Goal: Transaction & Acquisition: Purchase product/service

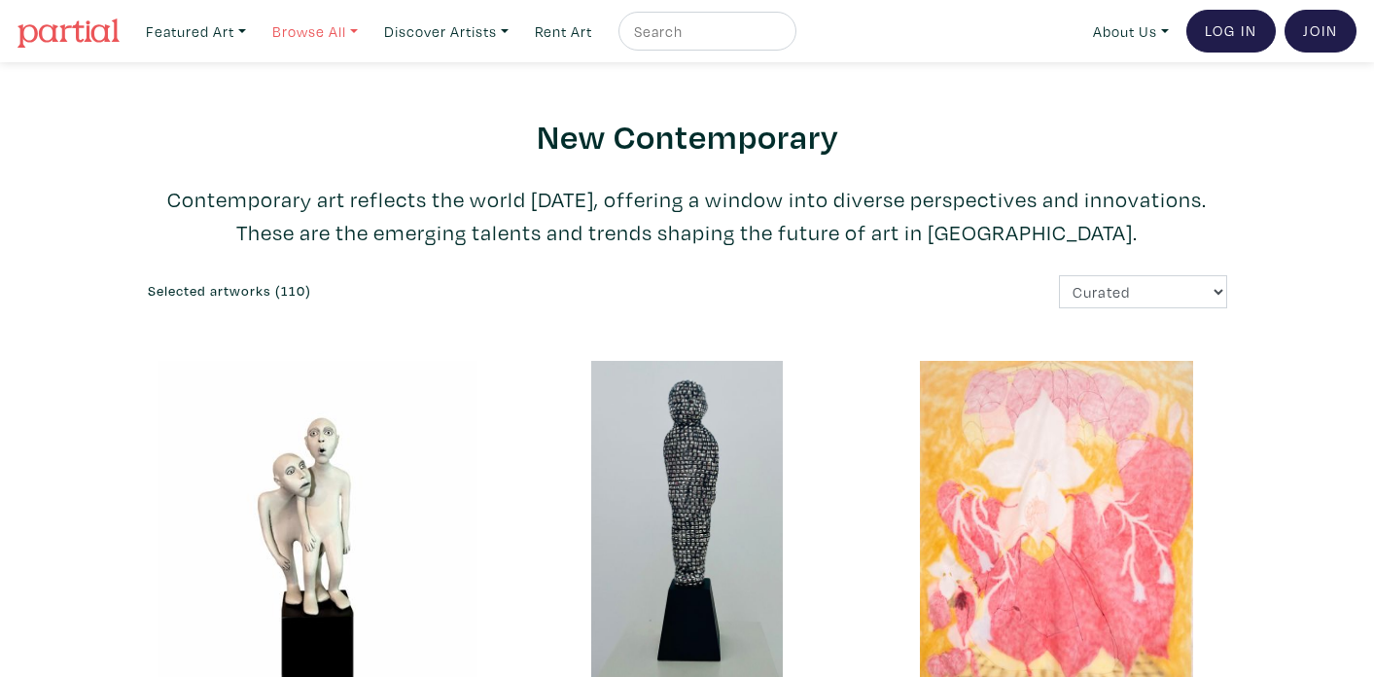
click at [354, 37] on link "Browse All" at bounding box center [315, 32] width 103 height 40
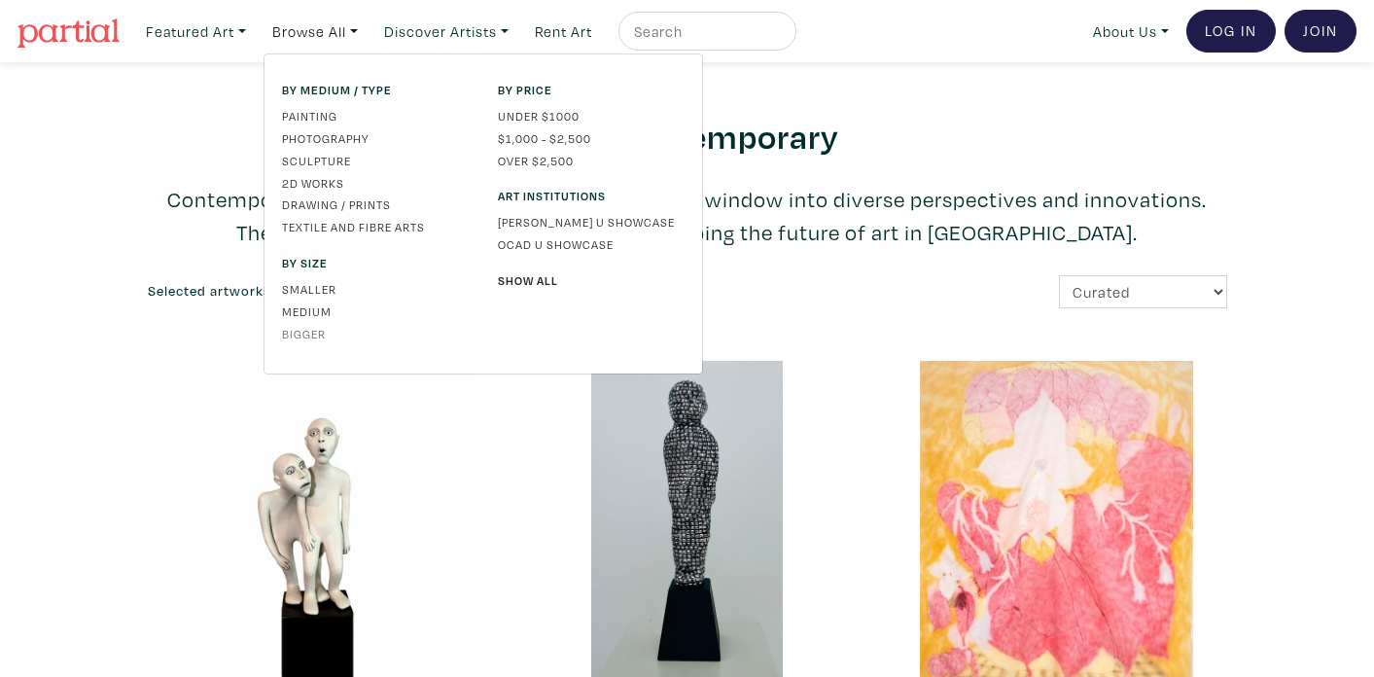
click at [303, 340] on link "Bigger" at bounding box center [375, 334] width 187 height 18
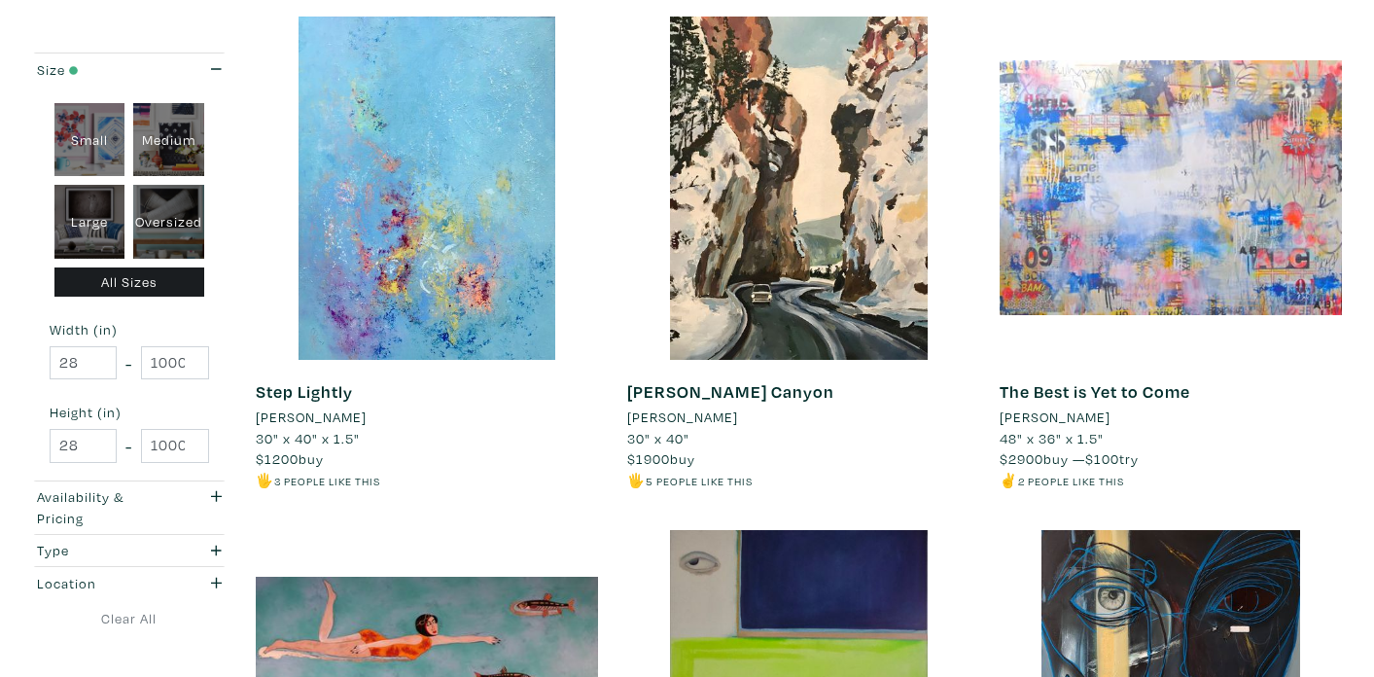
scroll to position [346, 0]
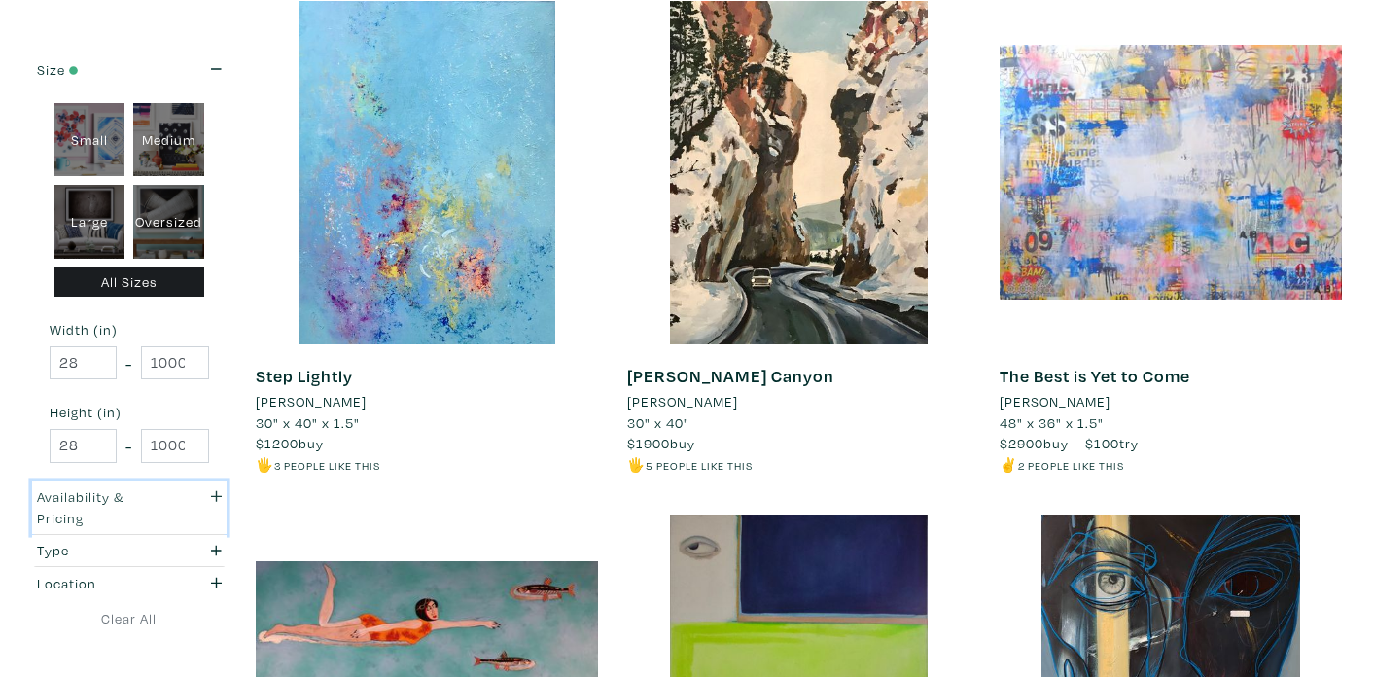
click at [210, 504] on div "button" at bounding box center [209, 507] width 53 height 42
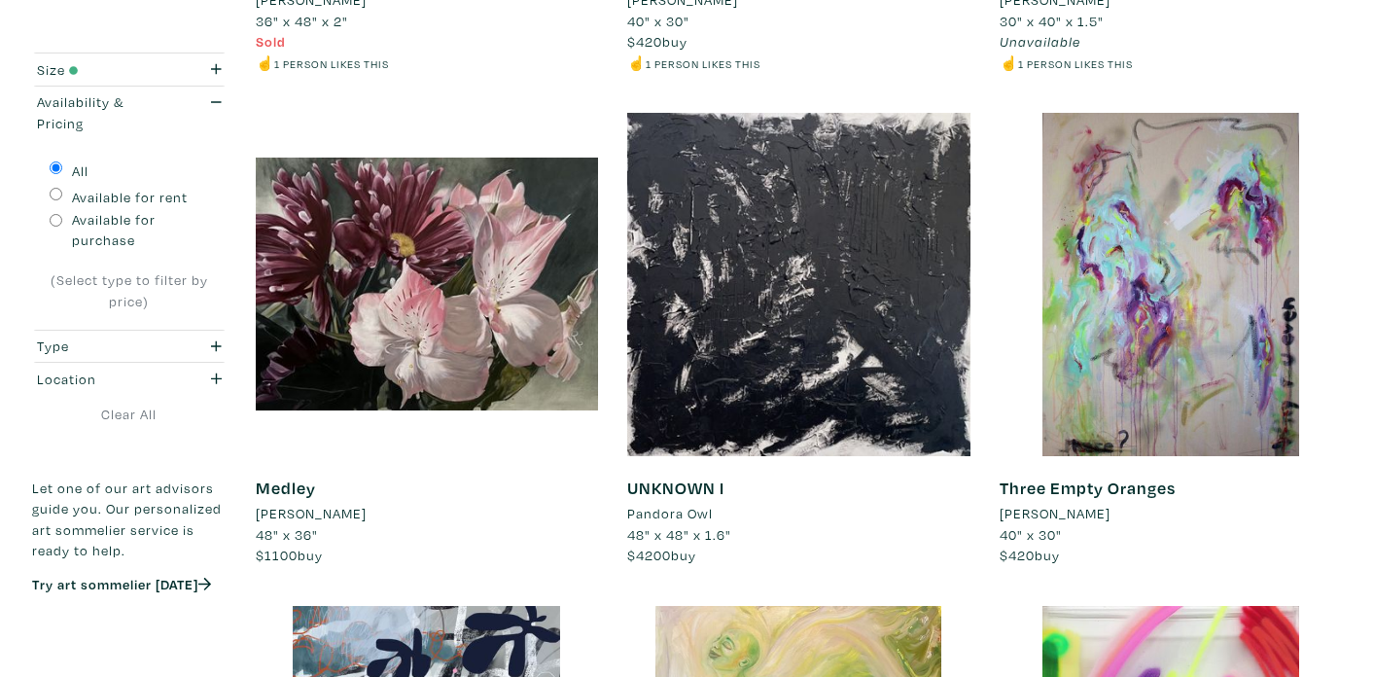
scroll to position [1265, 0]
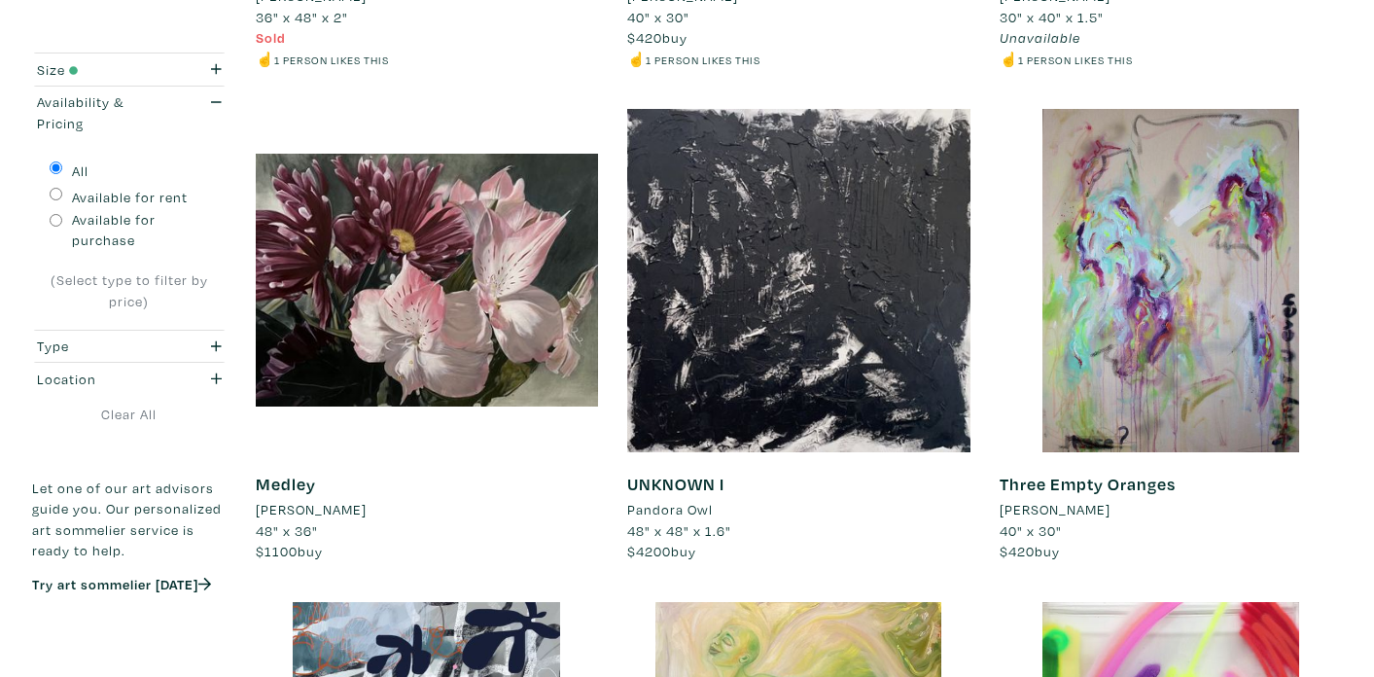
click at [361, 513] on li "Daniela D'Ambrosio" at bounding box center [311, 509] width 111 height 21
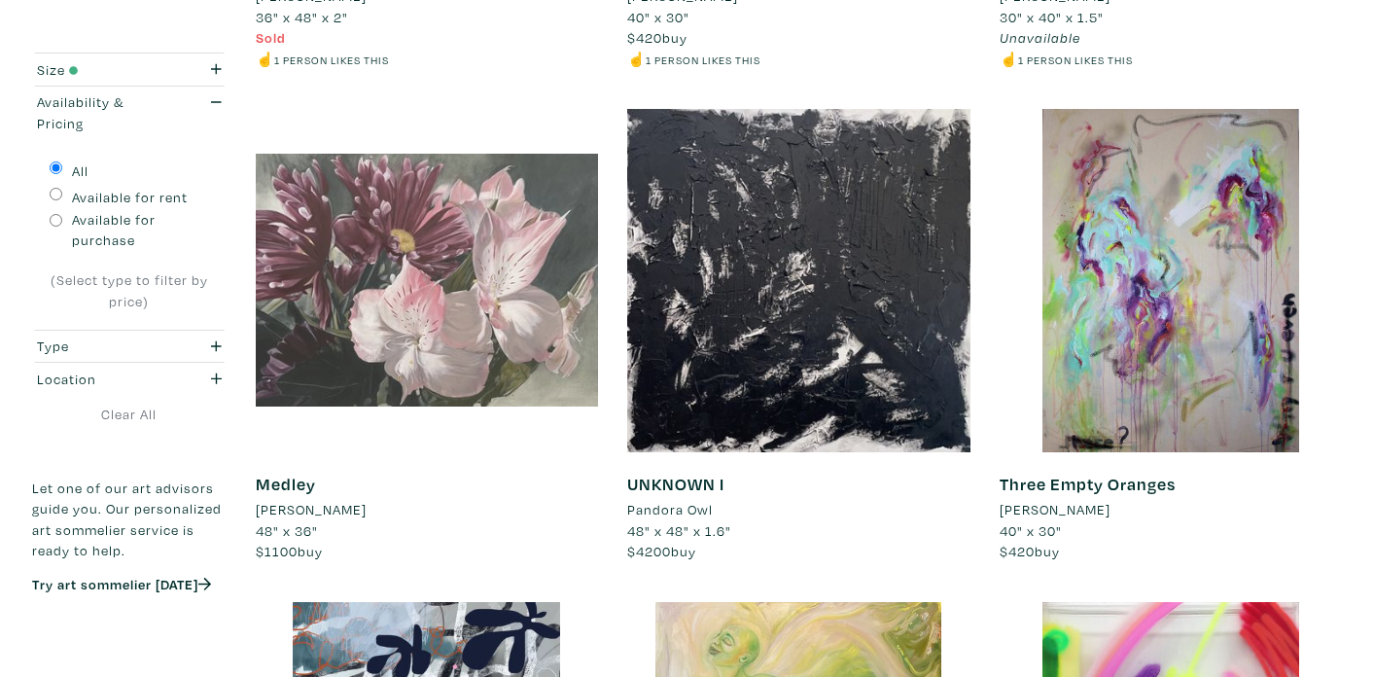
click at [452, 327] on div at bounding box center [427, 280] width 343 height 343
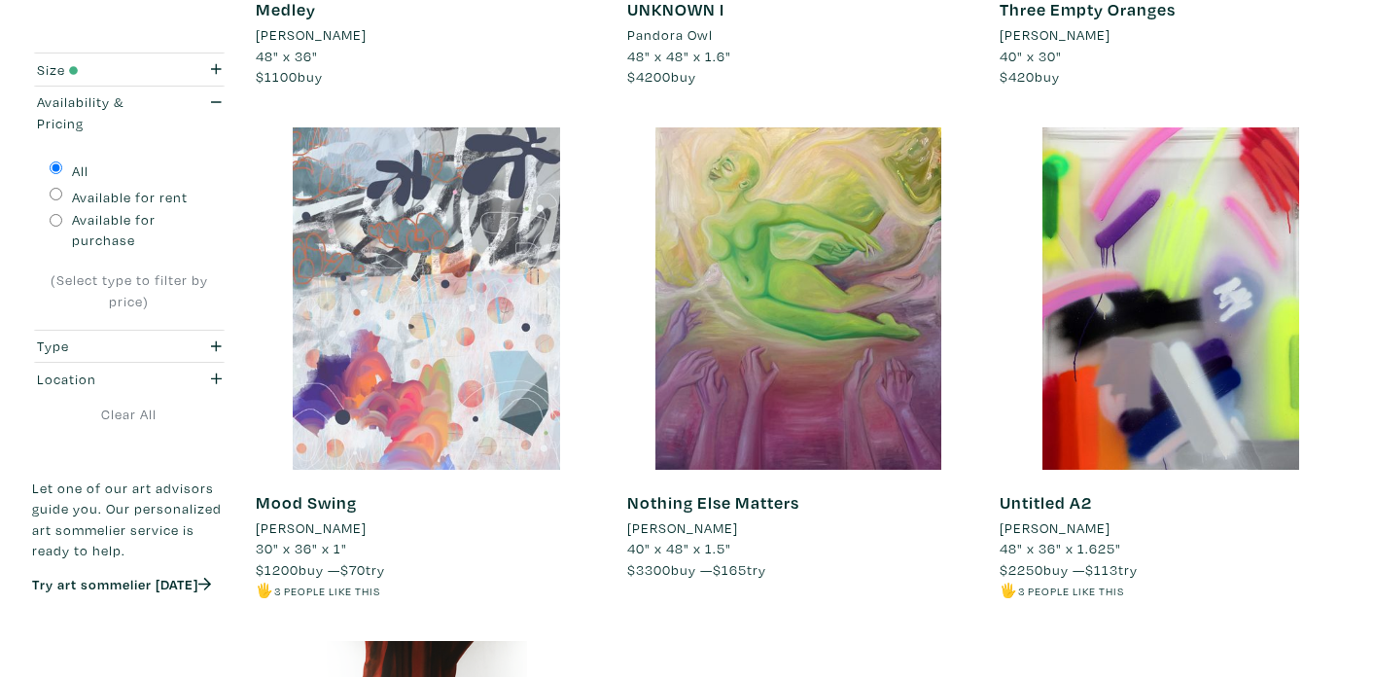
scroll to position [1734, 0]
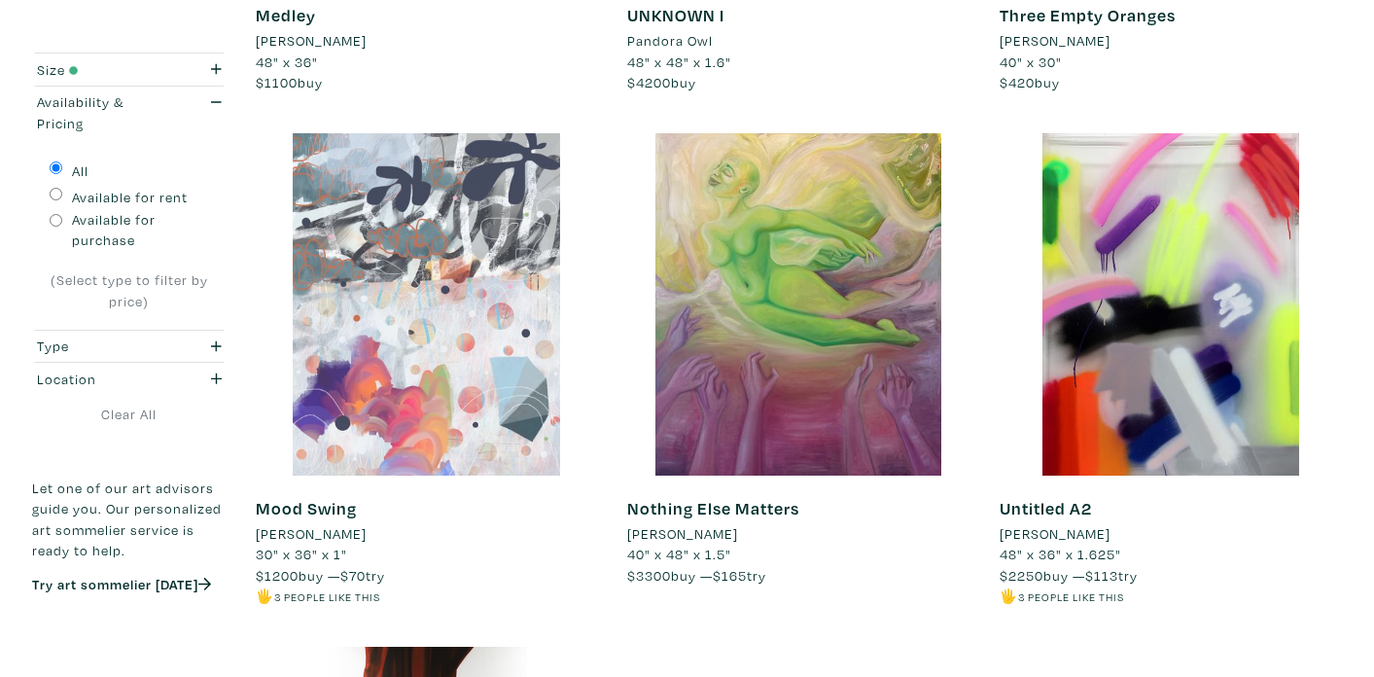
click at [496, 351] on div at bounding box center [427, 304] width 343 height 343
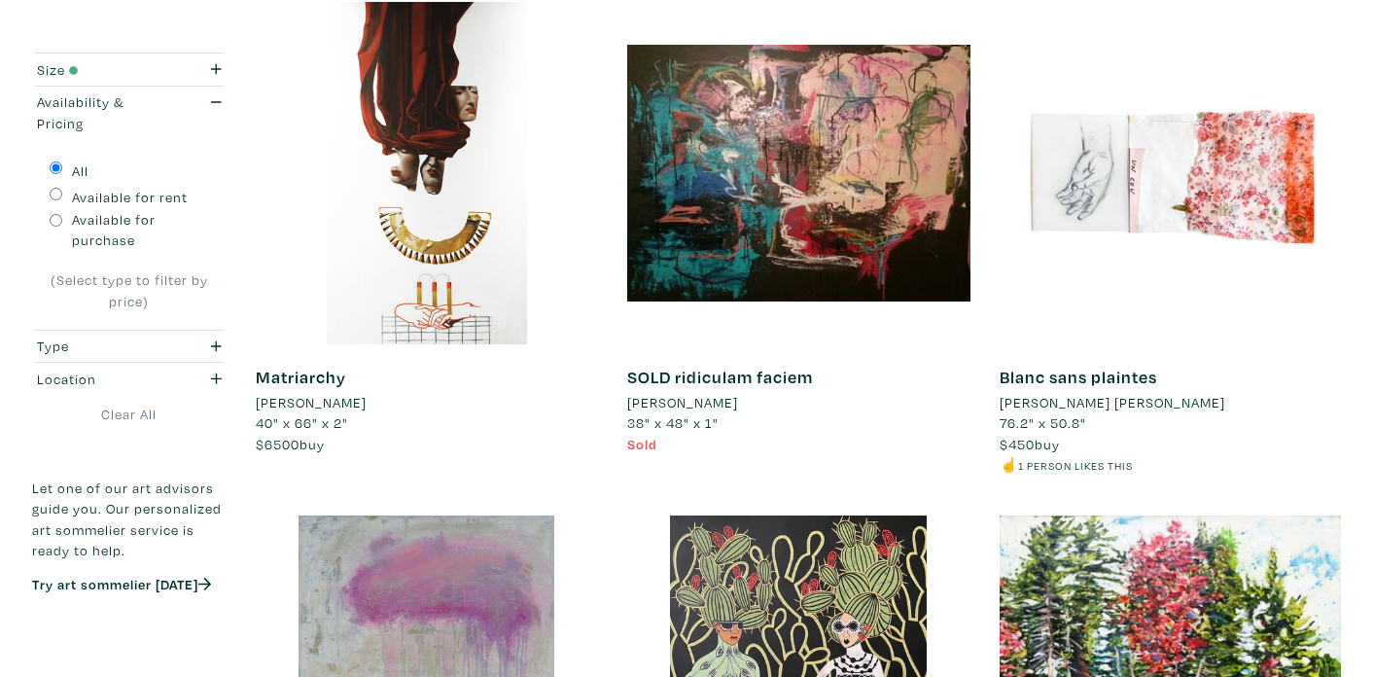
scroll to position [2394, 0]
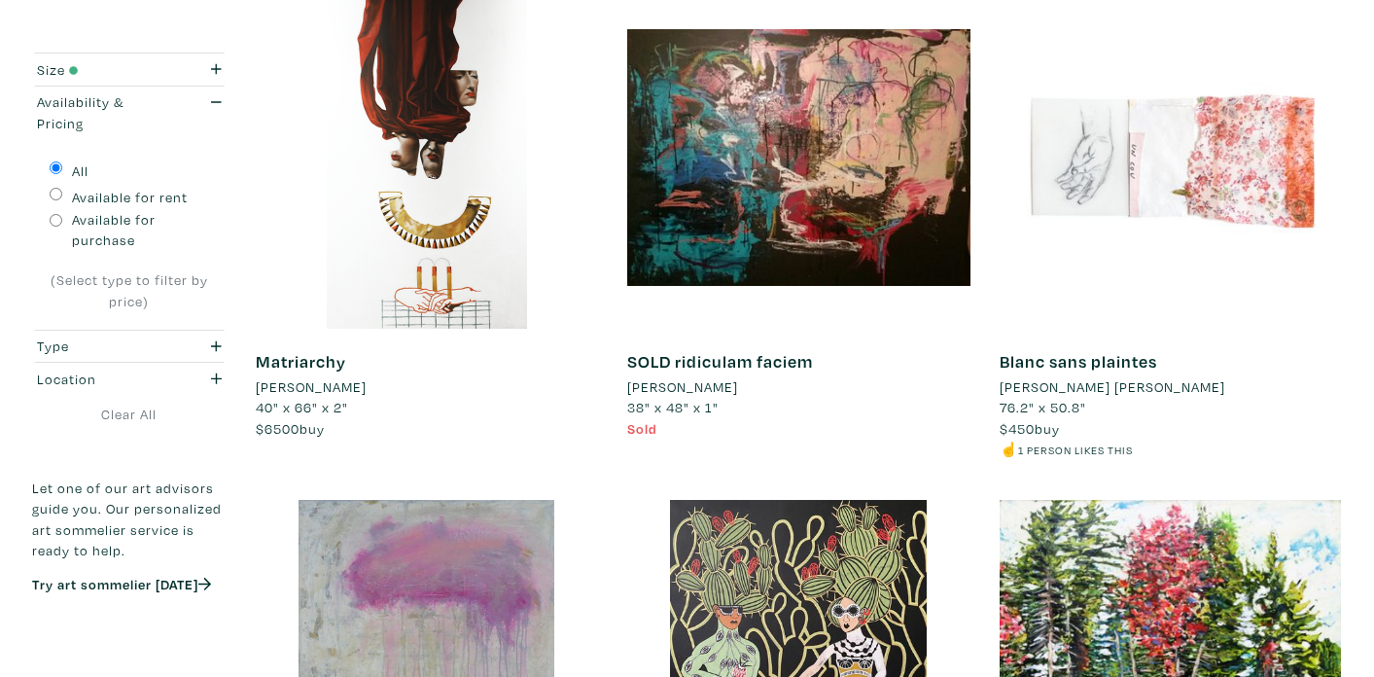
click at [1262, 178] on div at bounding box center [1171, 157] width 343 height 343
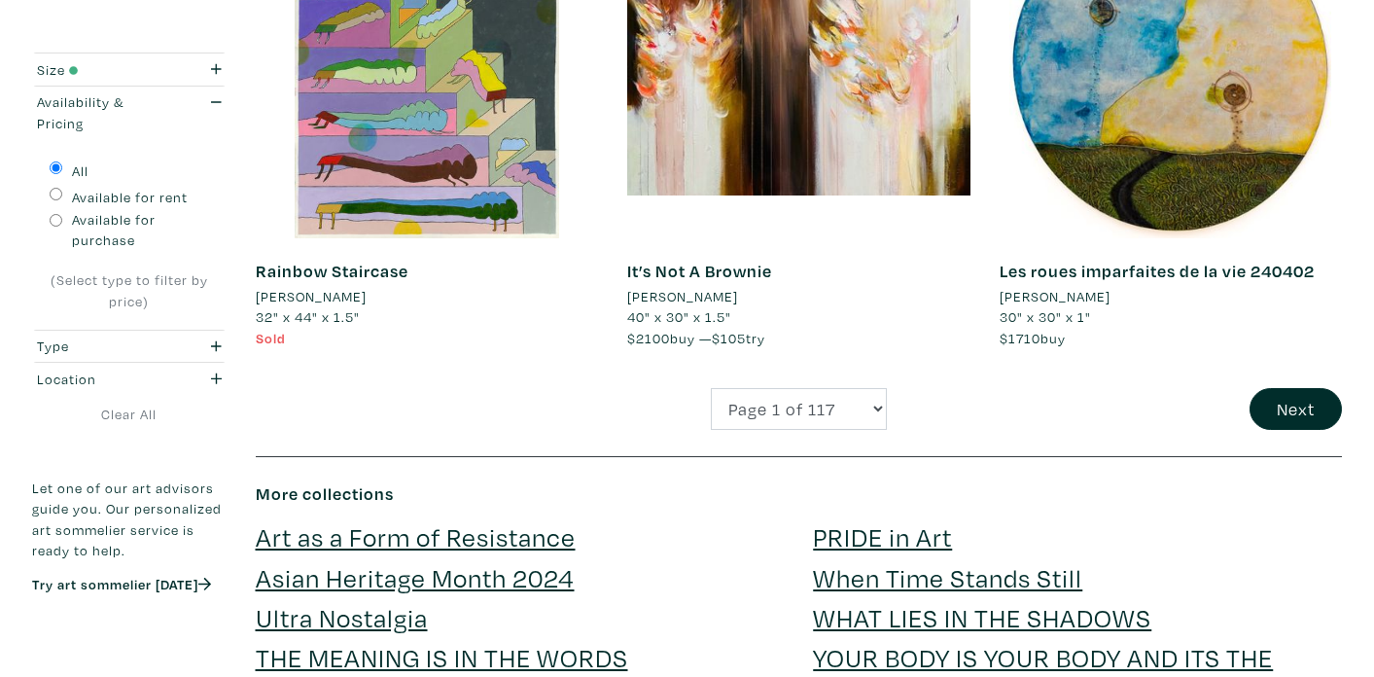
scroll to position [4046, 0]
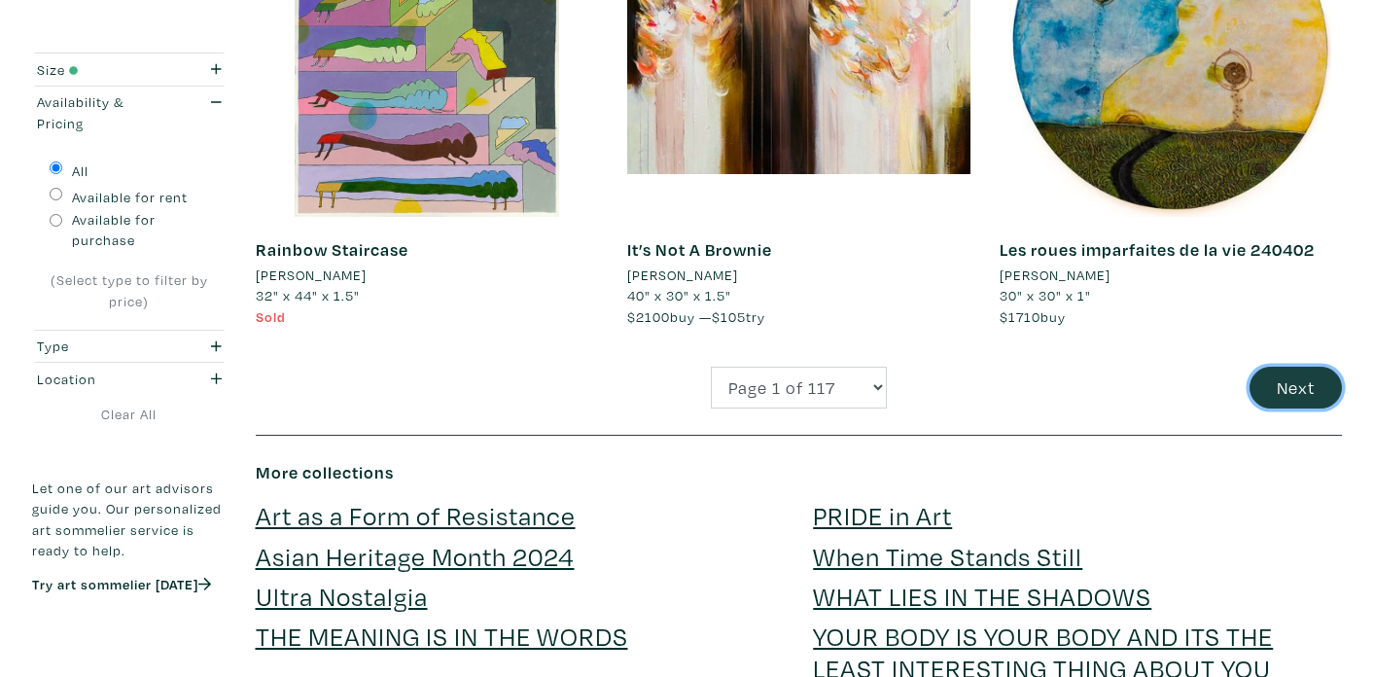
click at [1261, 373] on button "Next" at bounding box center [1296, 388] width 92 height 42
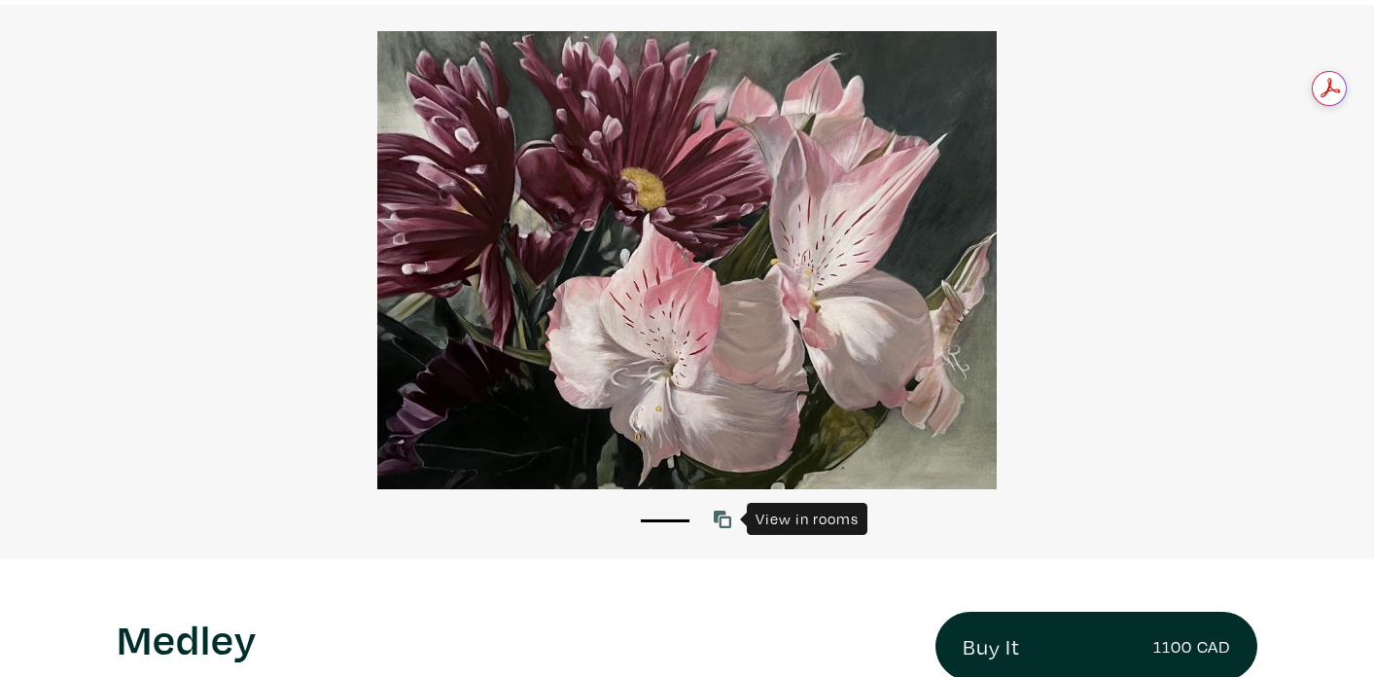
click at [715, 519] on icon at bounding box center [723, 520] width 18 height 18
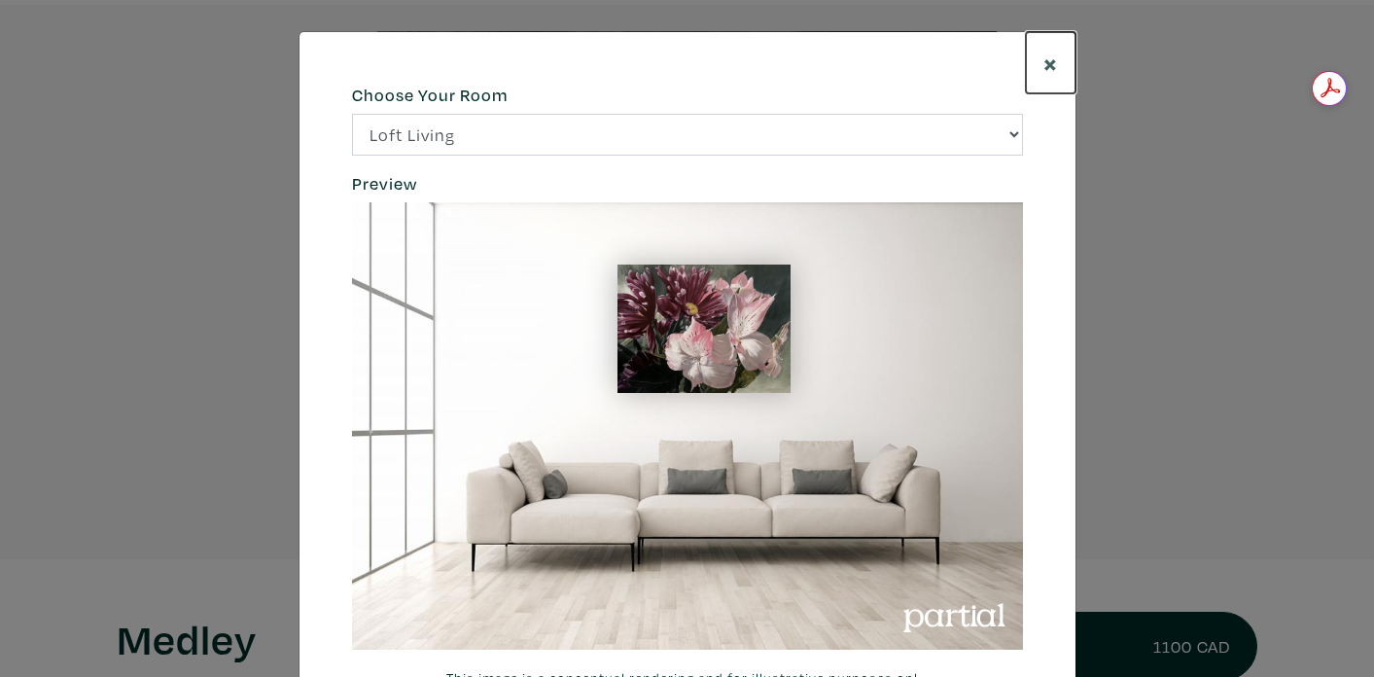
click at [1057, 58] on button "×" at bounding box center [1051, 62] width 50 height 61
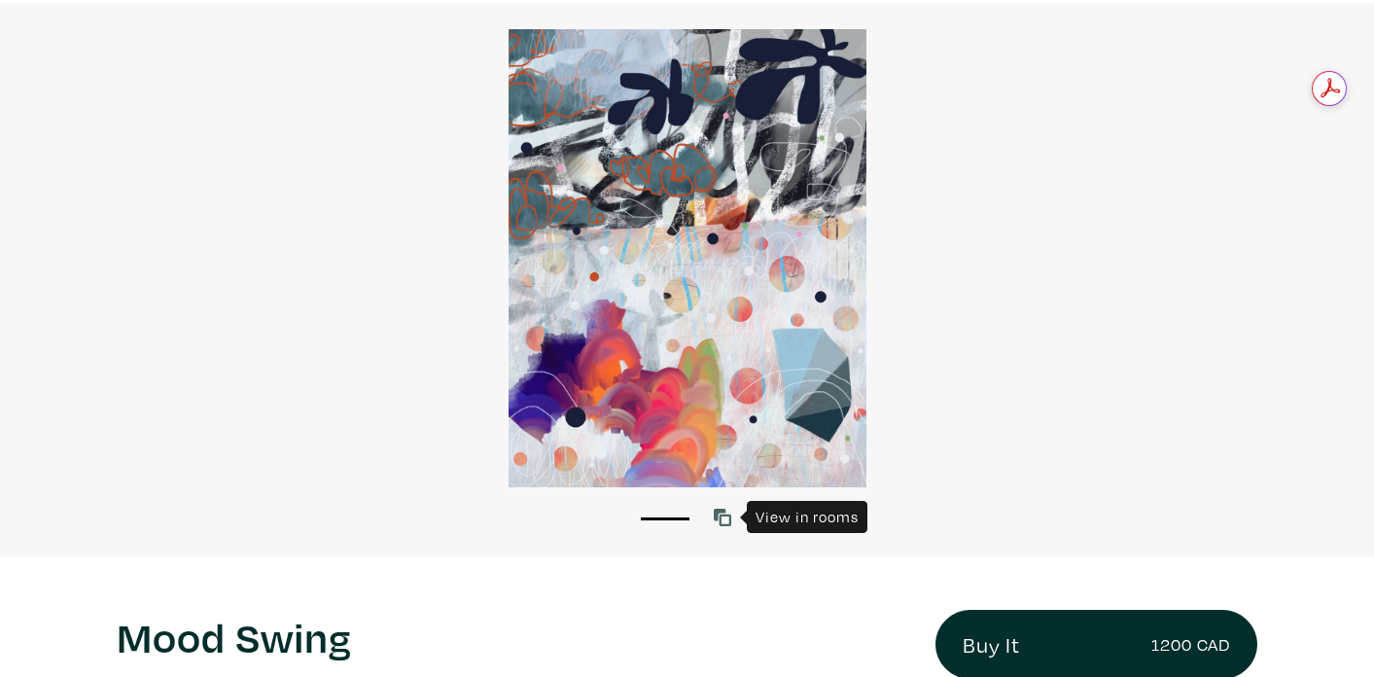
click at [722, 513] on icon at bounding box center [723, 518] width 18 height 18
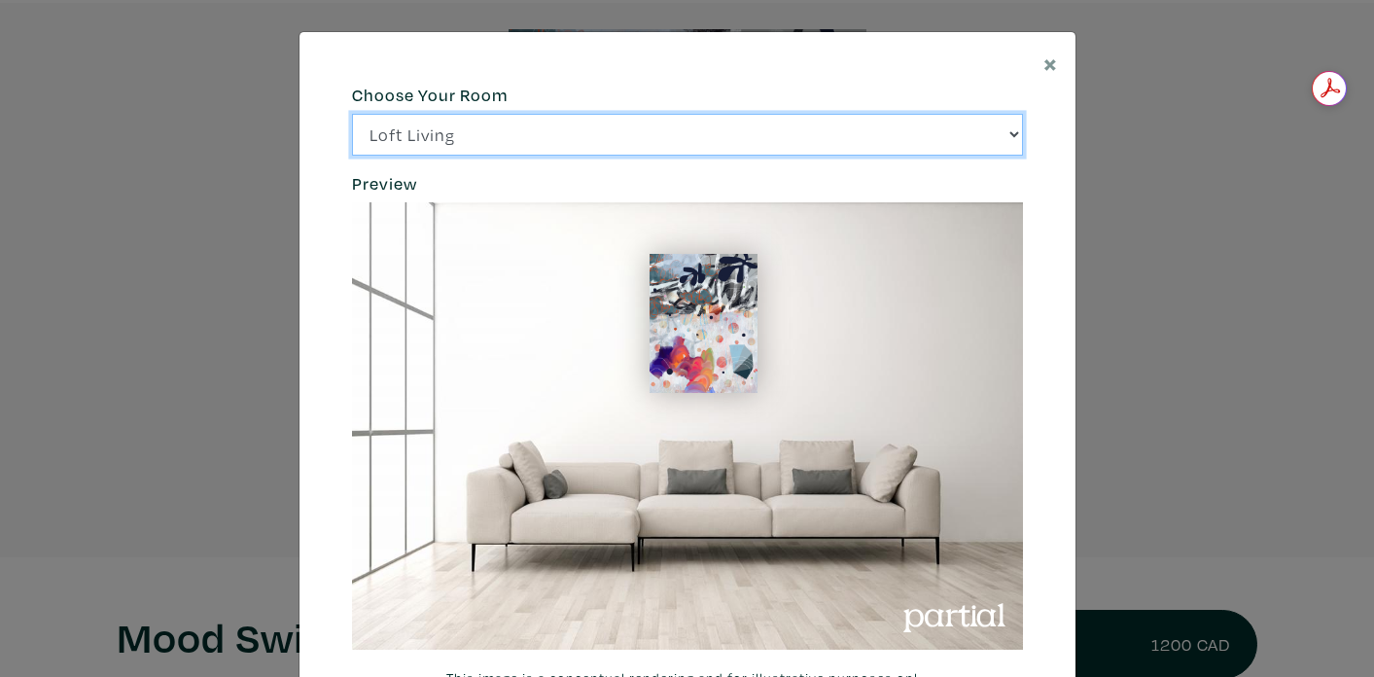
click at [906, 144] on select "Loft Living Bright Bedroom City Office Gallery Space Modern Lounge" at bounding box center [687, 135] width 671 height 42
click at [352, 114] on select "Loft Living Bright Bedroom City Office Gallery Space Modern Lounge" at bounding box center [687, 135] width 671 height 42
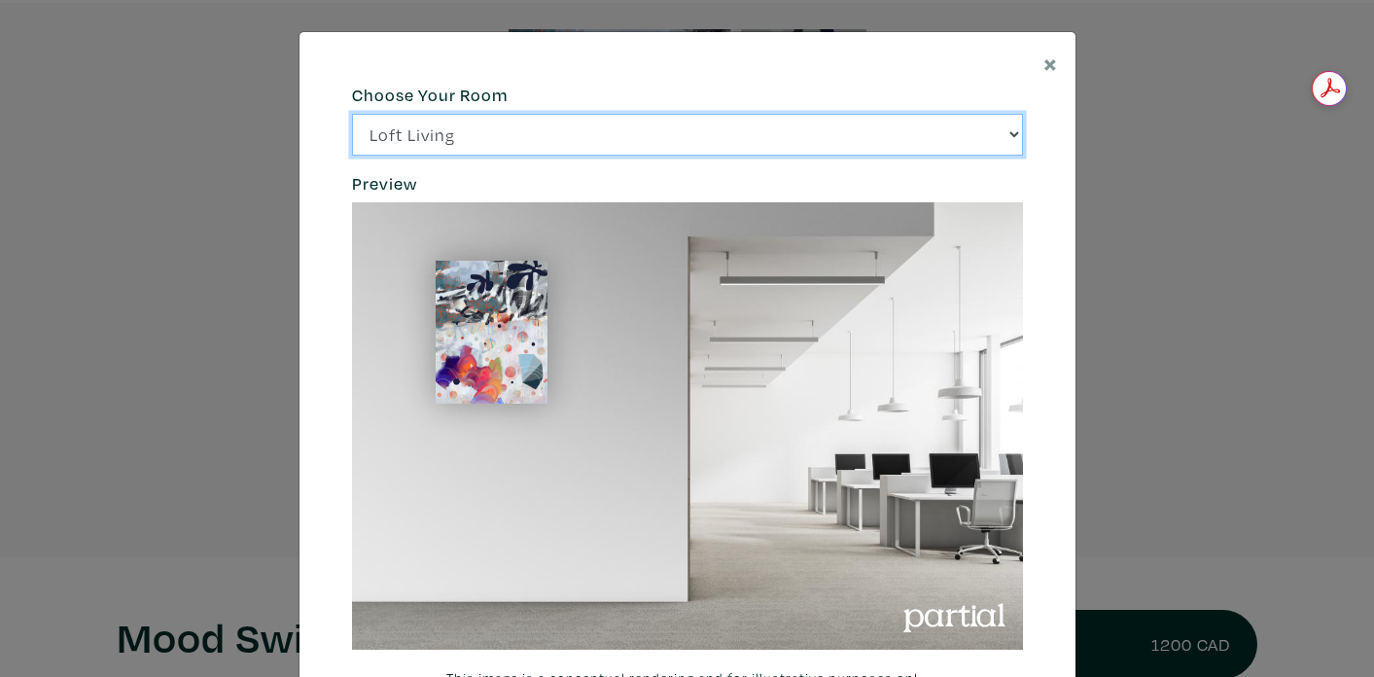
click at [905, 150] on select "Loft Living Bright Bedroom City Office Gallery Space Modern Lounge" at bounding box center [687, 135] width 671 height 42
click at [352, 114] on select "Loft Living Bright Bedroom City Office Gallery Space Modern Lounge" at bounding box center [687, 135] width 671 height 42
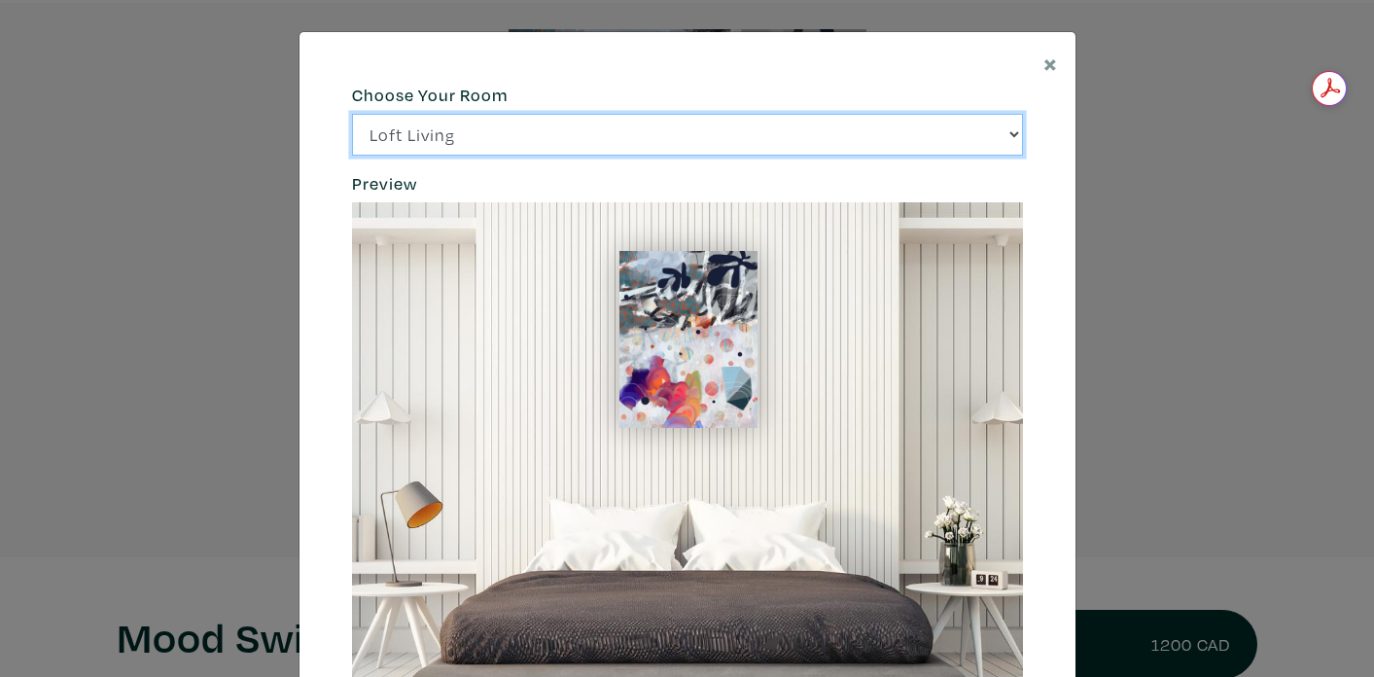
click at [892, 134] on select "Loft Living Bright Bedroom City Office Gallery Space Modern Lounge" at bounding box center [687, 135] width 671 height 42
select select "/thumb/phpThumb.php?src=https%3A%2F%[DOMAIN_NAME]%2Fprojects%2Frendering%2Fimag…"
click at [352, 114] on select "Loft Living Bright Bedroom City Office Gallery Space Modern Lounge" at bounding box center [687, 135] width 671 height 42
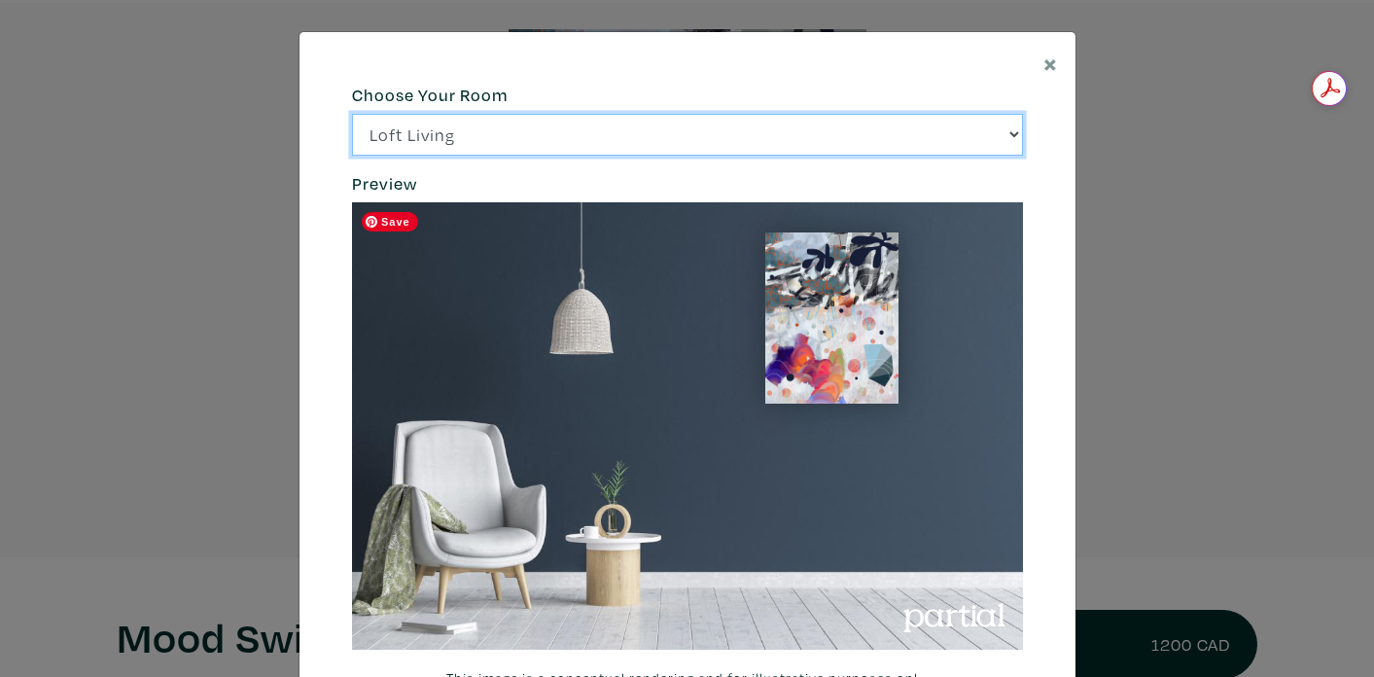
scroll to position [13, 0]
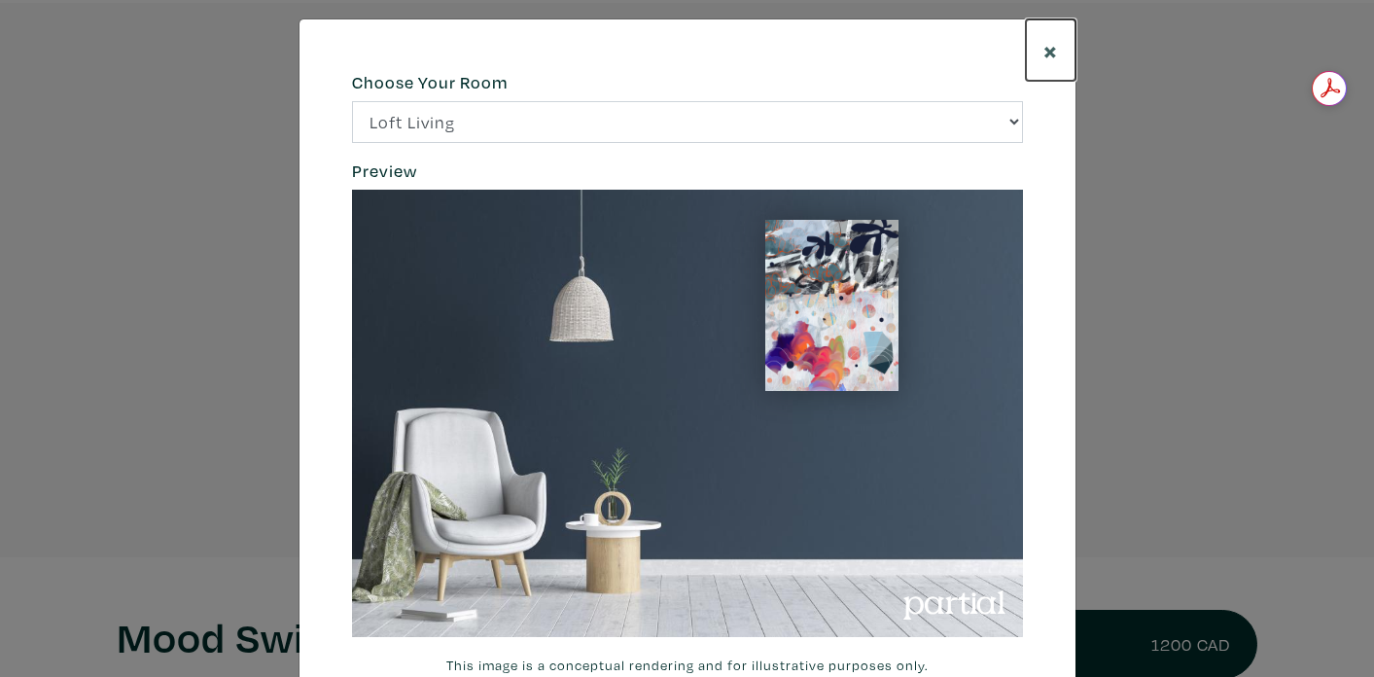
click at [1048, 50] on span "×" at bounding box center [1050, 50] width 15 height 34
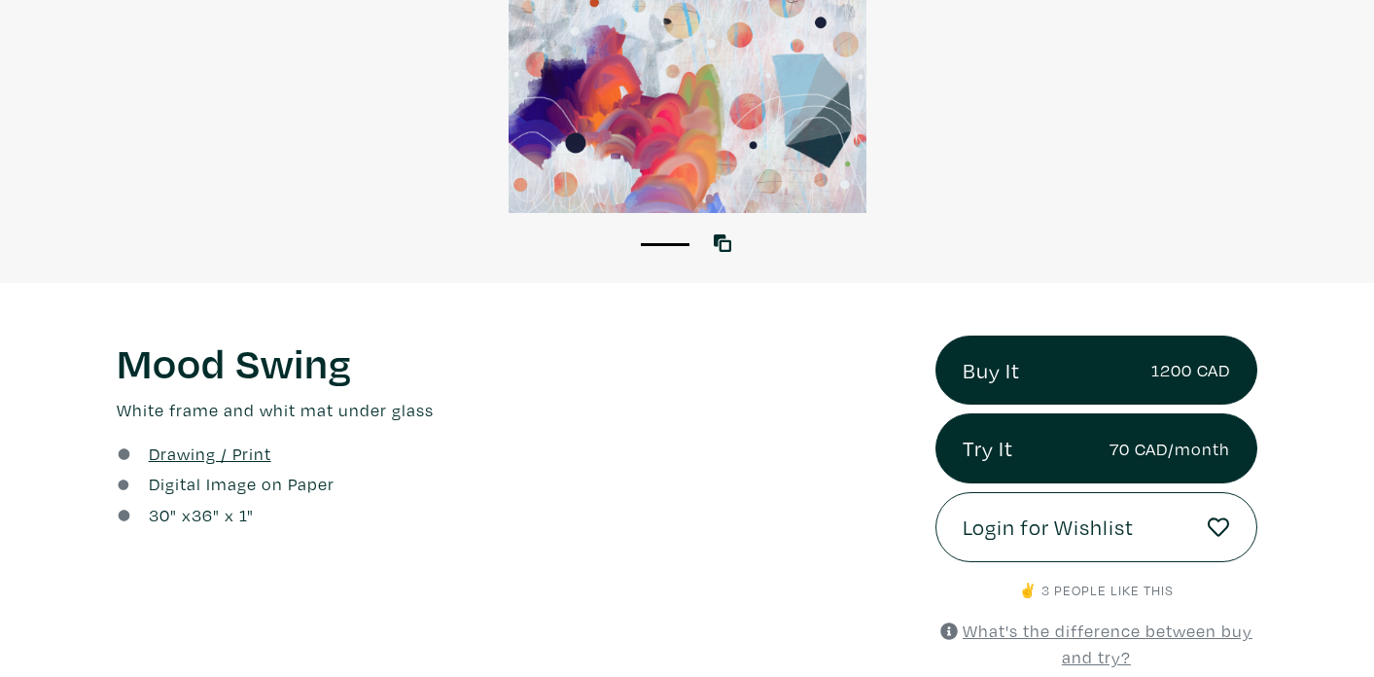
scroll to position [482, 0]
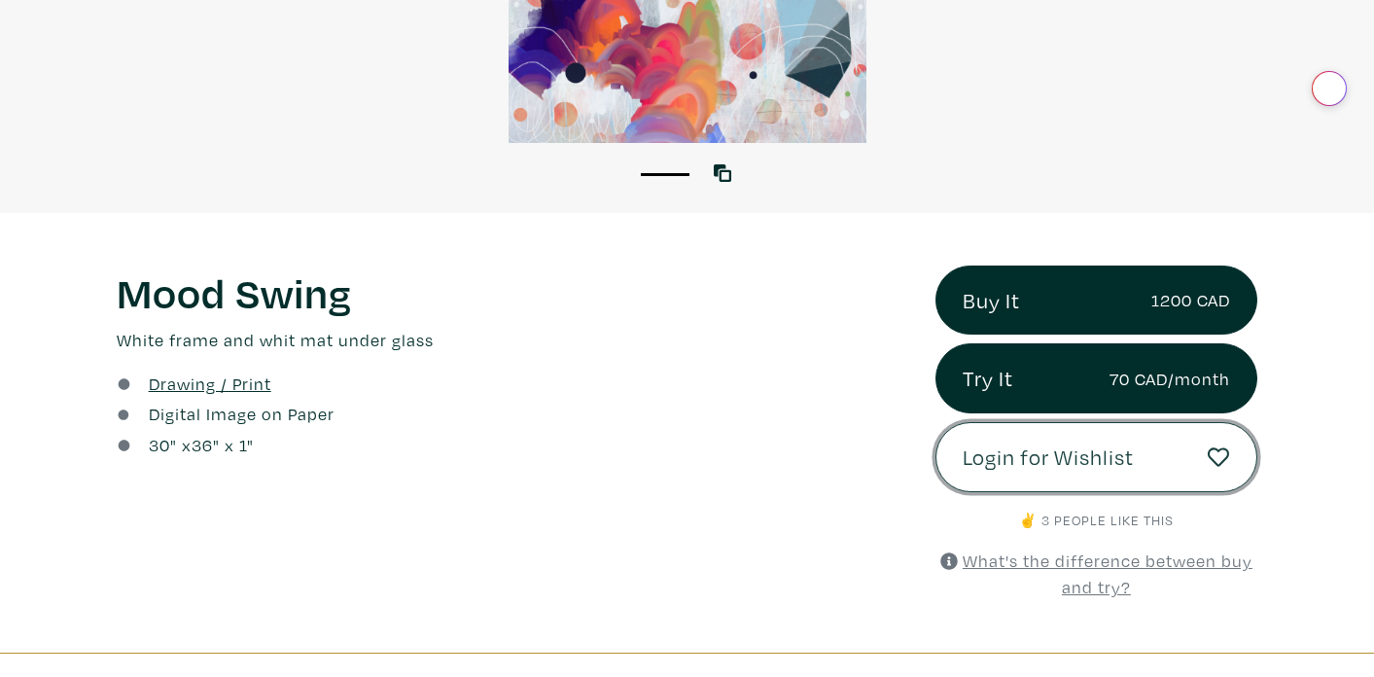
click at [1014, 447] on span "Login for Wishlist" at bounding box center [1048, 456] width 171 height 33
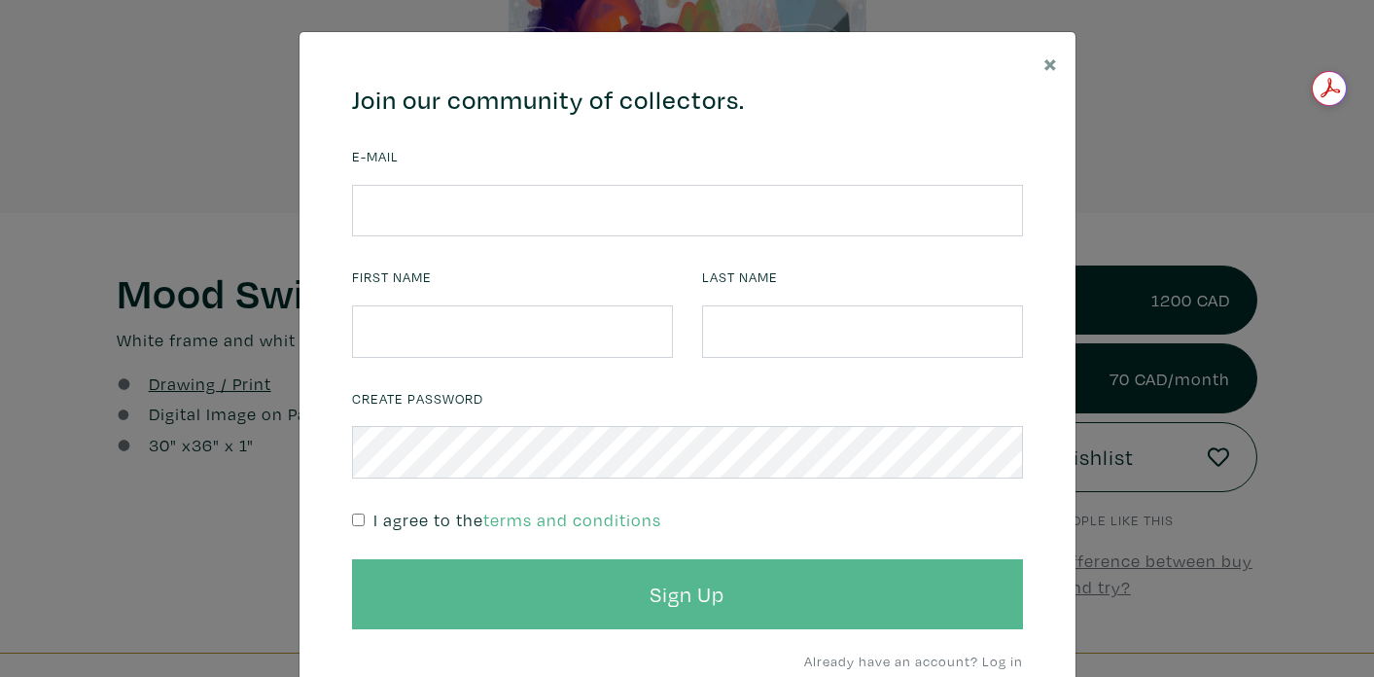
scroll to position [80, 0]
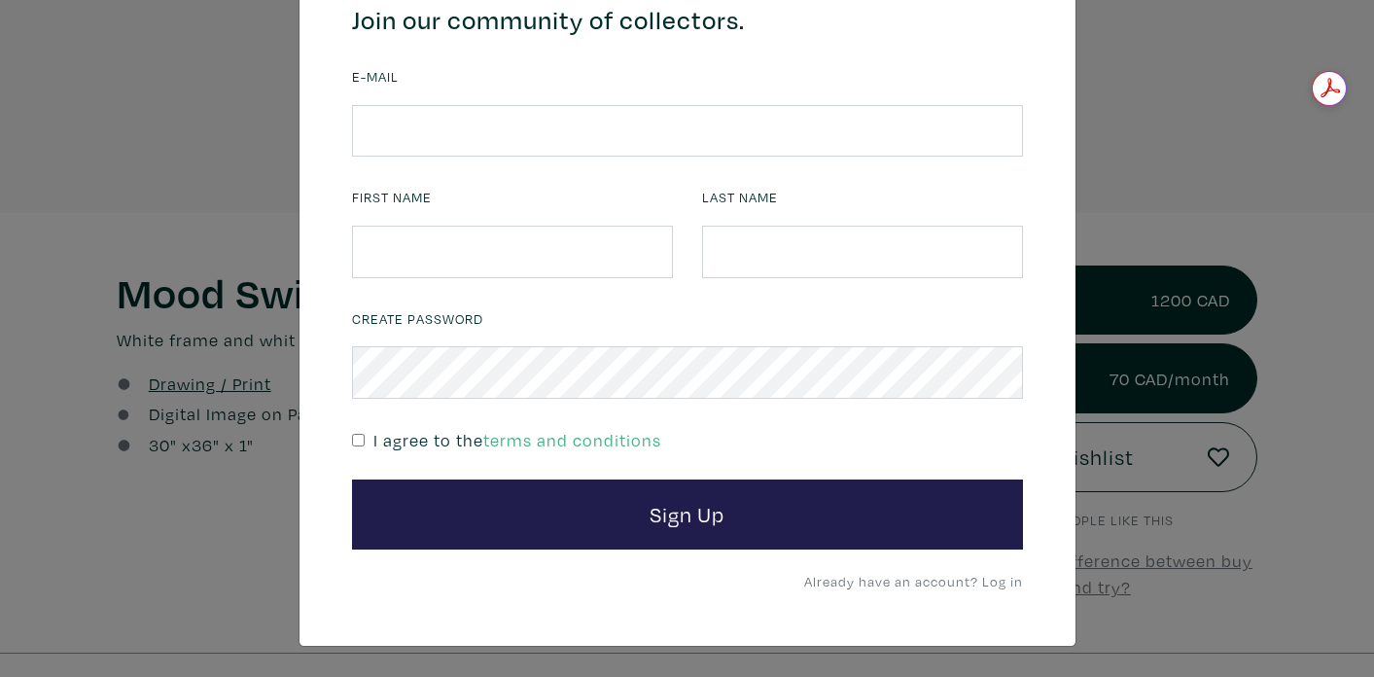
click at [1002, 588] on p "Already have an account? Log in" at bounding box center [862, 580] width 321 height 26
click at [1001, 581] on link "Already have an account? Log in" at bounding box center [913, 581] width 219 height 18
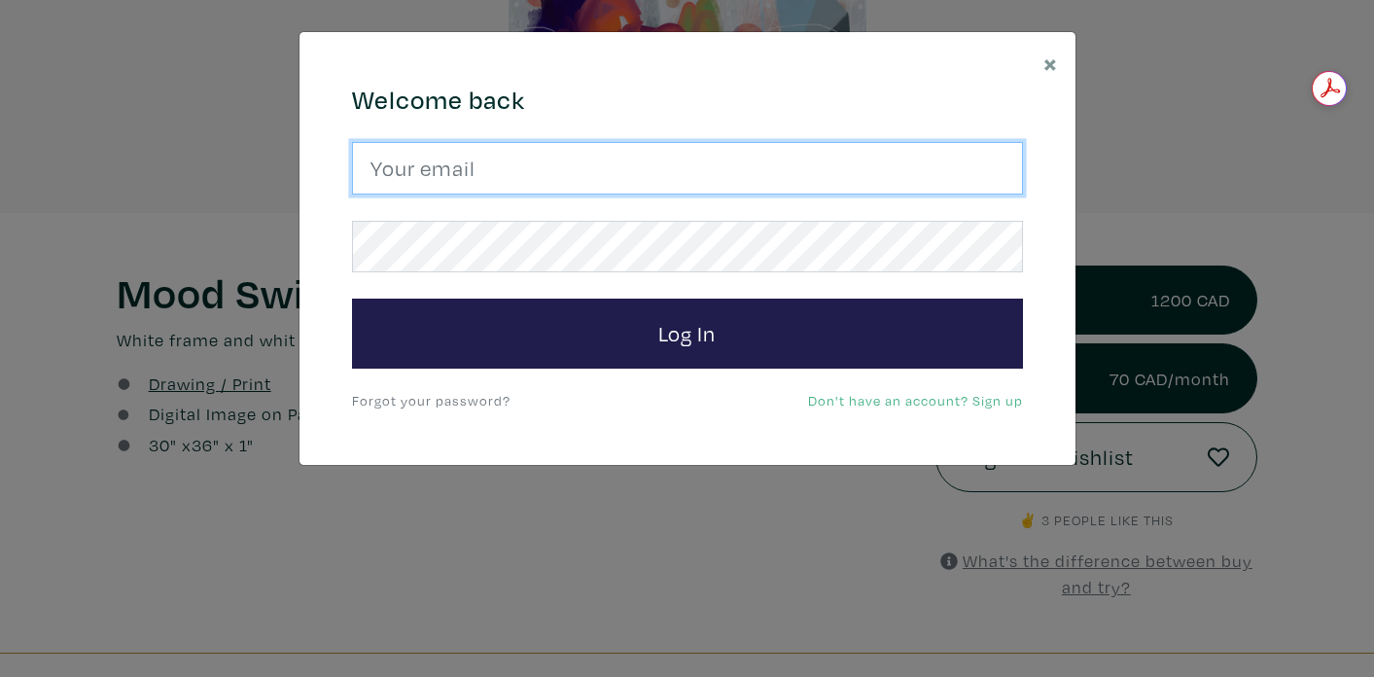
click at [952, 176] on input "email" at bounding box center [687, 168] width 671 height 53
type input "elise.lemle@gmail.com"
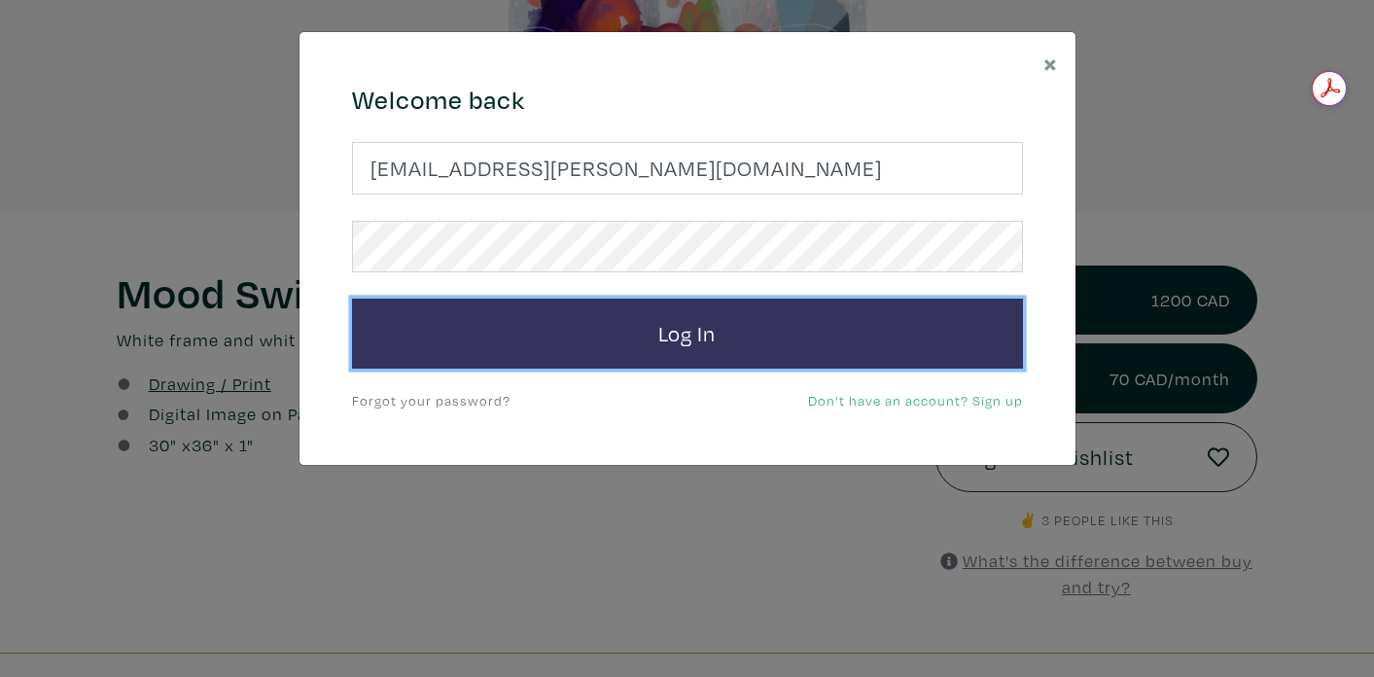
click at [677, 349] on button "Log In" at bounding box center [687, 334] width 671 height 70
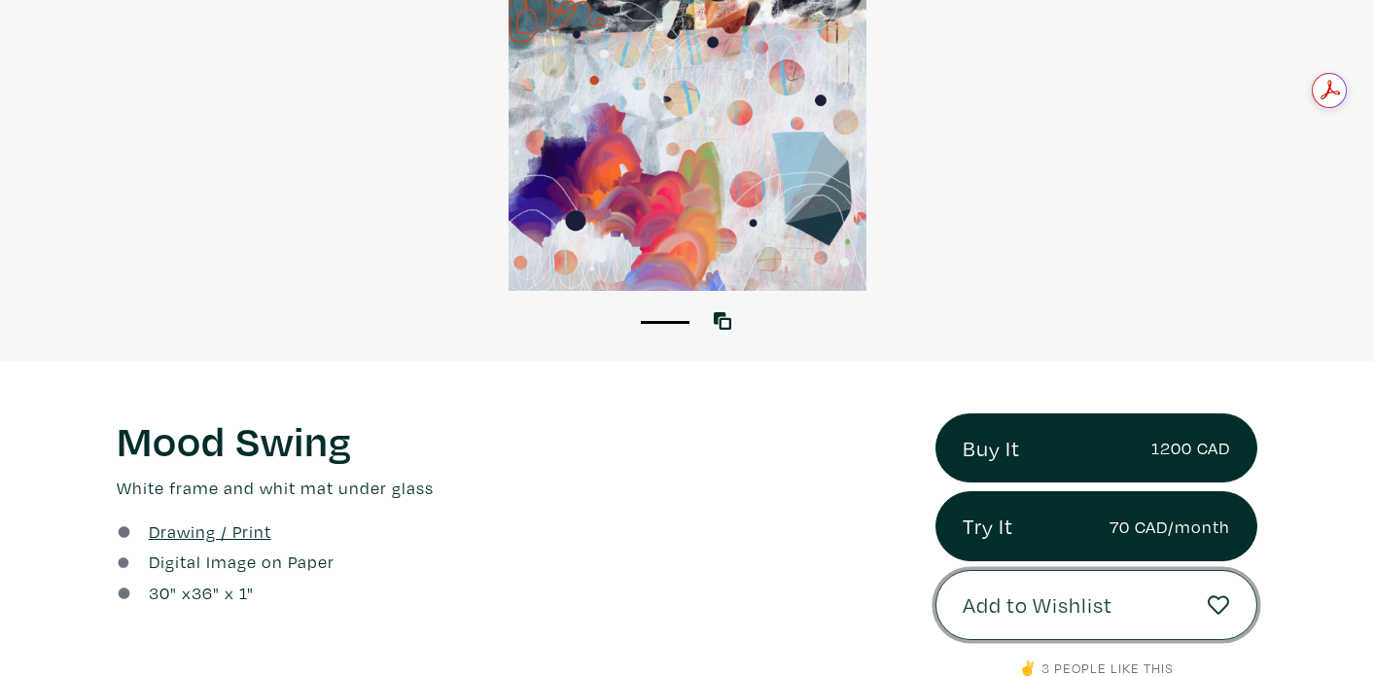
click at [984, 622] on button "Add to Wishlist" at bounding box center [1096, 605] width 322 height 70
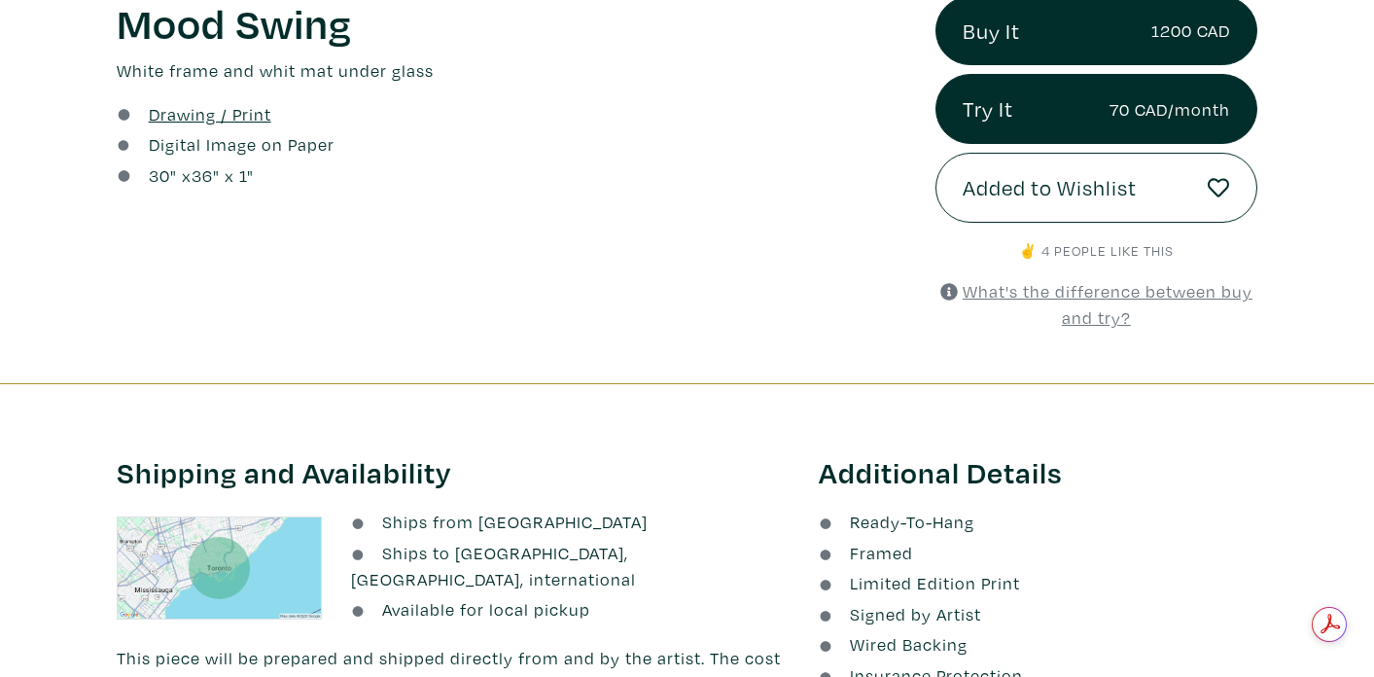
scroll to position [736, 0]
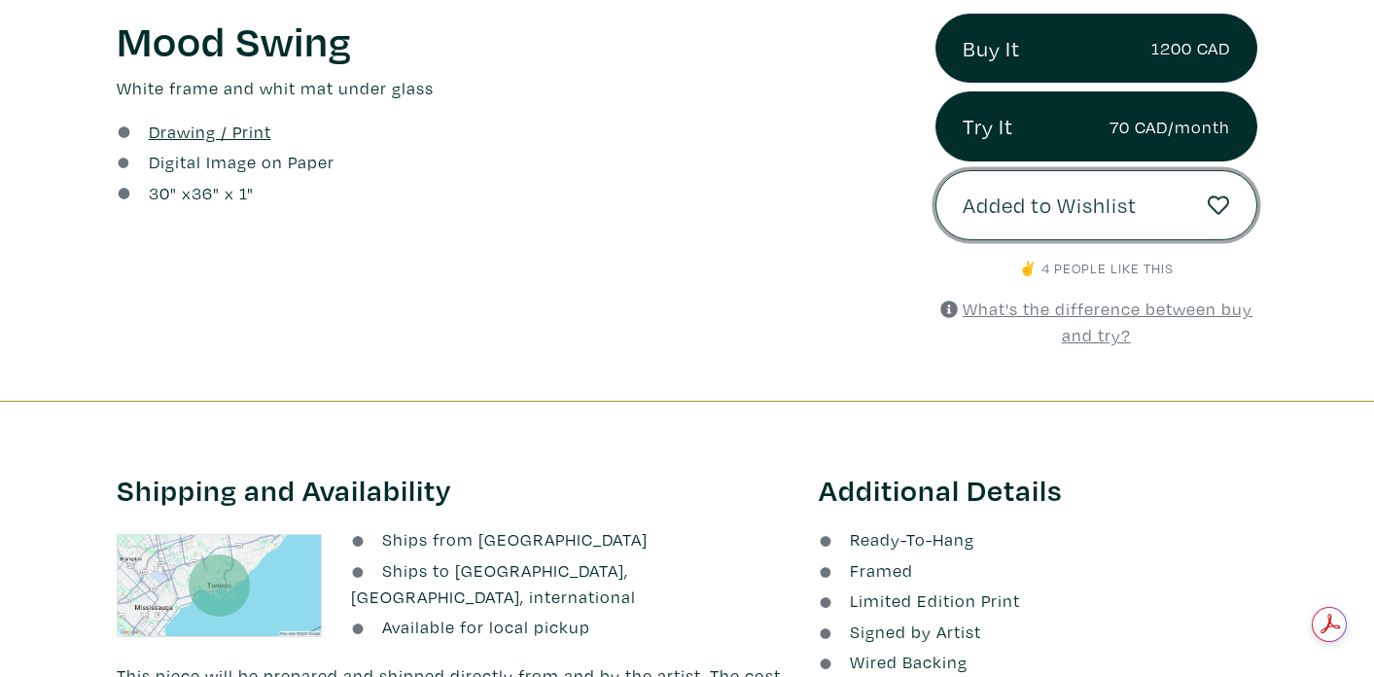
click at [1220, 211] on icon at bounding box center [1219, 204] width 22 height 19
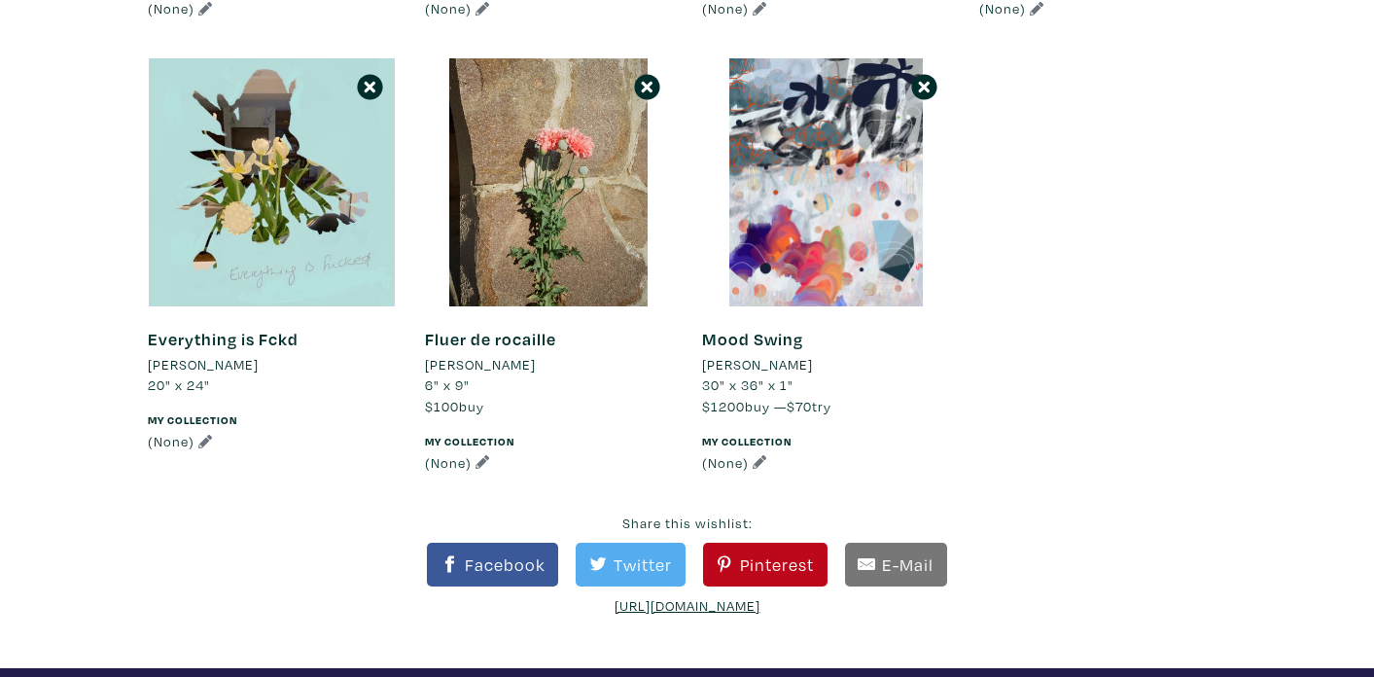
scroll to position [2531, 0]
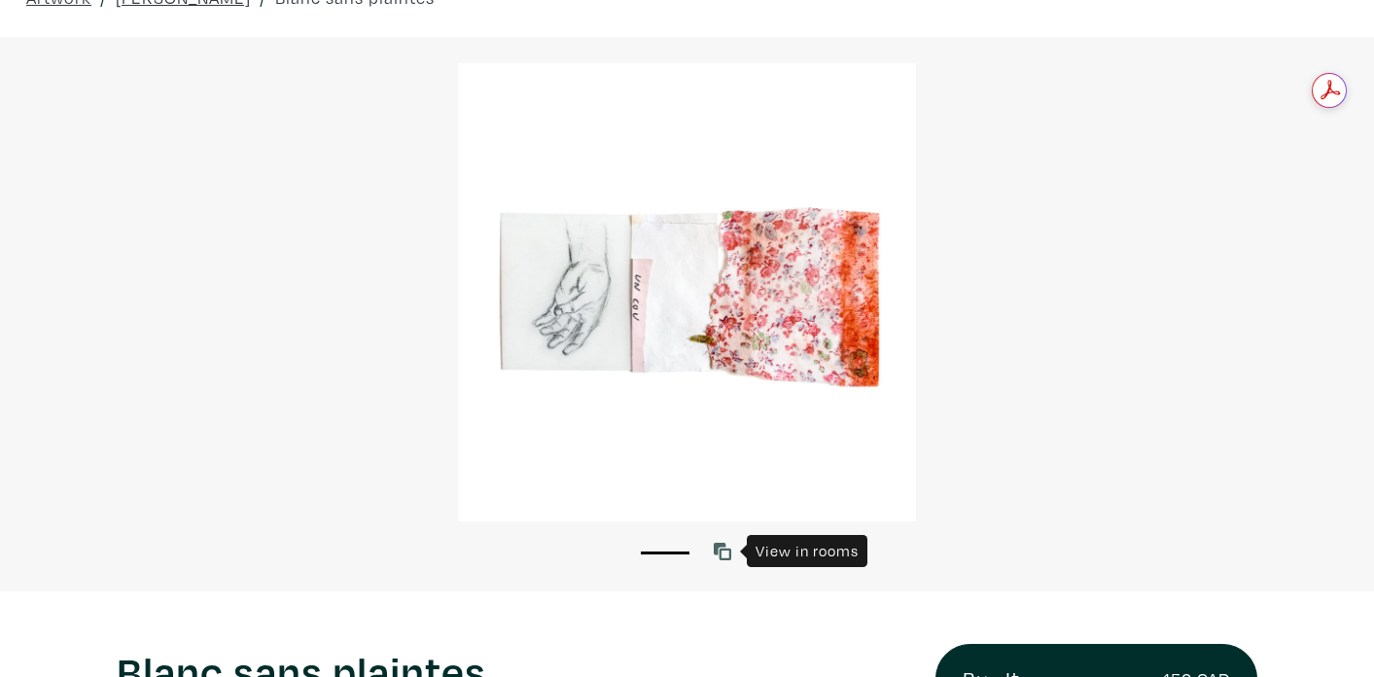
click at [722, 557] on icon at bounding box center [723, 552] width 18 height 18
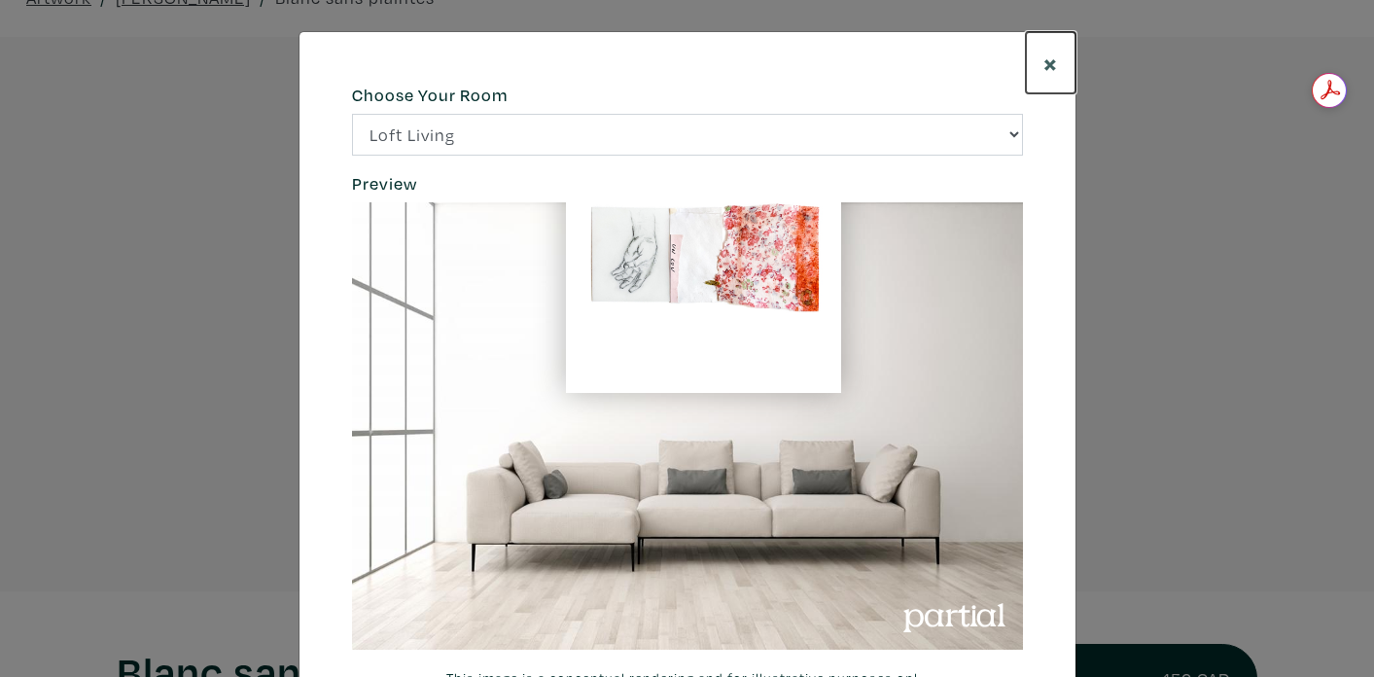
click at [1052, 59] on span "×" at bounding box center [1050, 63] width 15 height 34
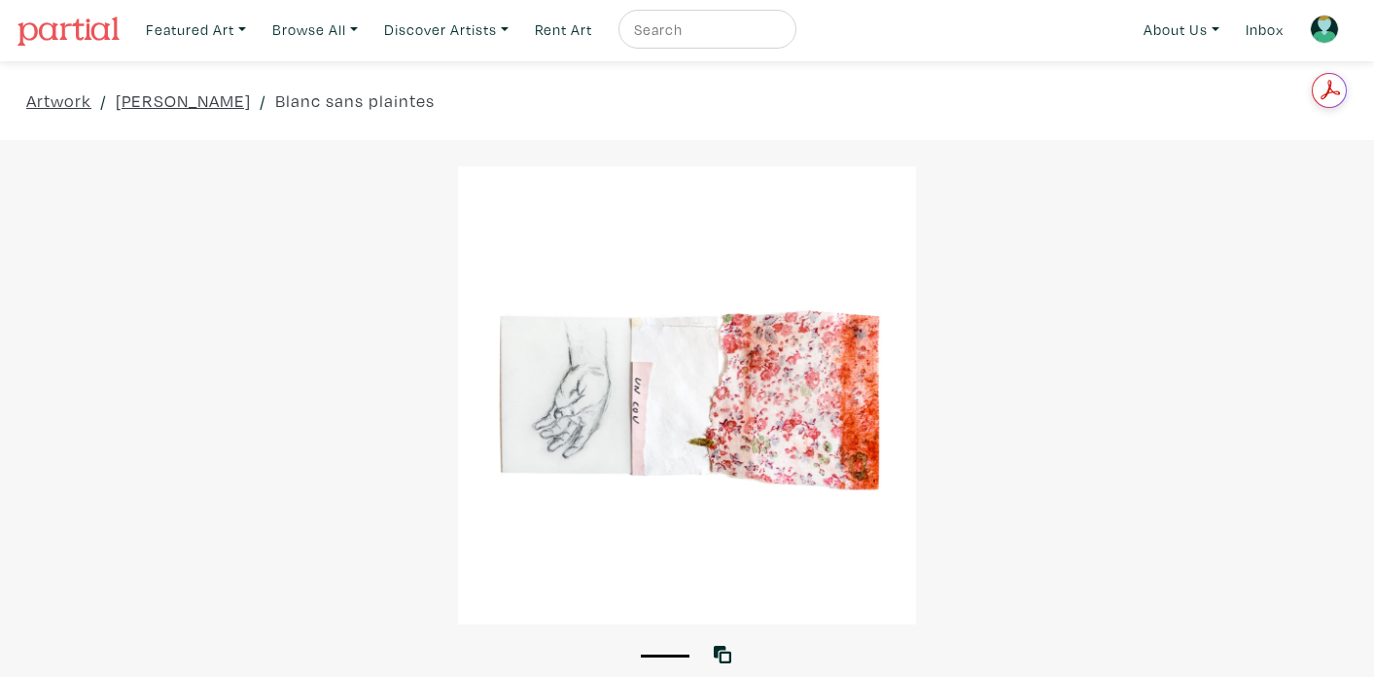
click at [627, 440] on div at bounding box center [687, 395] width 1374 height 458
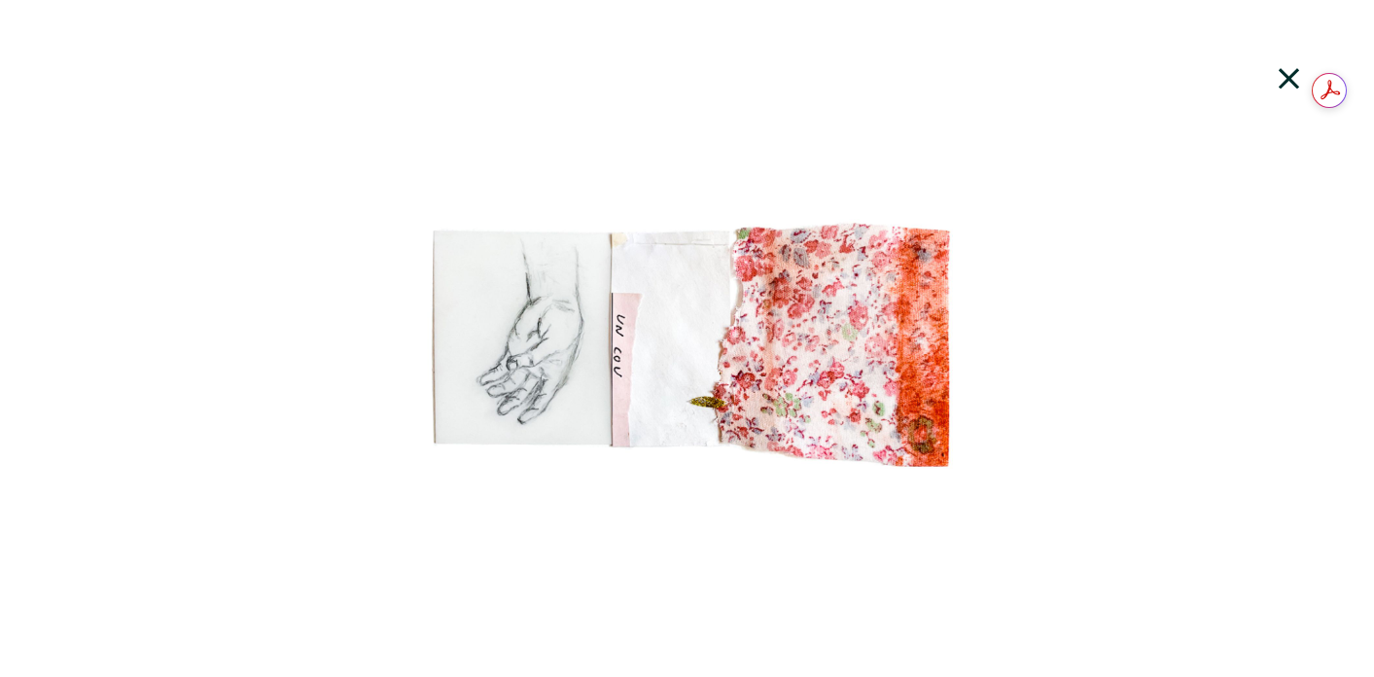
click at [1288, 84] on icon at bounding box center [1289, 79] width 66 height 53
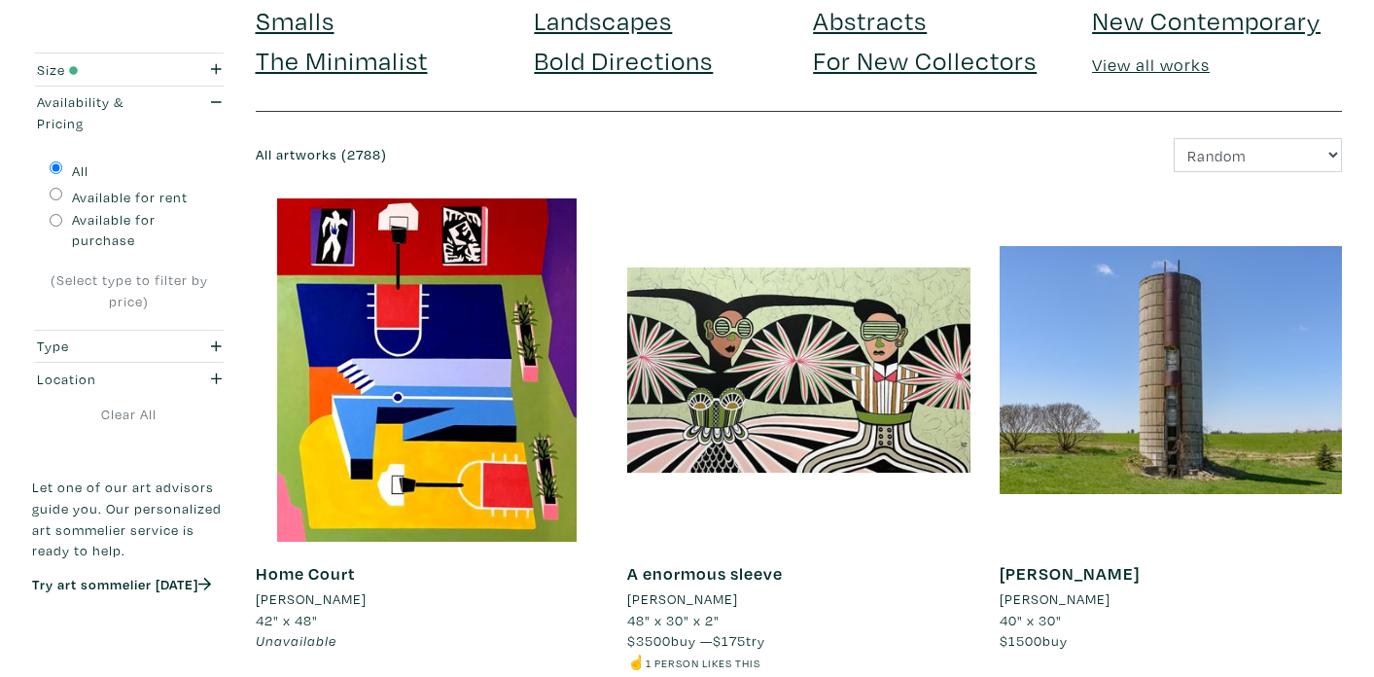
scroll to position [177, 0]
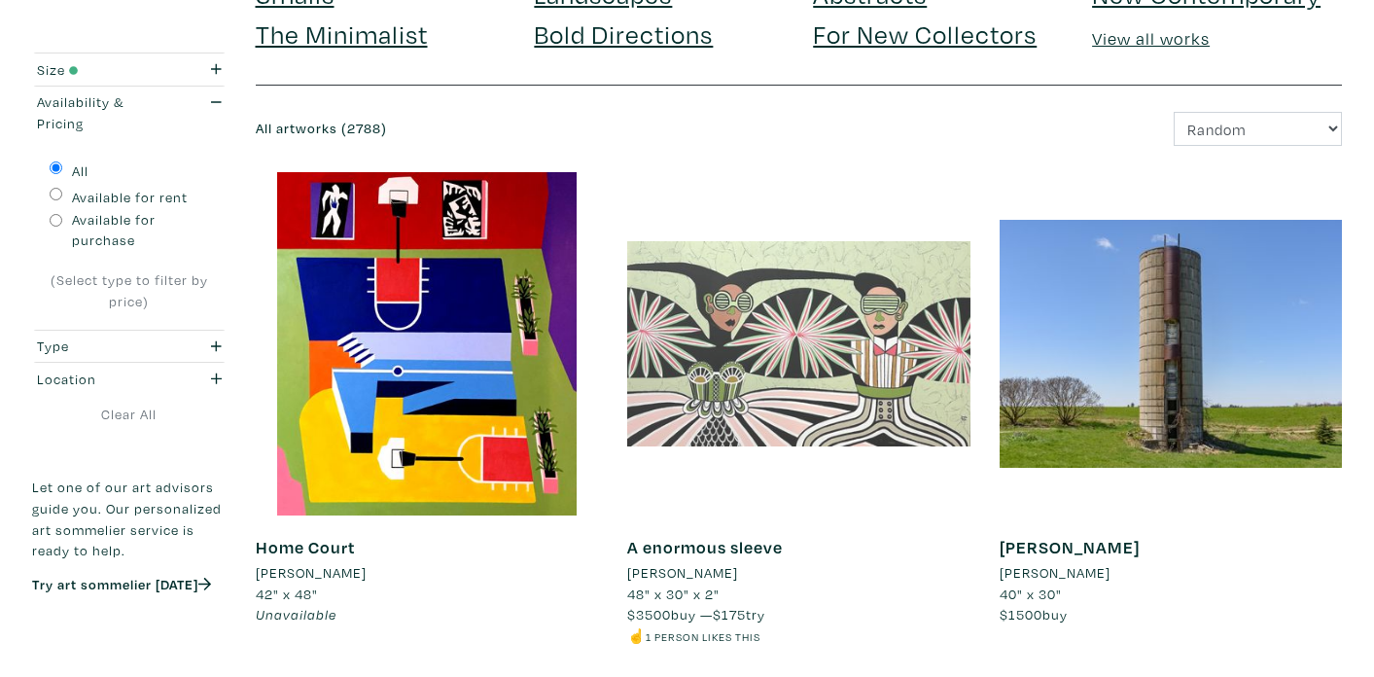
click at [889, 356] on div at bounding box center [798, 343] width 343 height 343
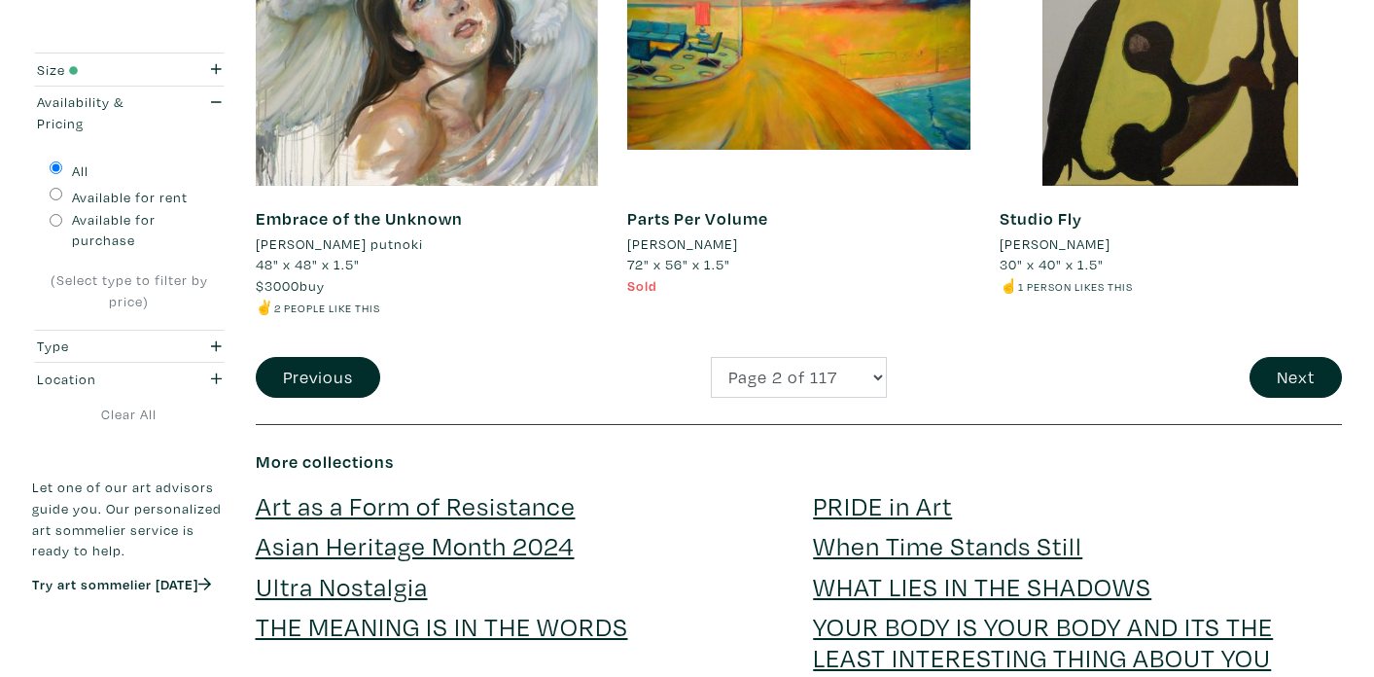
scroll to position [4153, 0]
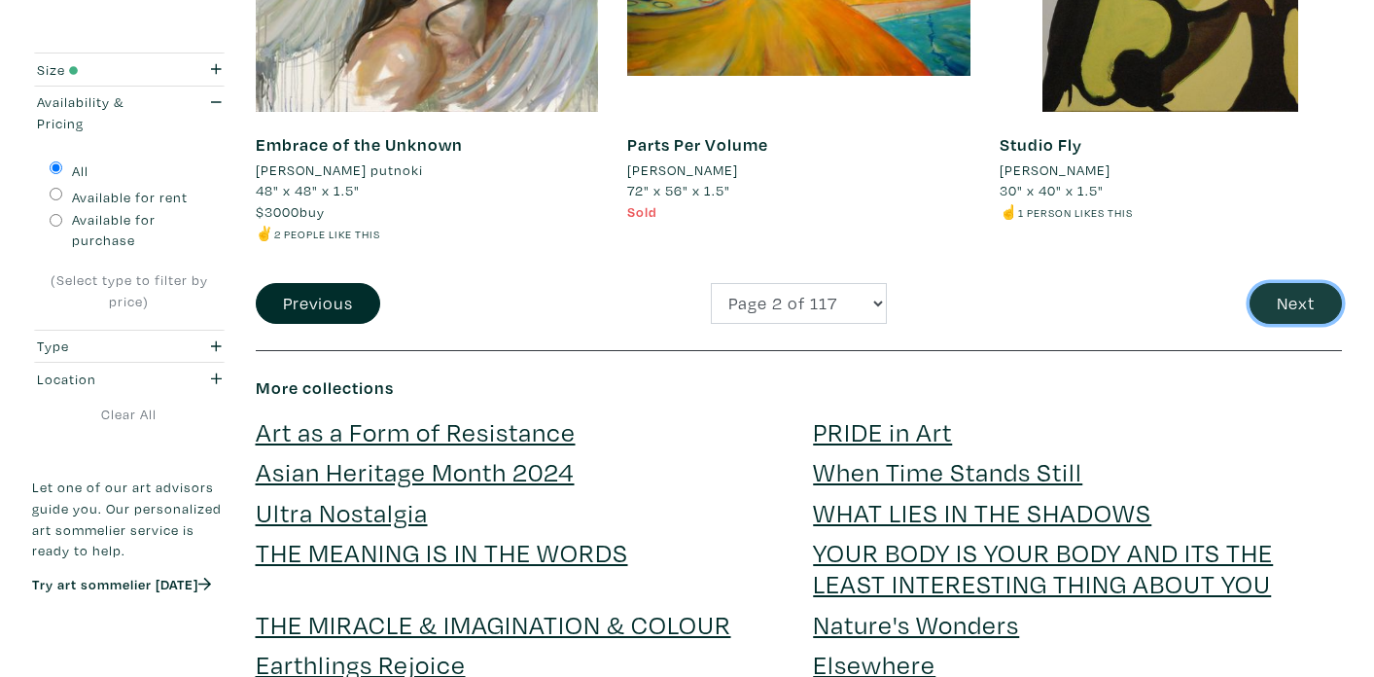
click at [1299, 314] on button "Next" at bounding box center [1296, 304] width 92 height 42
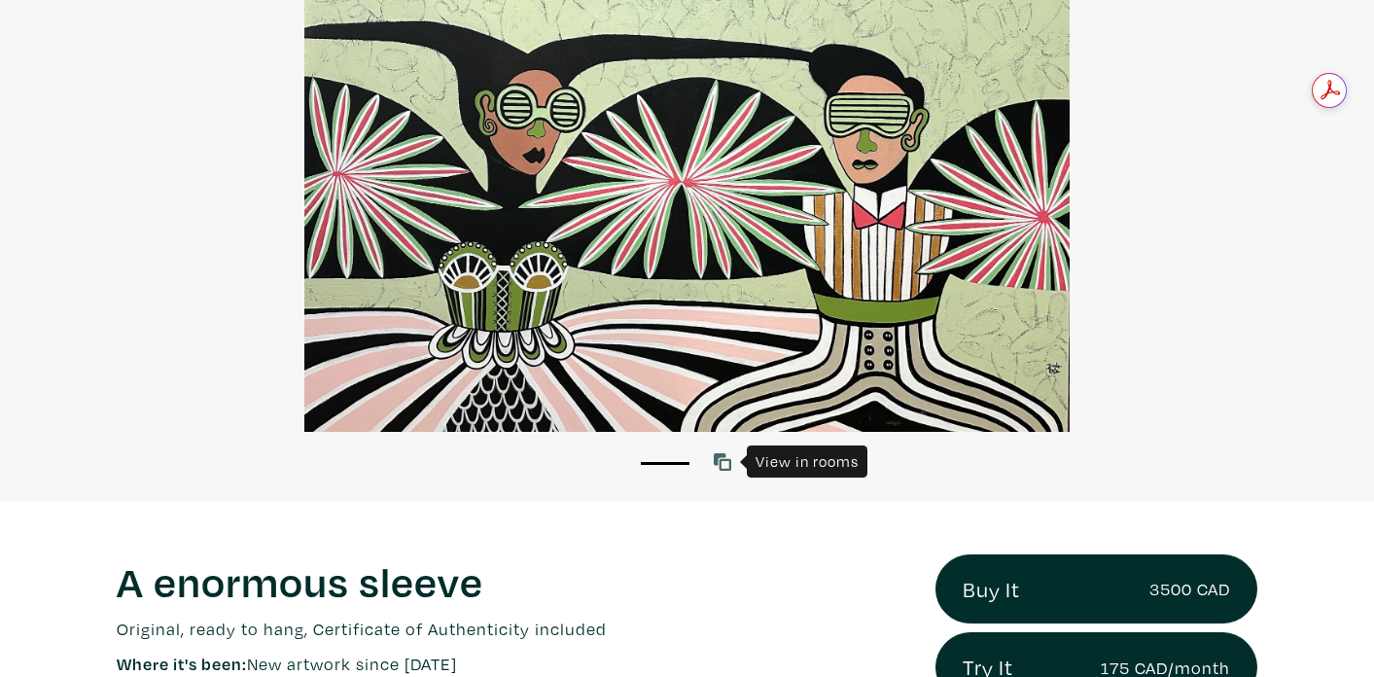
click at [718, 470] on link at bounding box center [727, 462] width 26 height 26
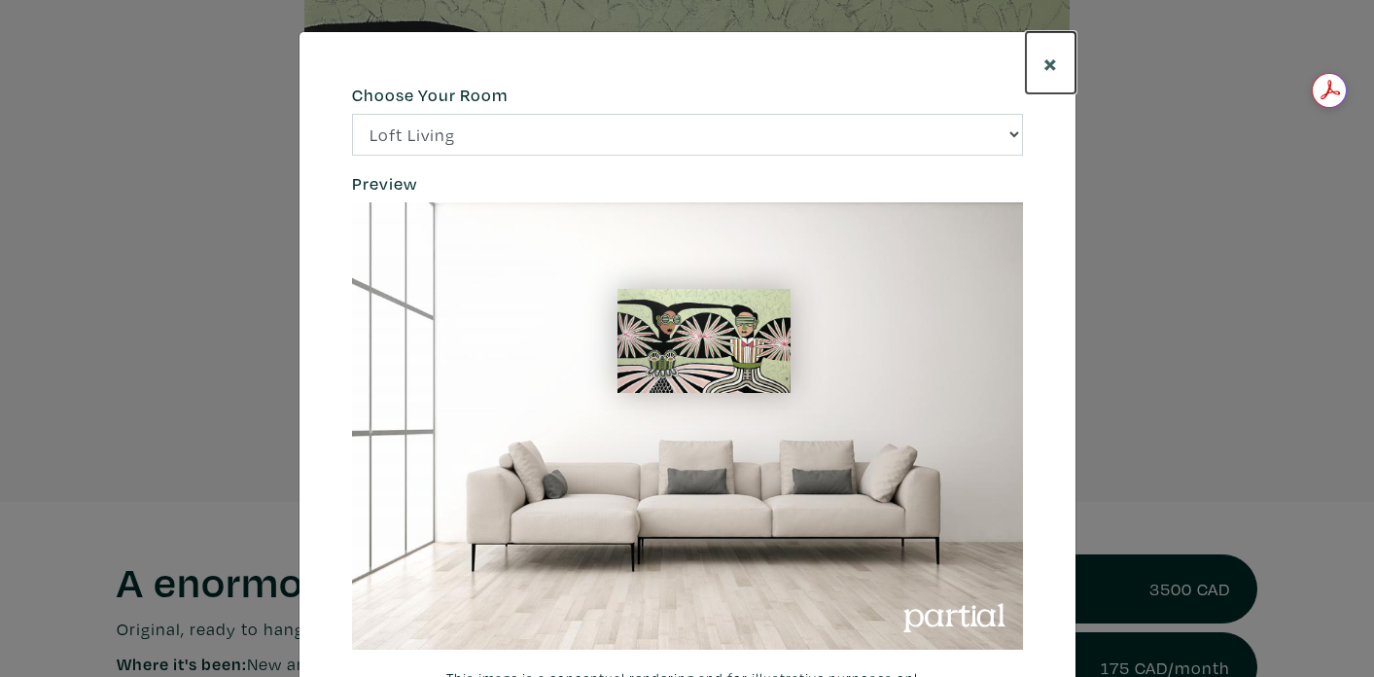
click at [1055, 58] on span "×" at bounding box center [1050, 63] width 15 height 34
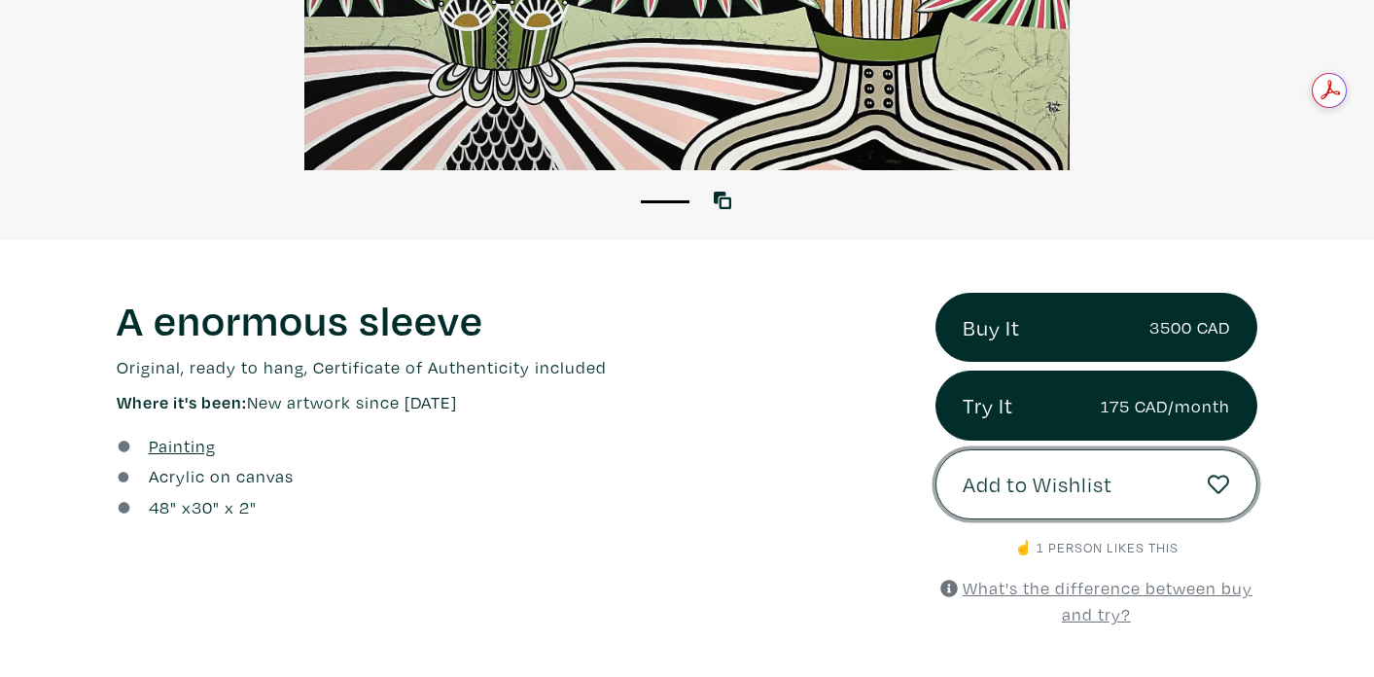
click at [997, 498] on span "Add to Wishlist" at bounding box center [1038, 484] width 150 height 33
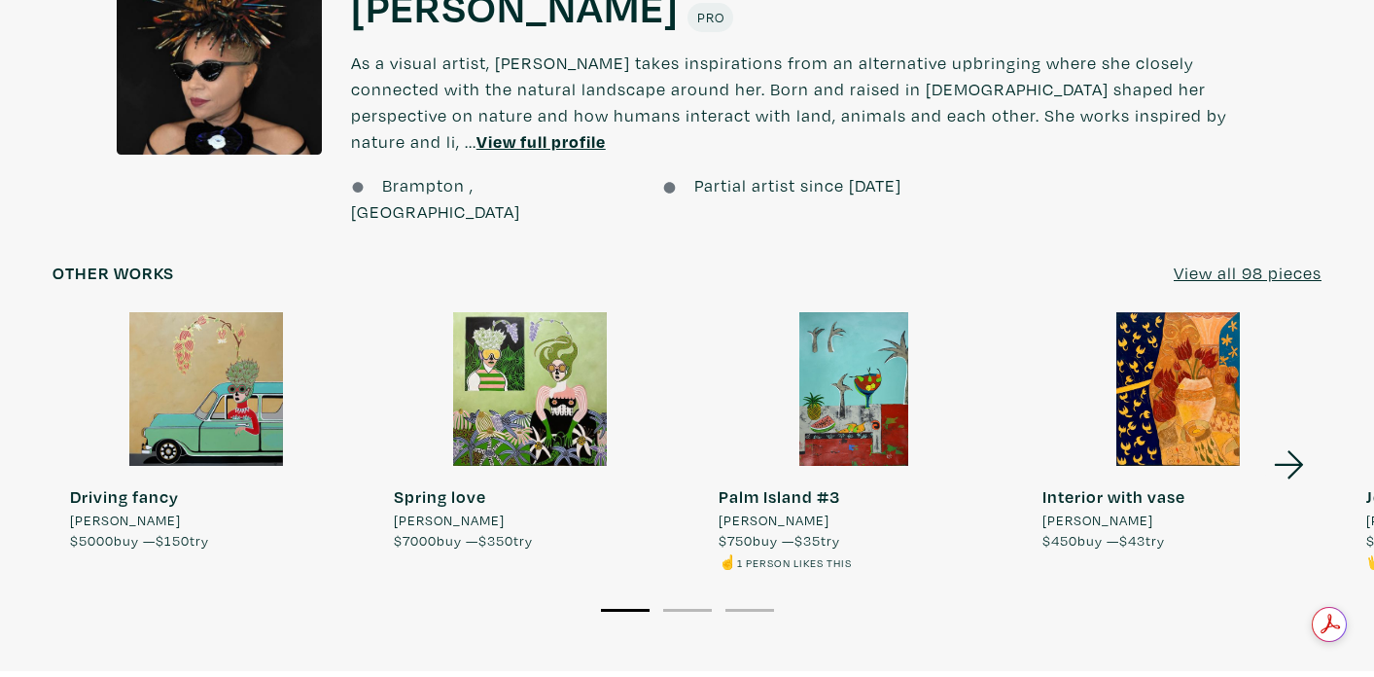
scroll to position [1661, 0]
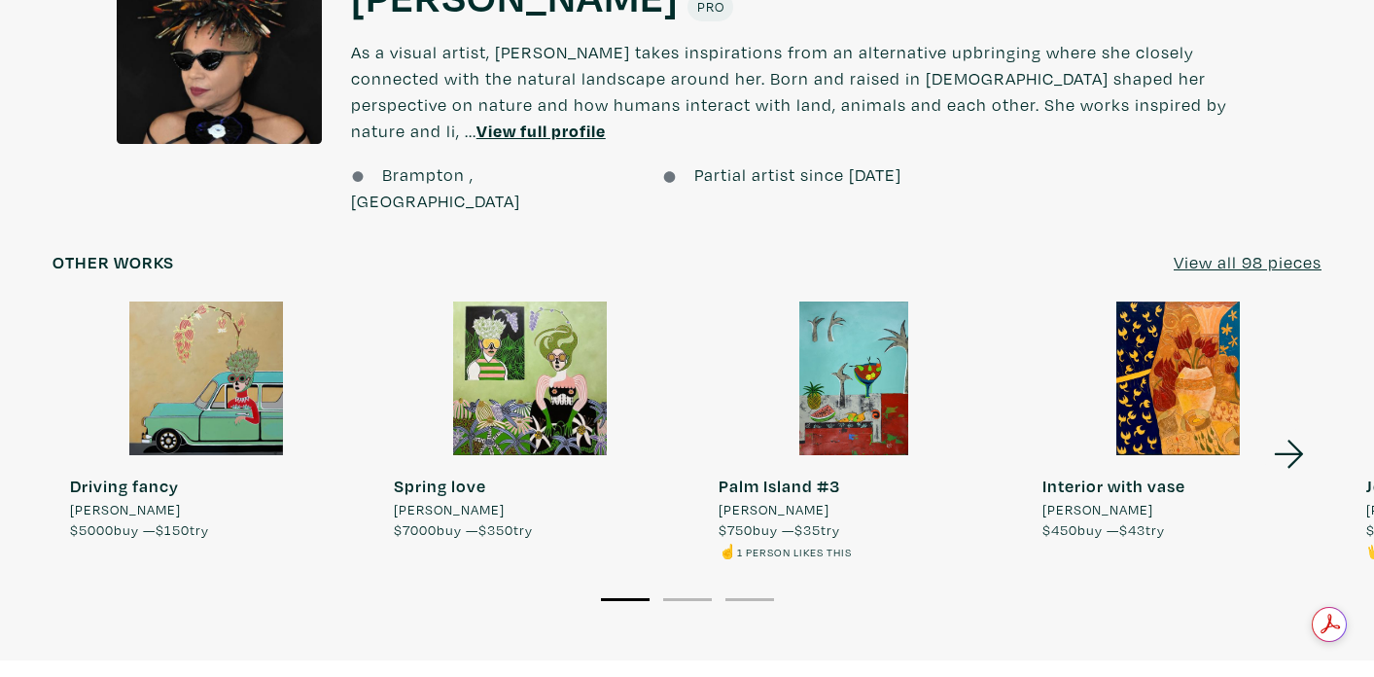
click at [681, 588] on li "2" at bounding box center [687, 597] width 49 height 19
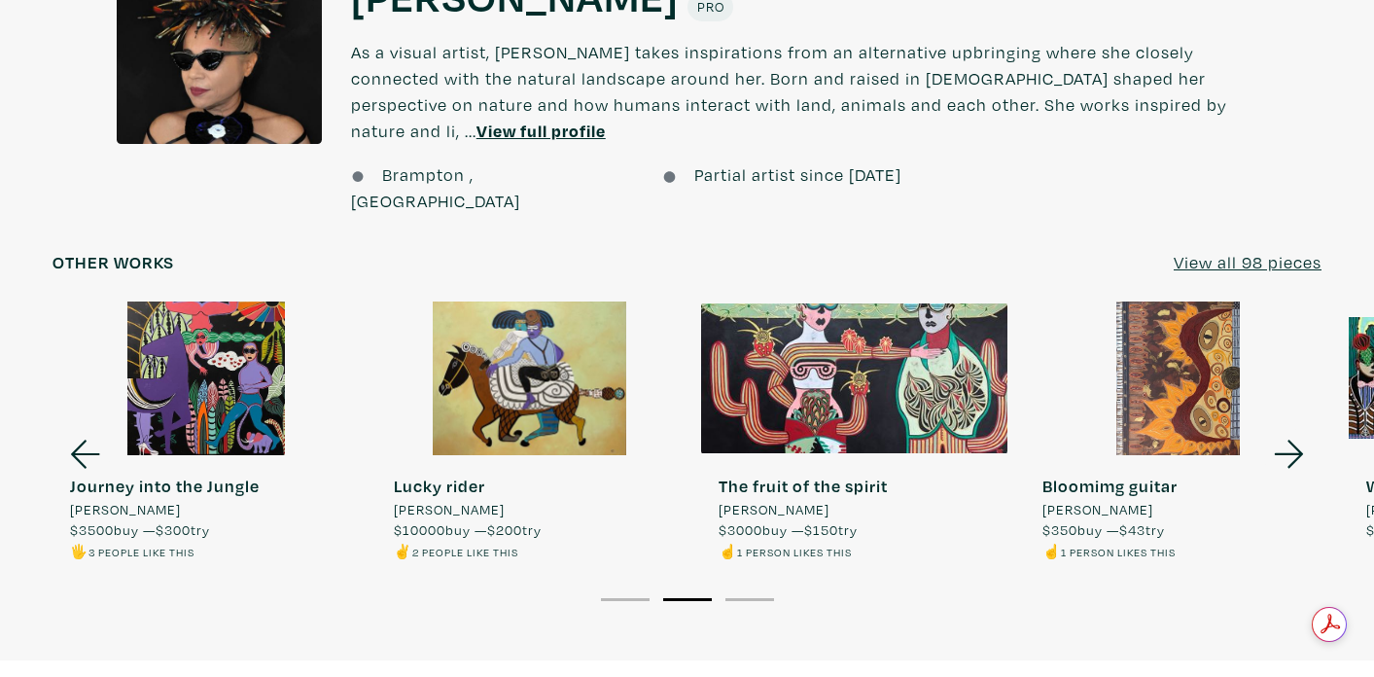
click at [755, 598] on button "3" at bounding box center [749, 599] width 49 height 3
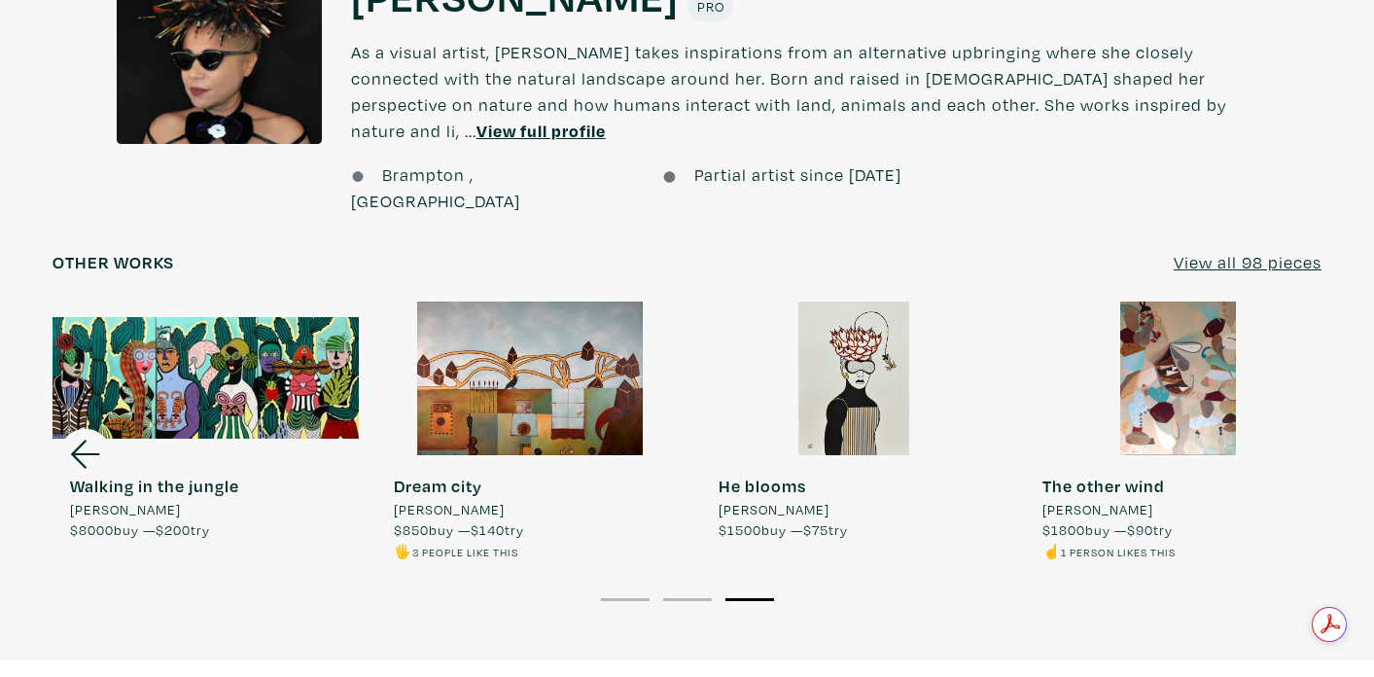
click at [1222, 251] on u "View all 98 pieces" at bounding box center [1248, 262] width 148 height 22
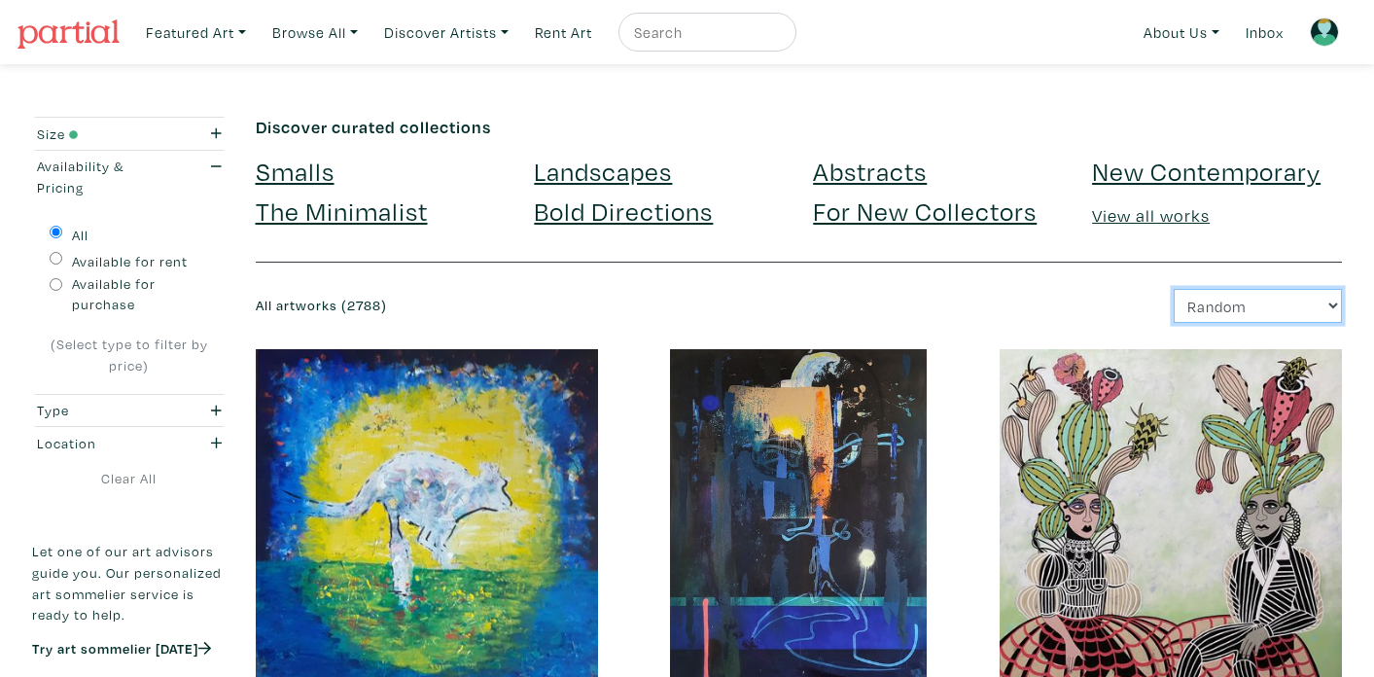
click at [1294, 312] on select "Newest Random Price: Low to High Price: High to Low" at bounding box center [1258, 306] width 168 height 34
select select "id"
click at [1174, 289] on select "Newest Random Price: Low to High Price: High to Low" at bounding box center [1258, 306] width 168 height 34
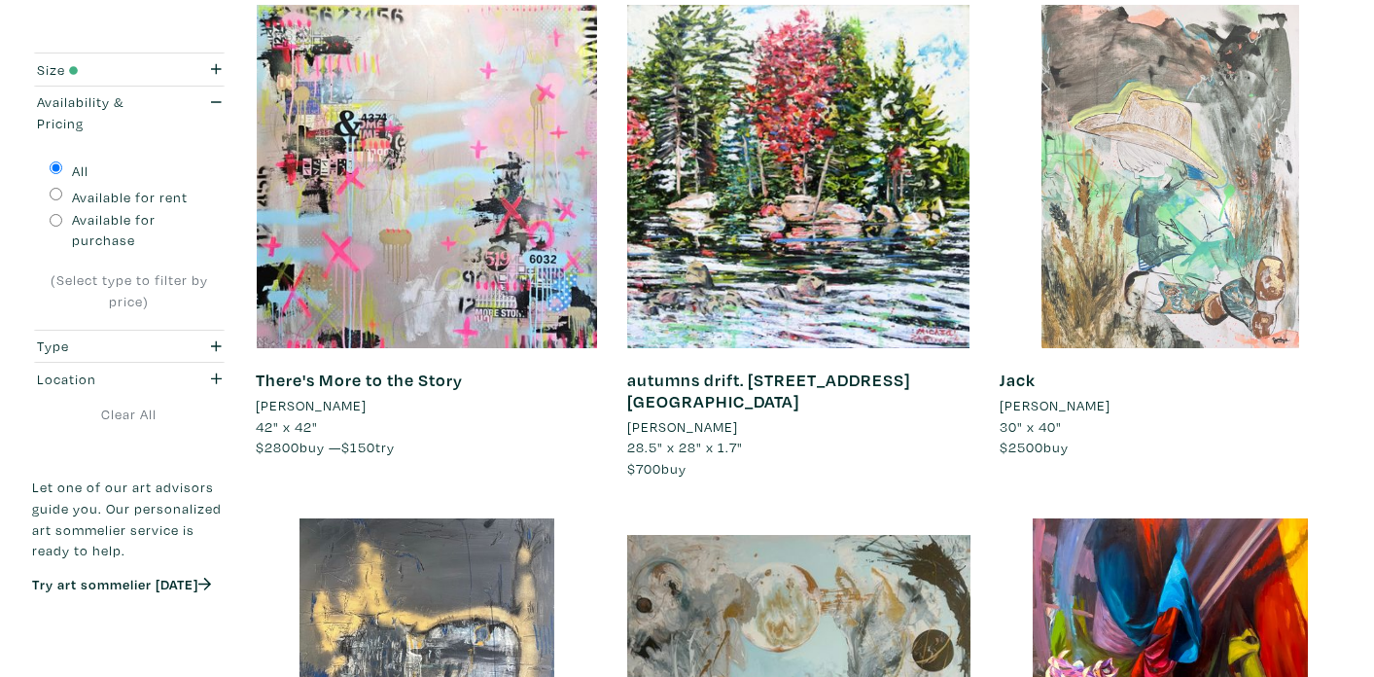
scroll to position [333, 0]
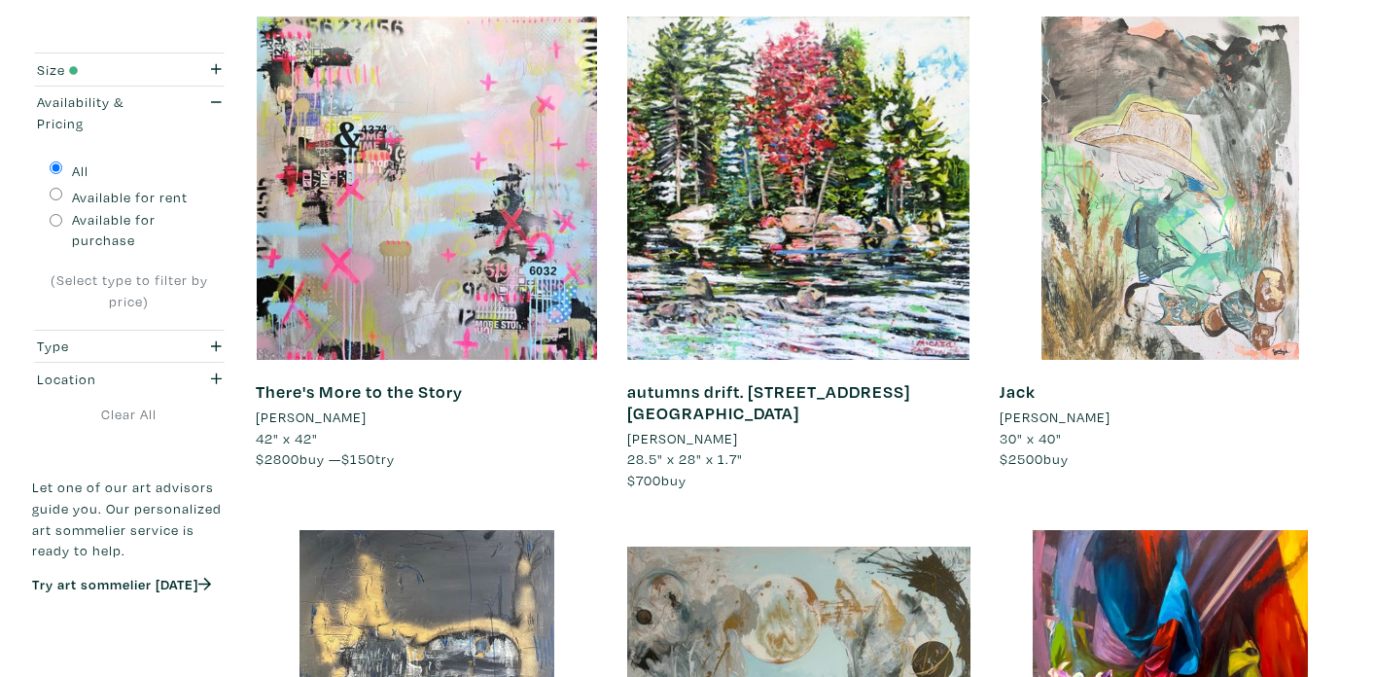
click at [1235, 291] on div at bounding box center [1171, 188] width 343 height 343
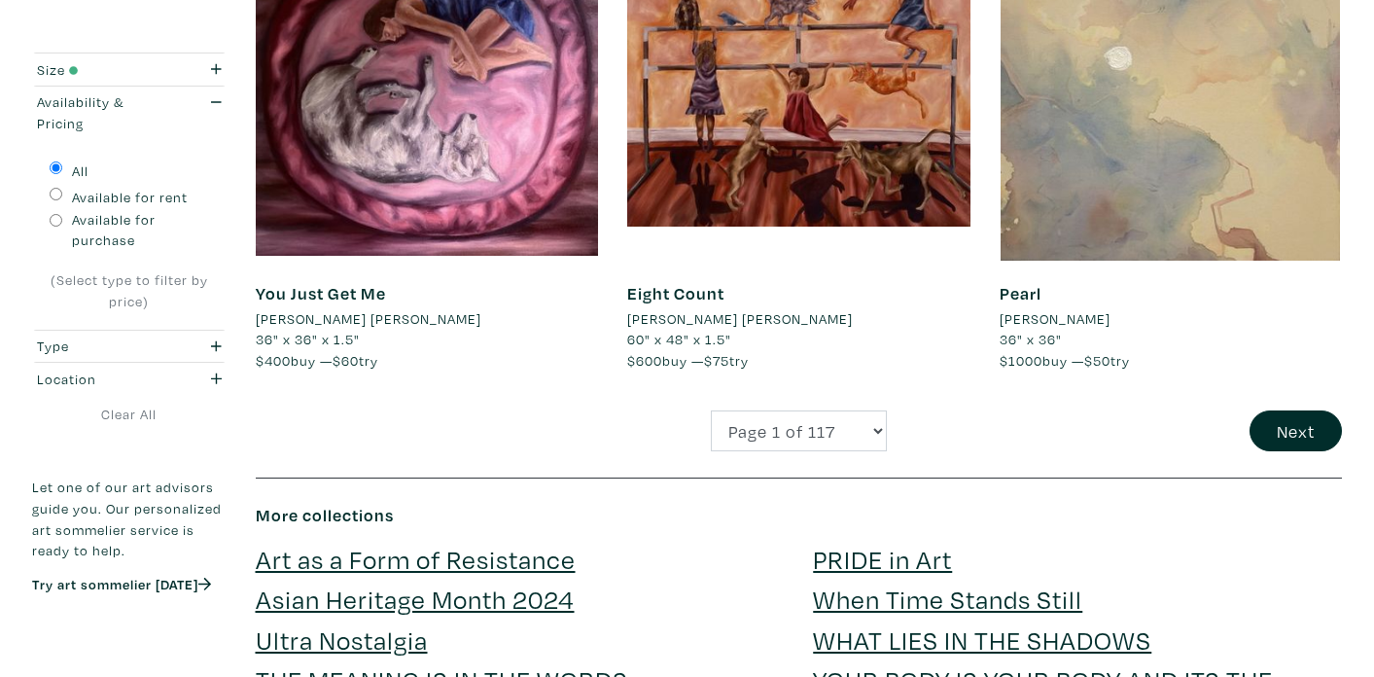
scroll to position [4027, 0]
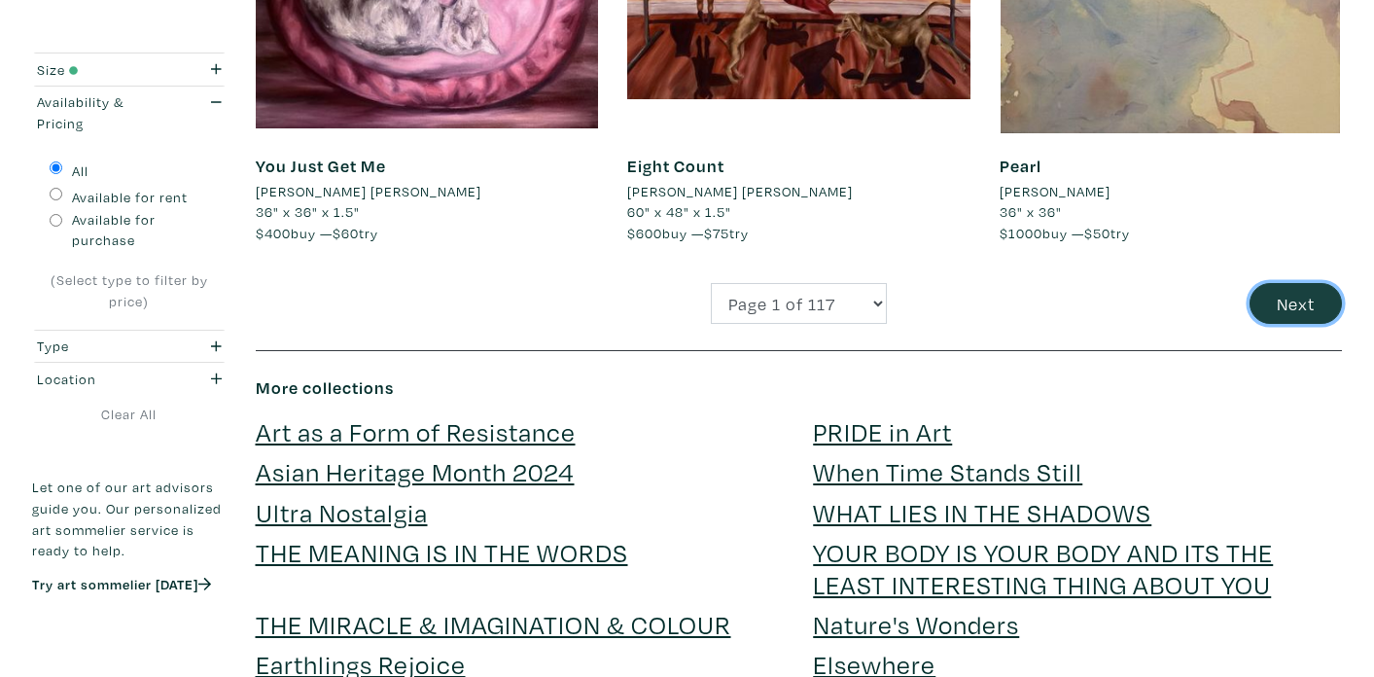
click at [1312, 309] on button "Next" at bounding box center [1296, 304] width 92 height 42
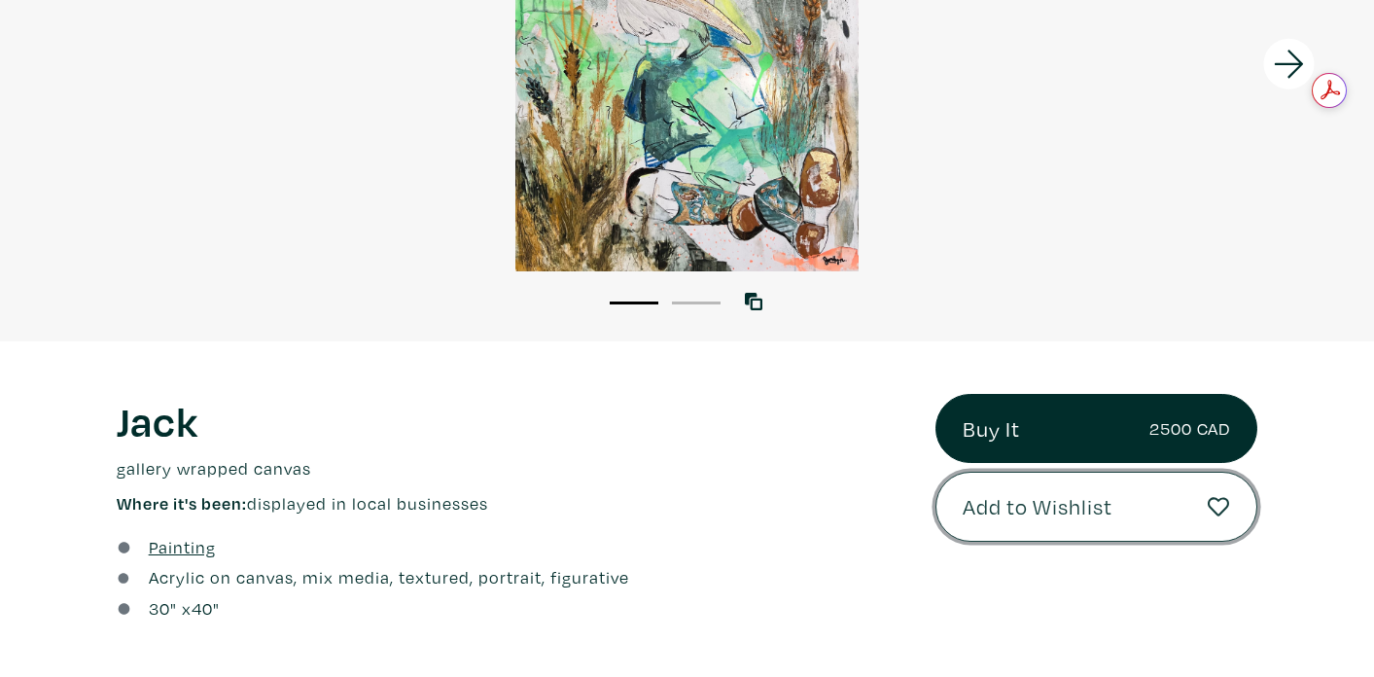
click at [1210, 506] on icon at bounding box center [1219, 506] width 22 height 19
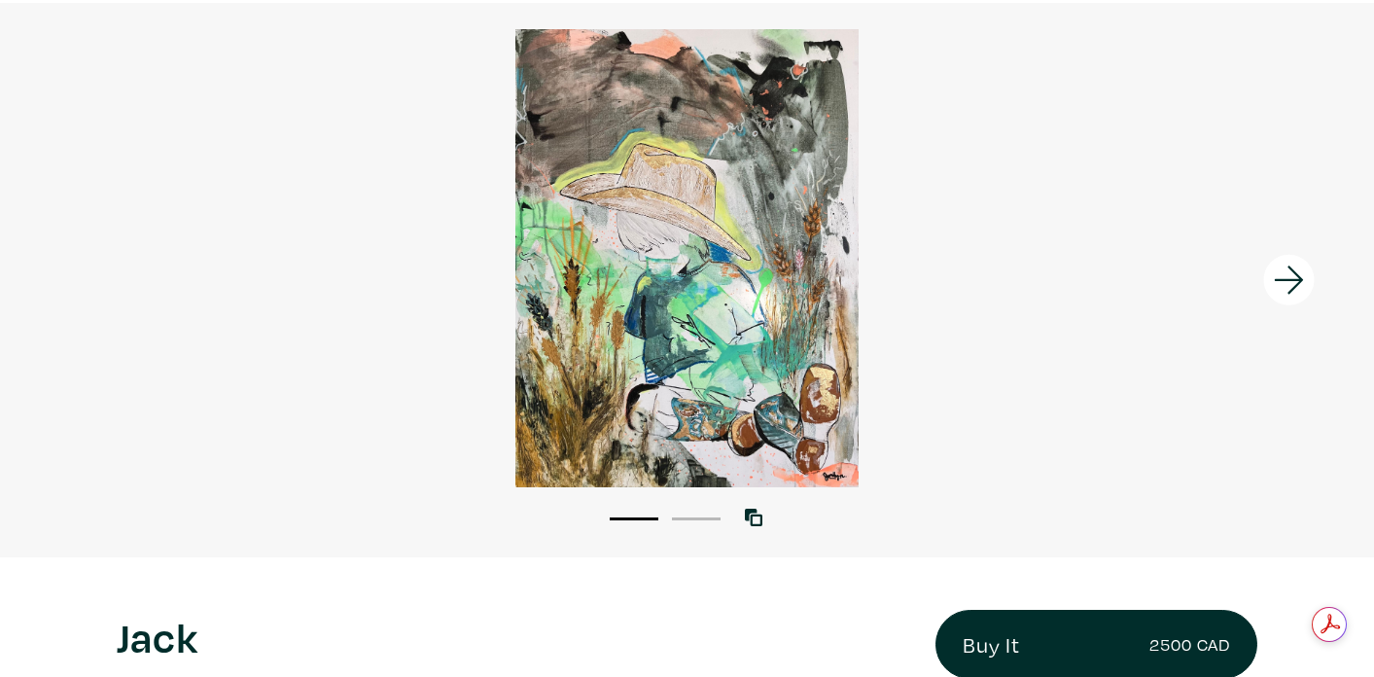
click at [1293, 286] on icon at bounding box center [1288, 279] width 29 height 28
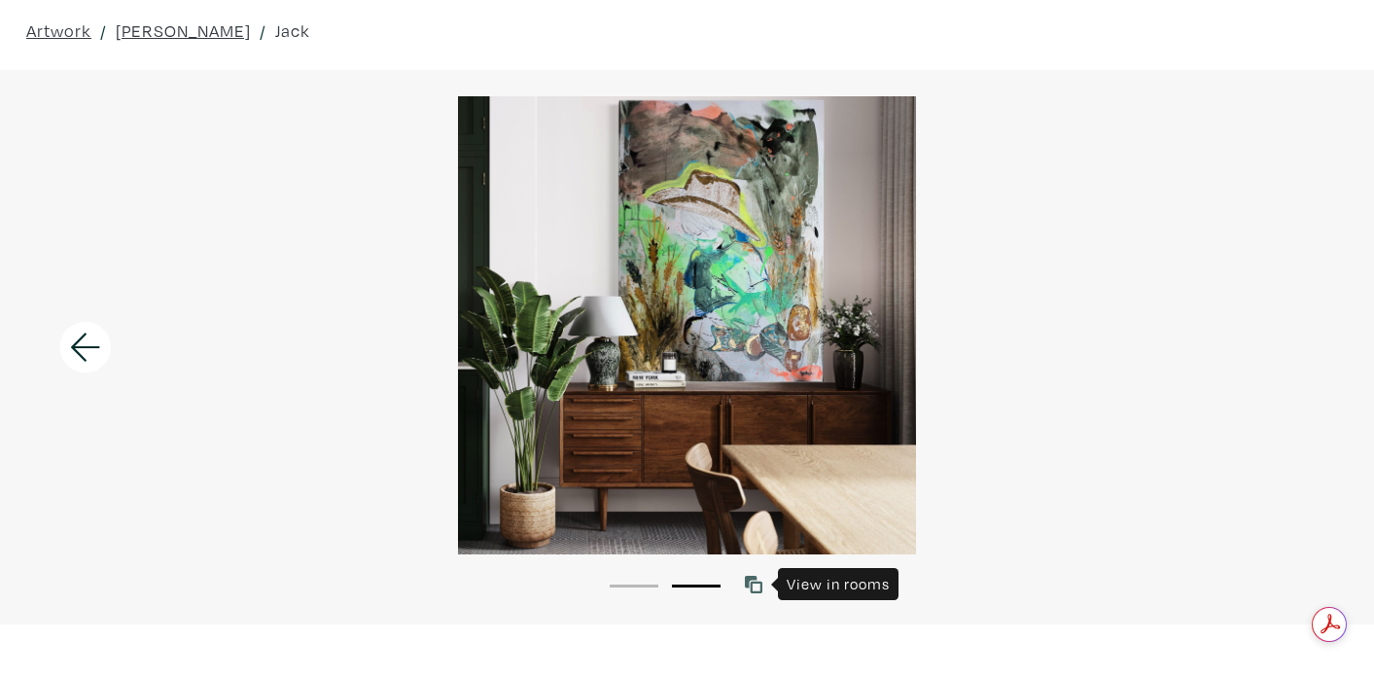
click at [754, 590] on icon at bounding box center [754, 585] width 18 height 18
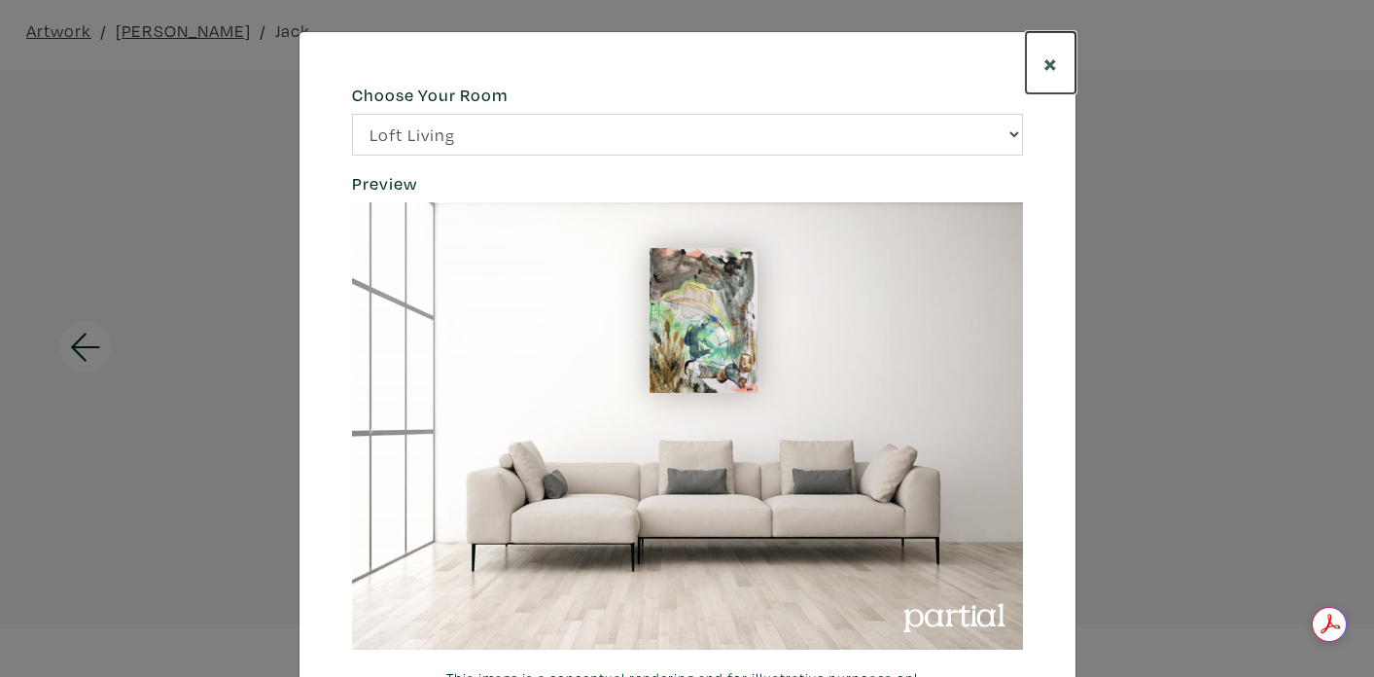
click at [1053, 56] on span "×" at bounding box center [1050, 63] width 15 height 34
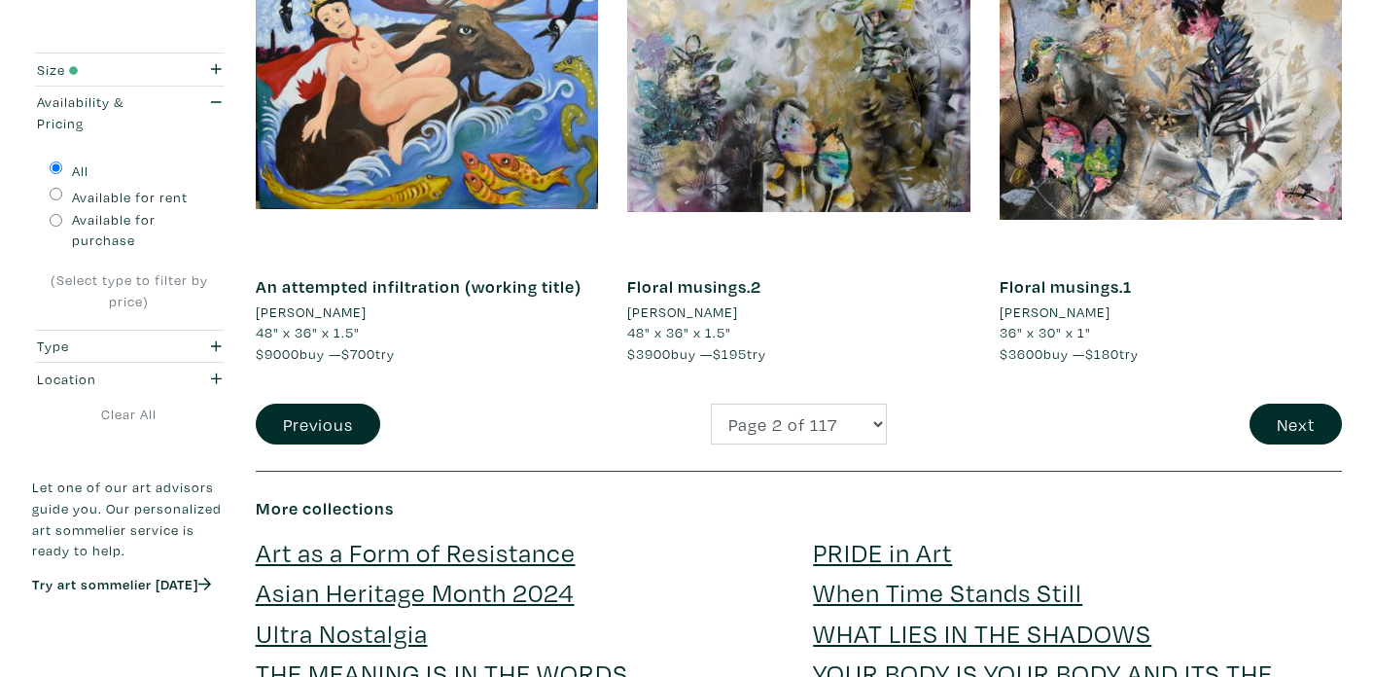
scroll to position [3979, 0]
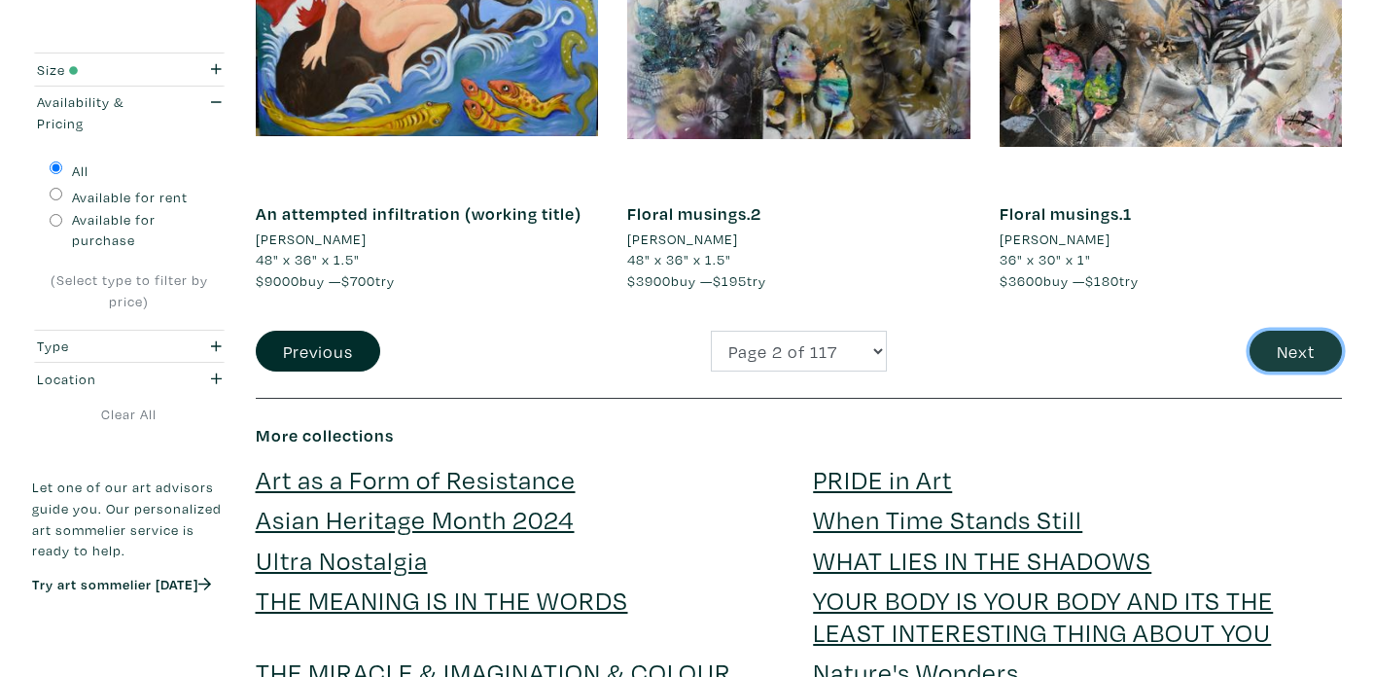
click at [1321, 343] on button "Next" at bounding box center [1296, 352] width 92 height 42
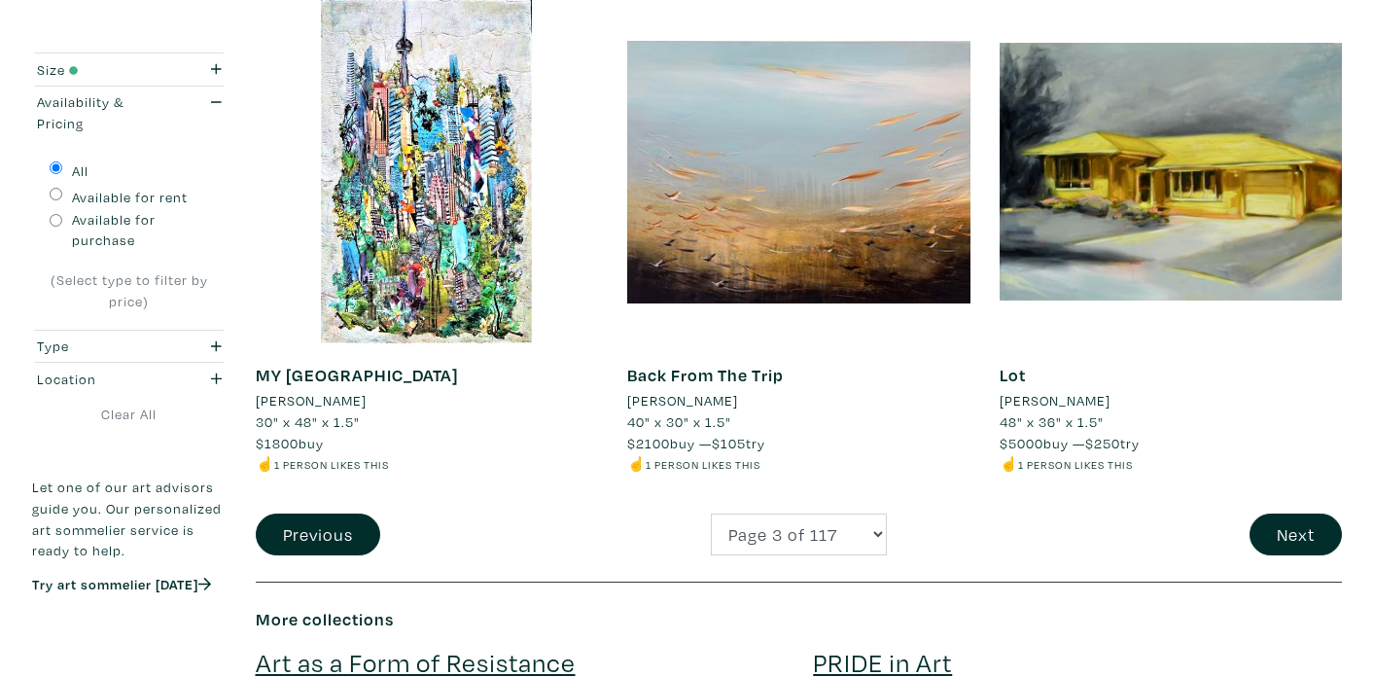
scroll to position [3940, 0]
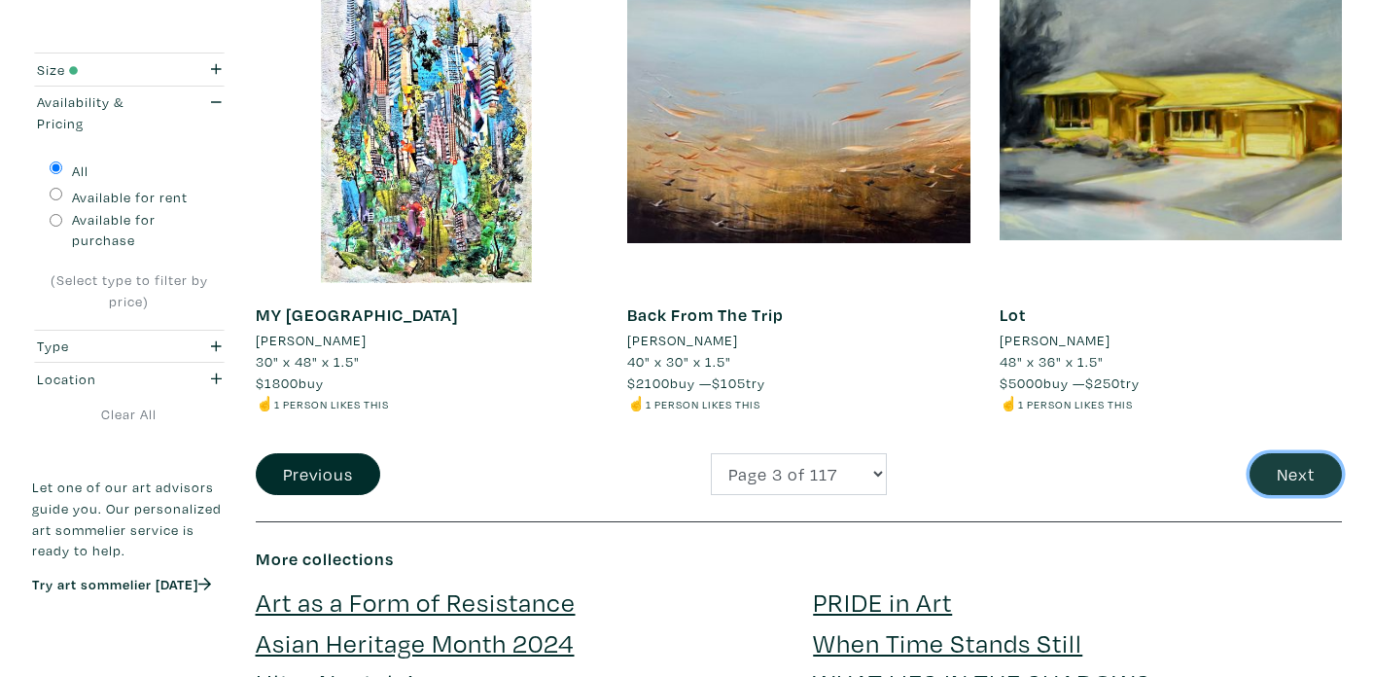
click at [1297, 453] on button "Next" at bounding box center [1296, 474] width 92 height 42
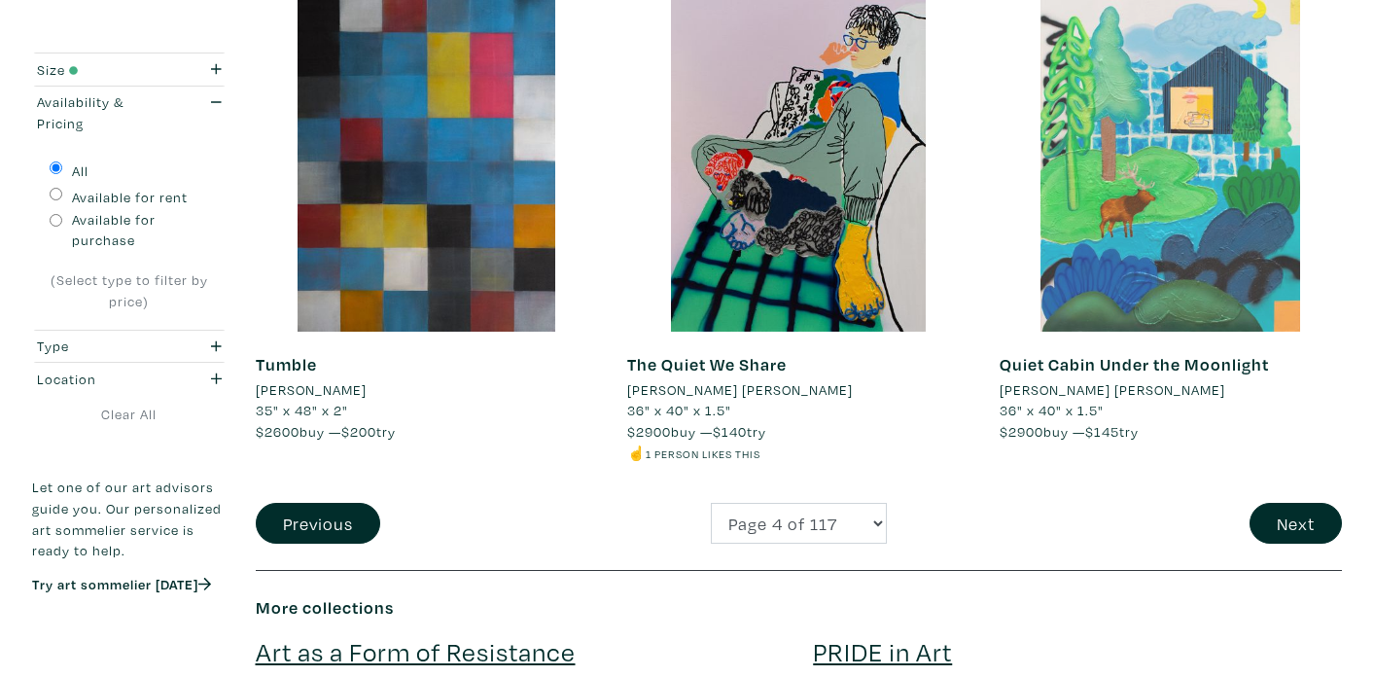
scroll to position [3879, 0]
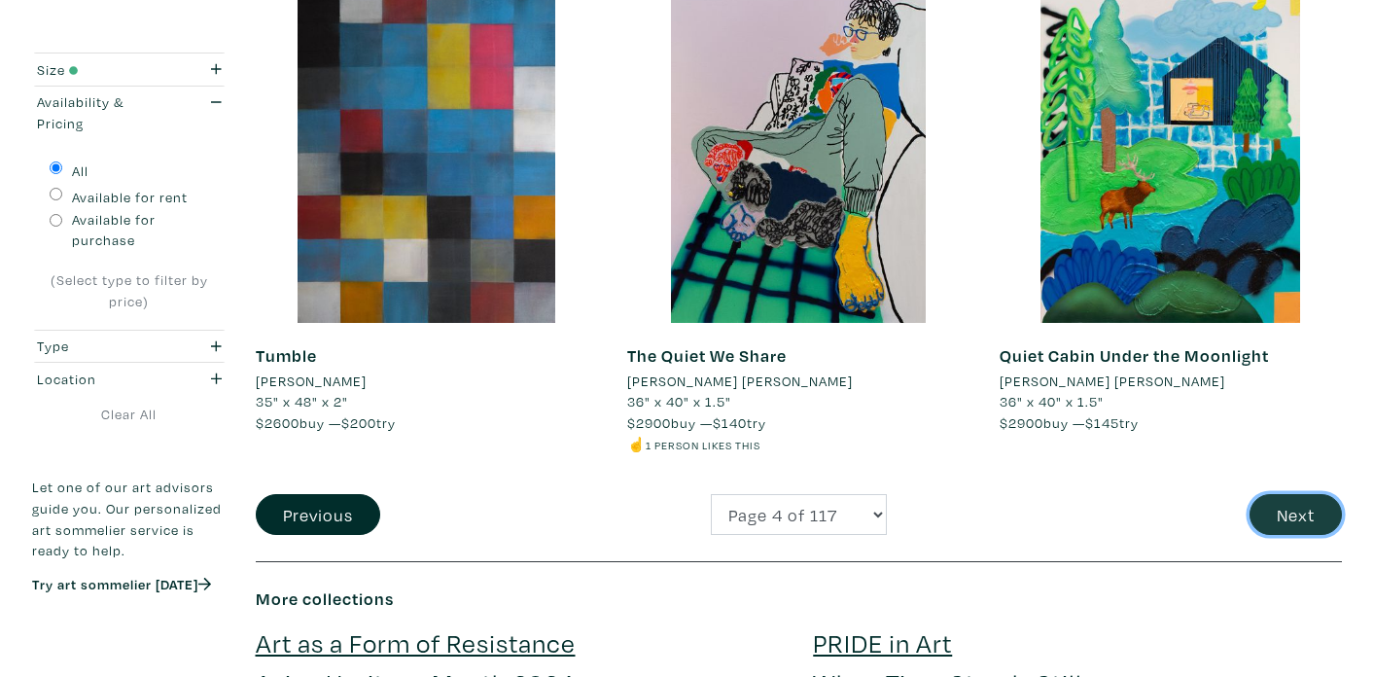
click at [1291, 507] on button "Next" at bounding box center [1296, 515] width 92 height 42
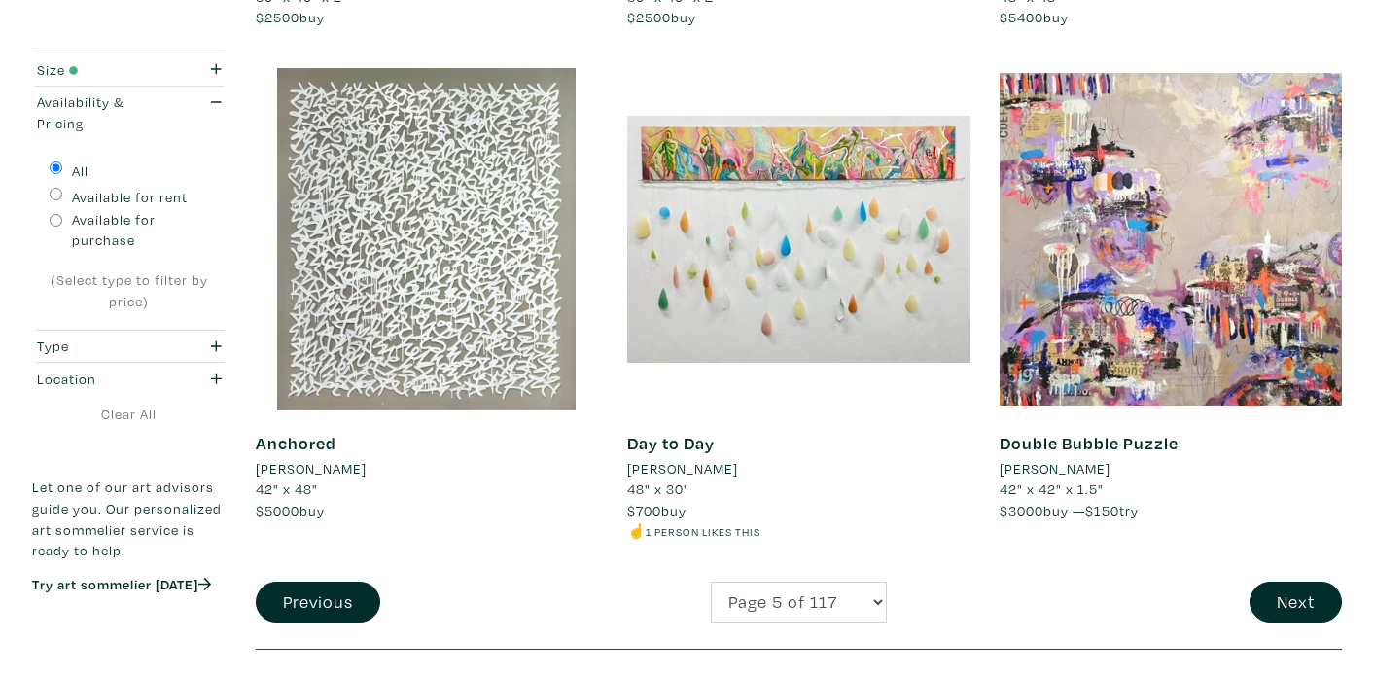
scroll to position [3752, 0]
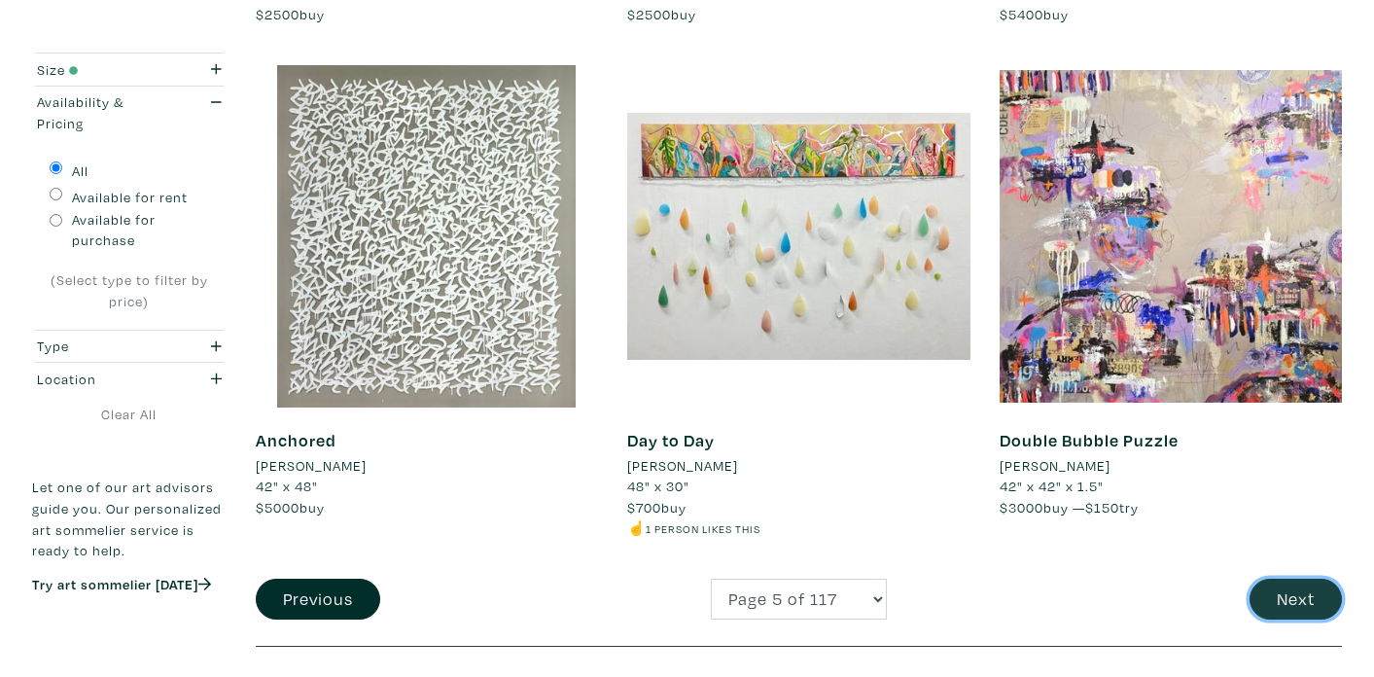
click at [1278, 604] on button "Next" at bounding box center [1296, 600] width 92 height 42
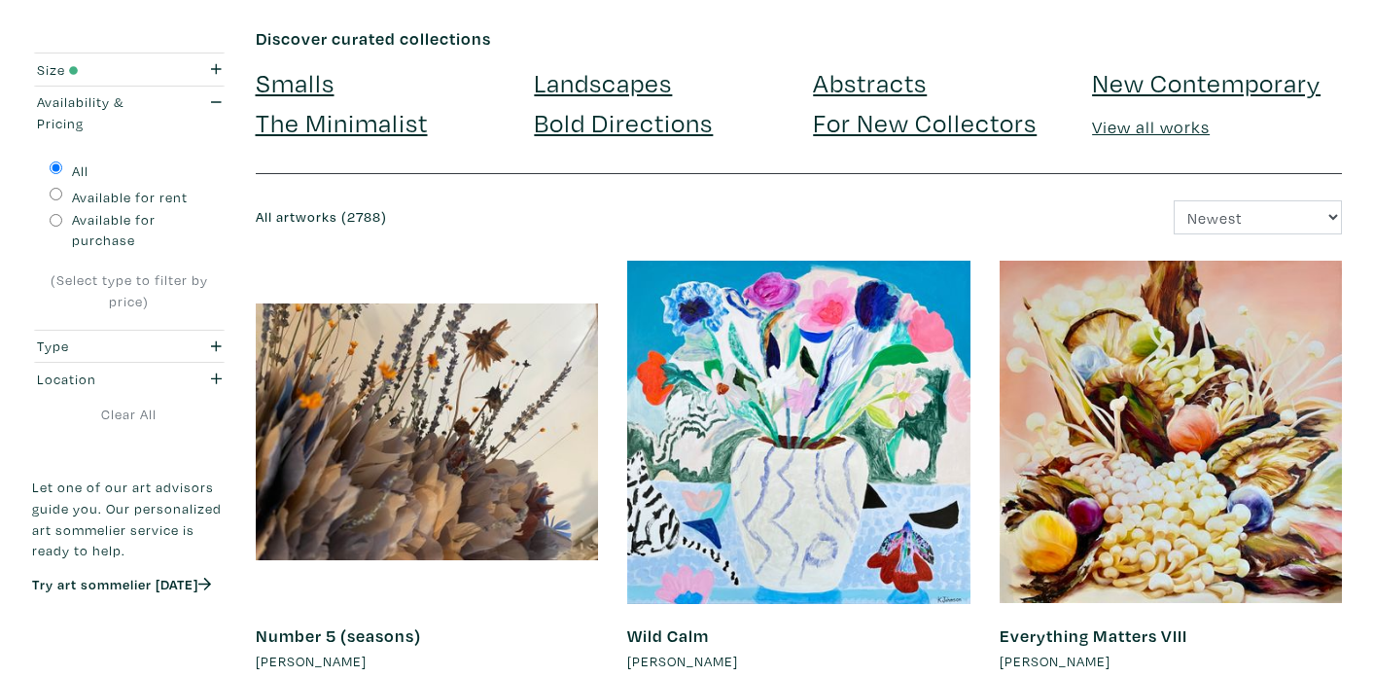
scroll to position [188, 0]
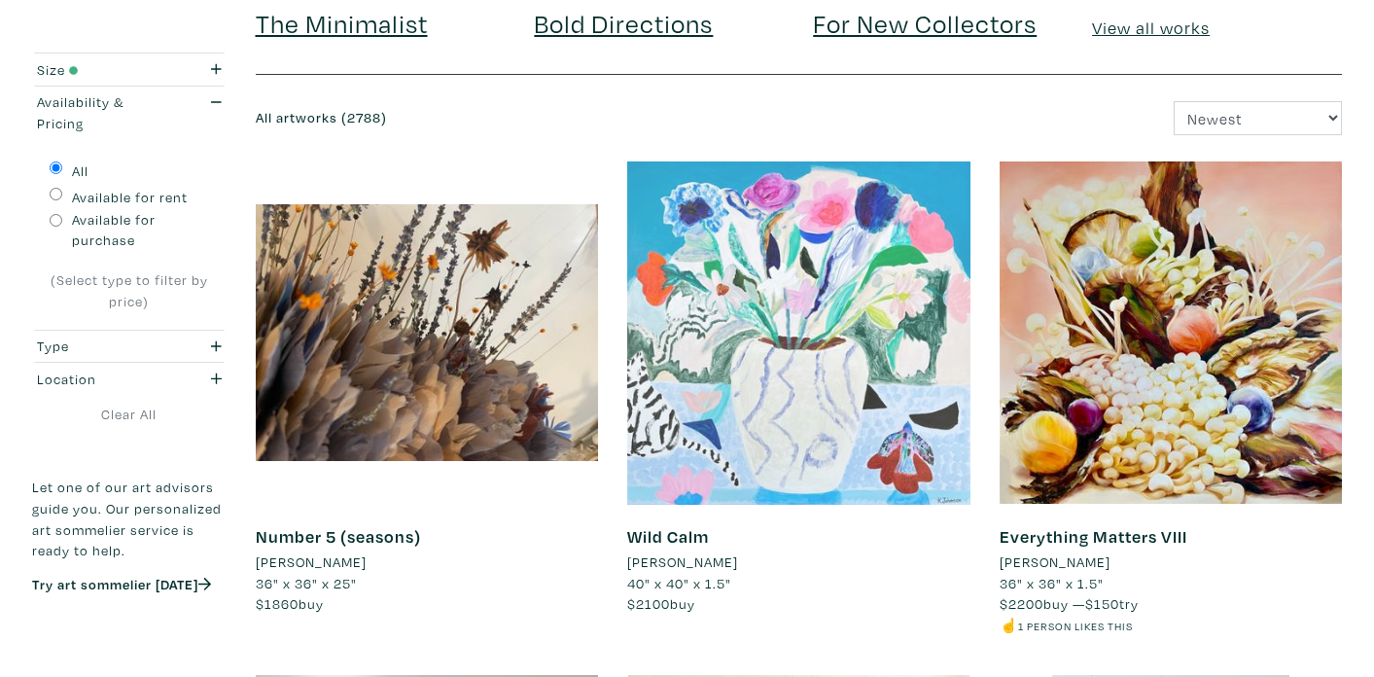
click at [858, 440] on div at bounding box center [798, 332] width 343 height 343
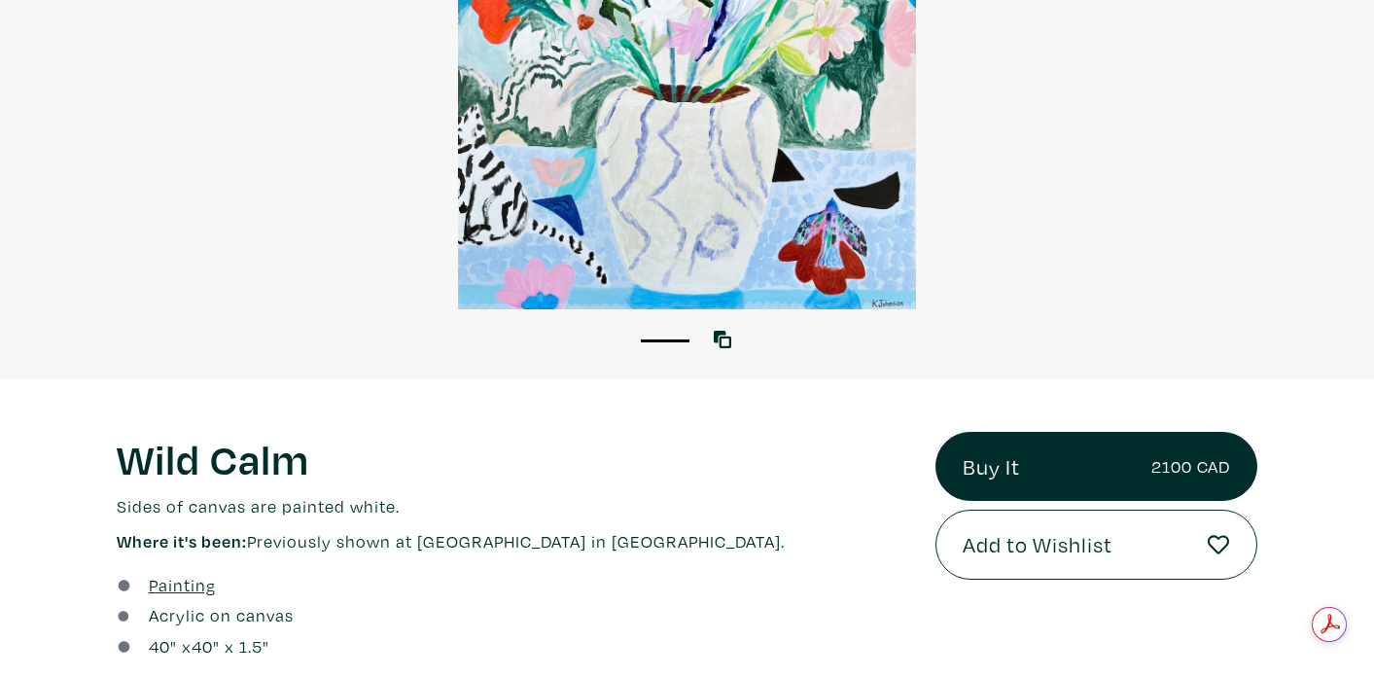
scroll to position [368, 0]
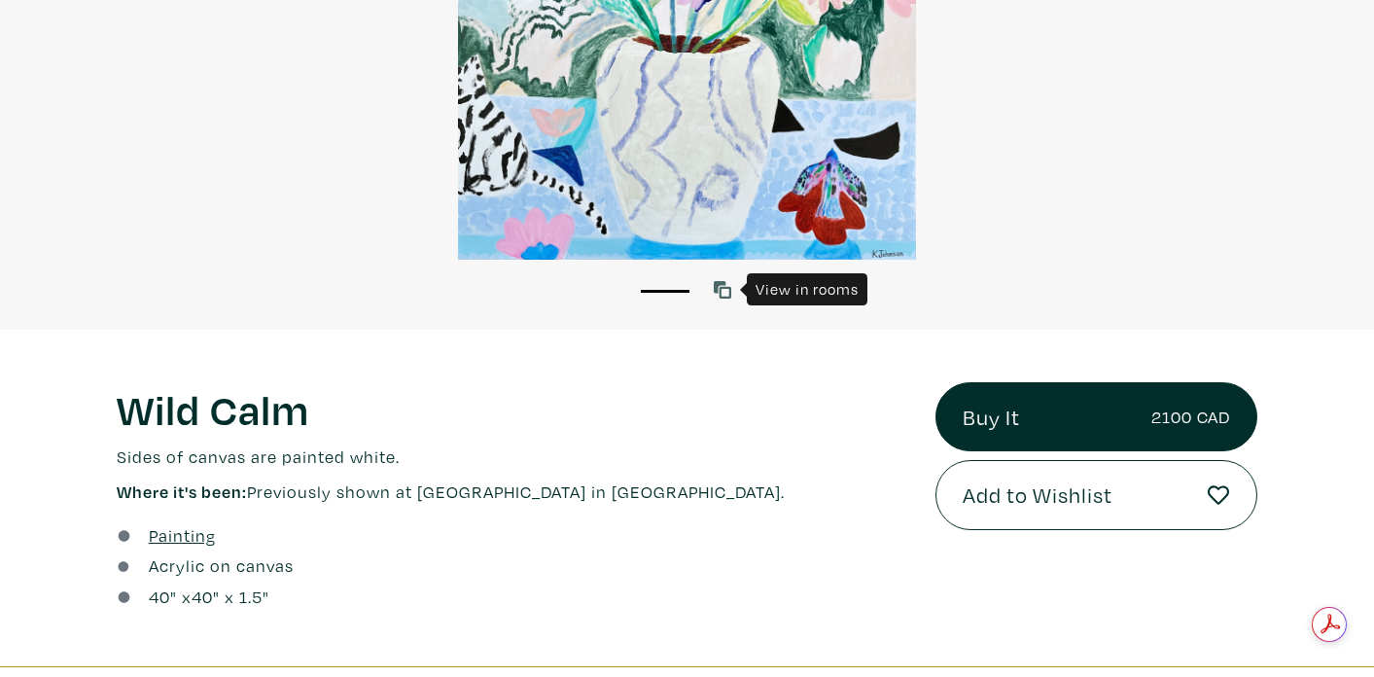
click at [718, 278] on link at bounding box center [727, 290] width 26 height 26
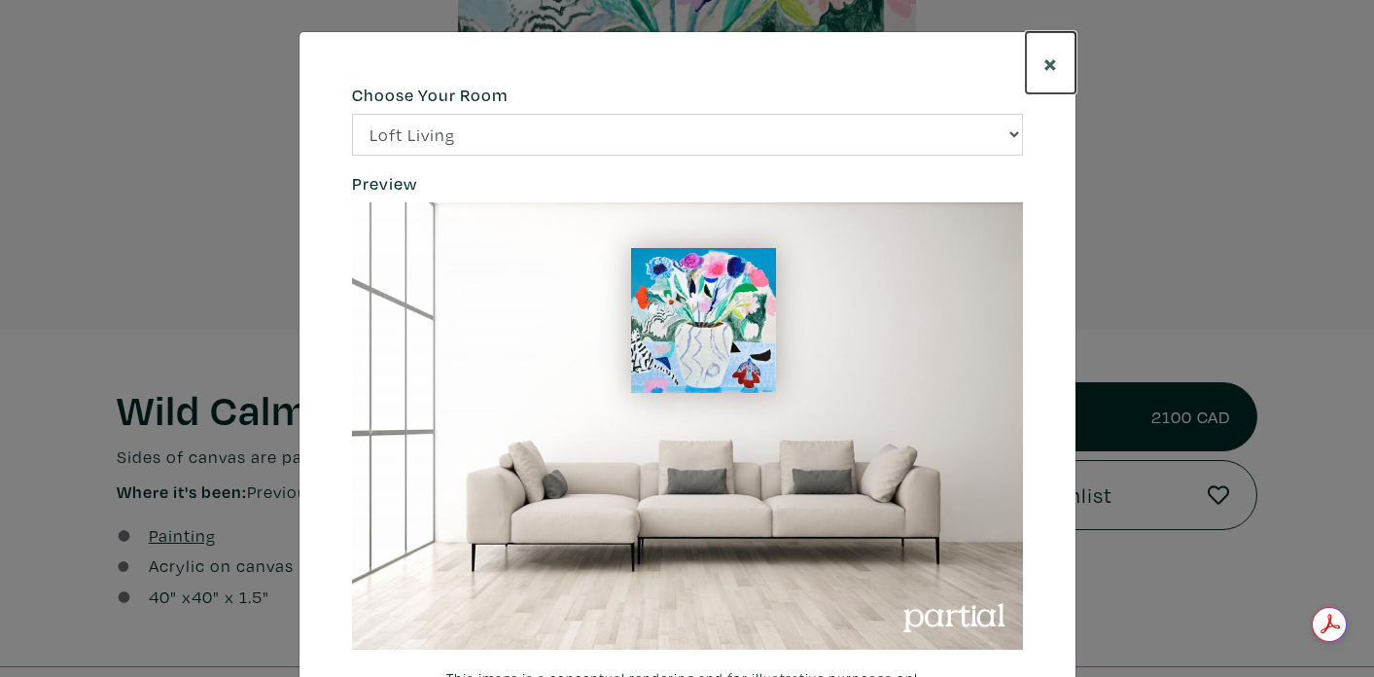
click at [1043, 75] on span "×" at bounding box center [1050, 63] width 15 height 34
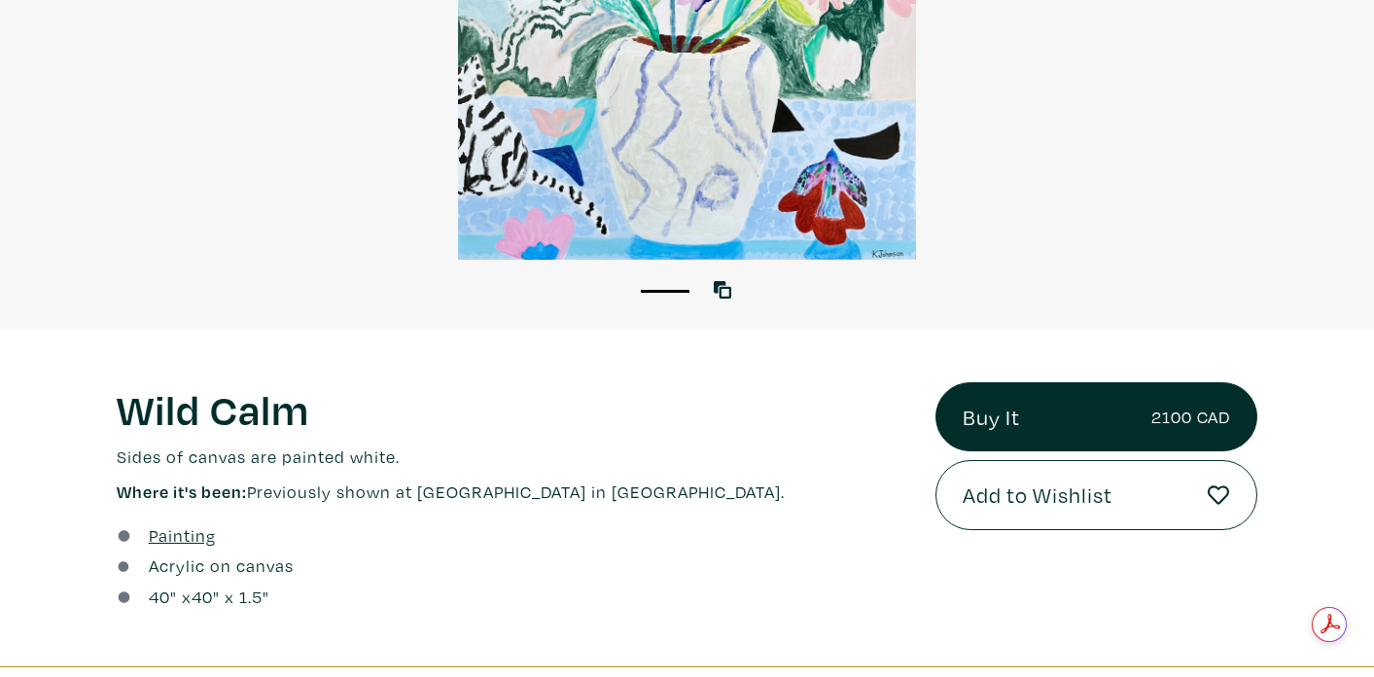
click at [773, 167] on div at bounding box center [687, 31] width 1374 height 458
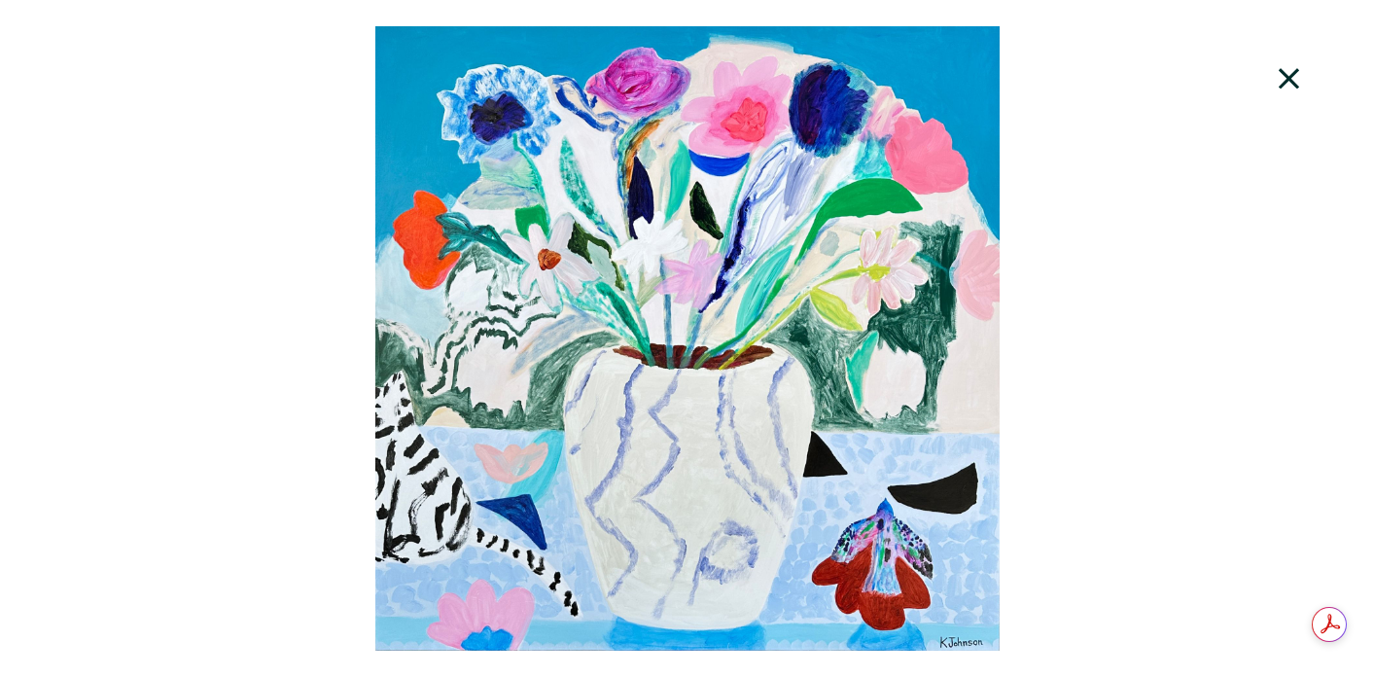
click at [1290, 73] on icon at bounding box center [1289, 79] width 66 height 53
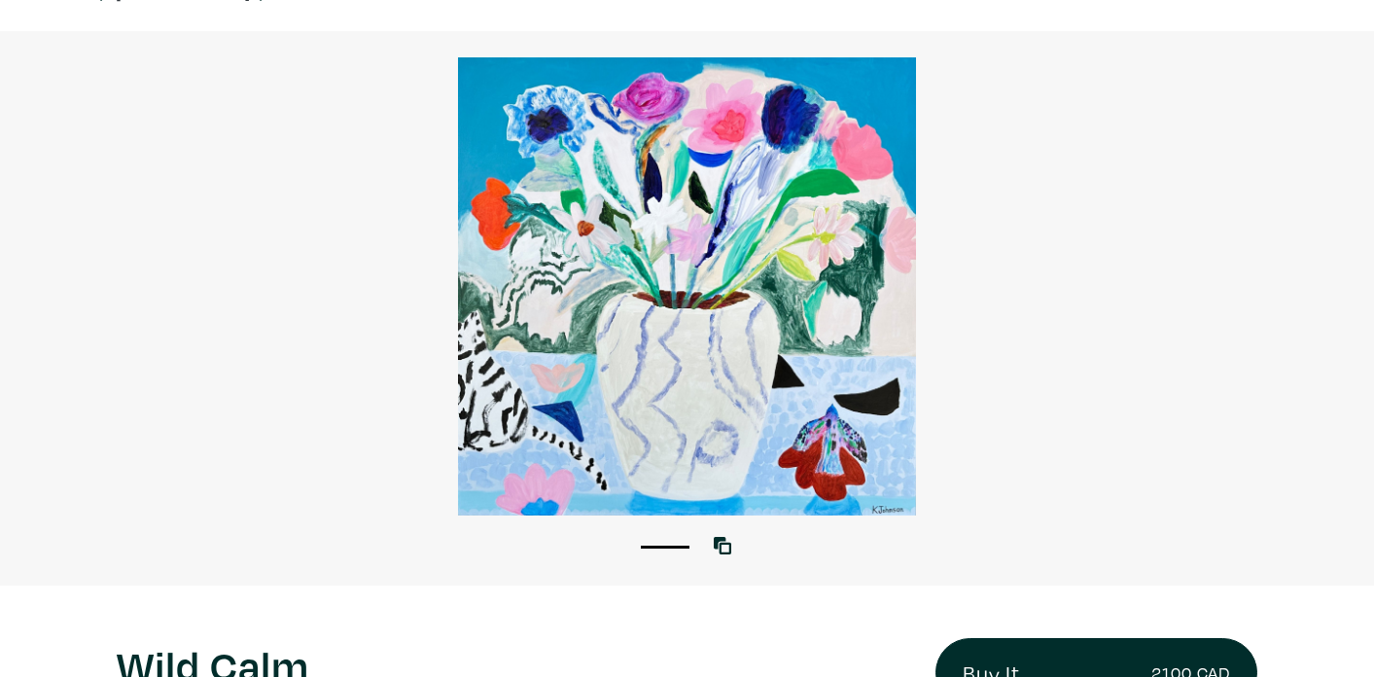
scroll to position [488, 0]
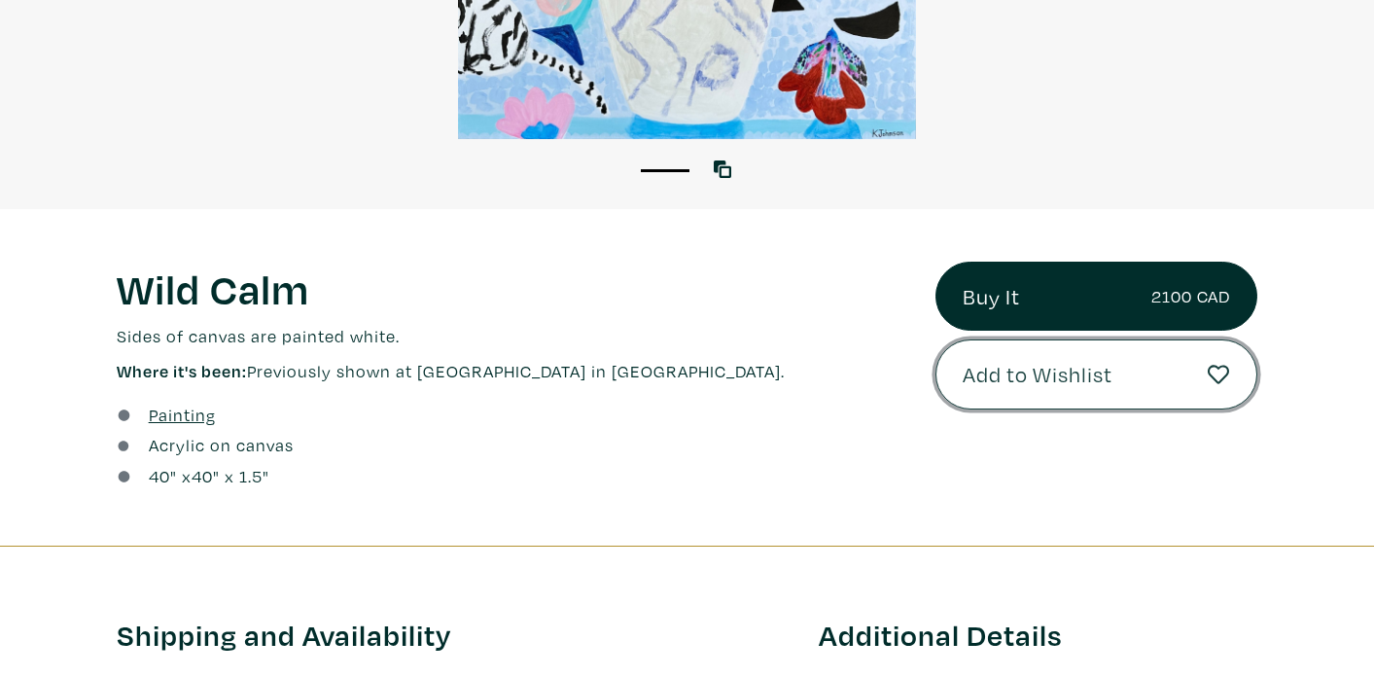
click at [1206, 370] on button "Add to Wishlist" at bounding box center [1096, 374] width 322 height 70
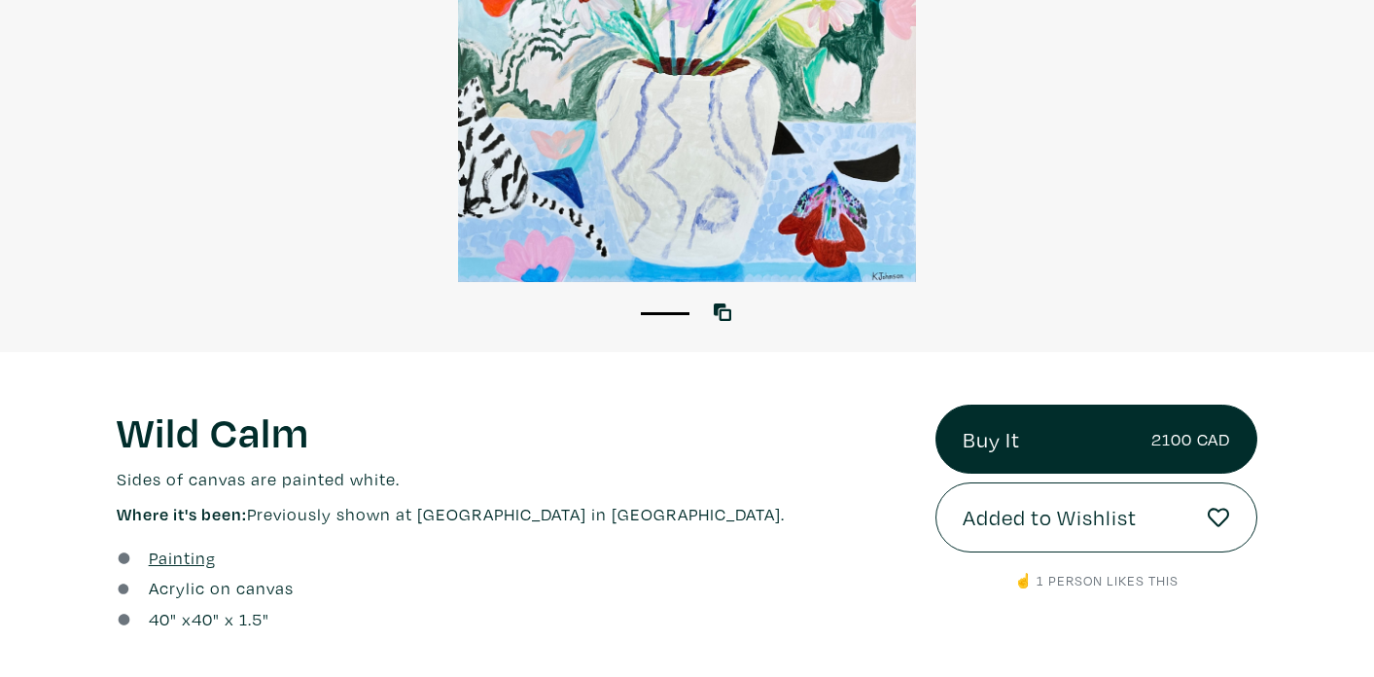
scroll to position [446, 0]
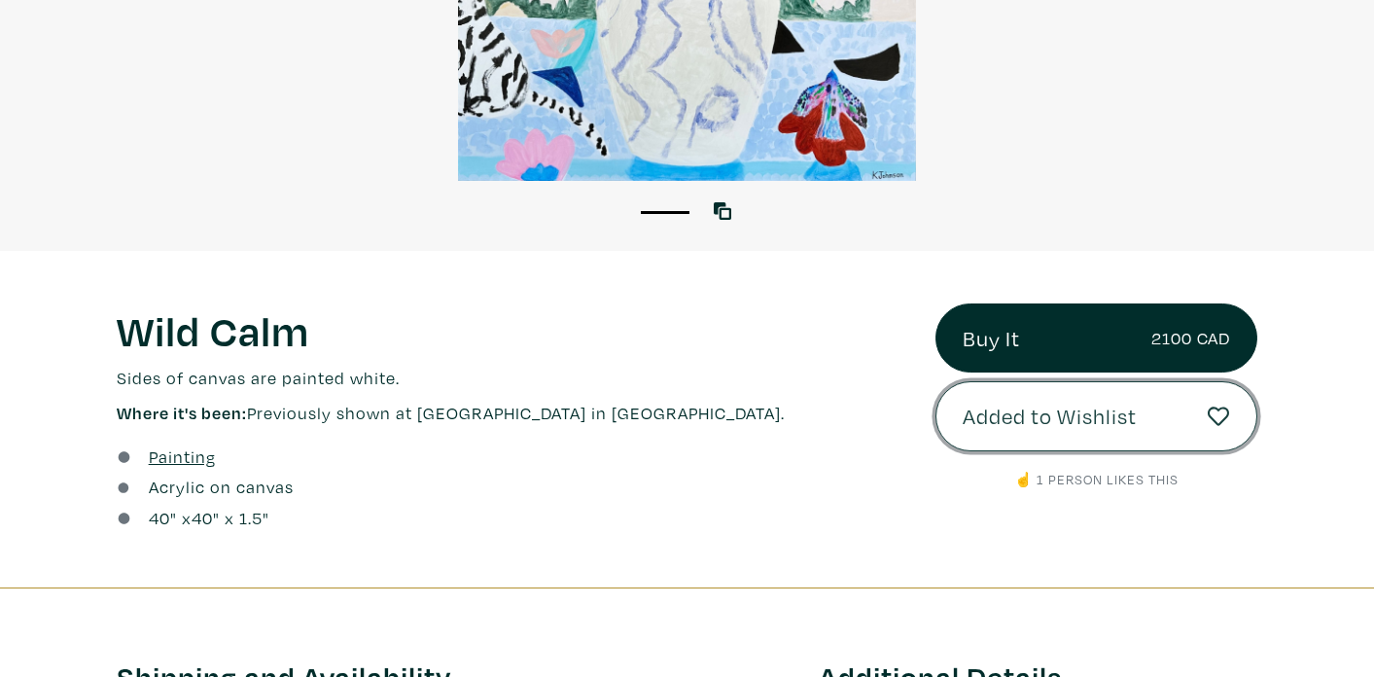
click at [1181, 395] on link "Added to Wishlist" at bounding box center [1096, 416] width 322 height 70
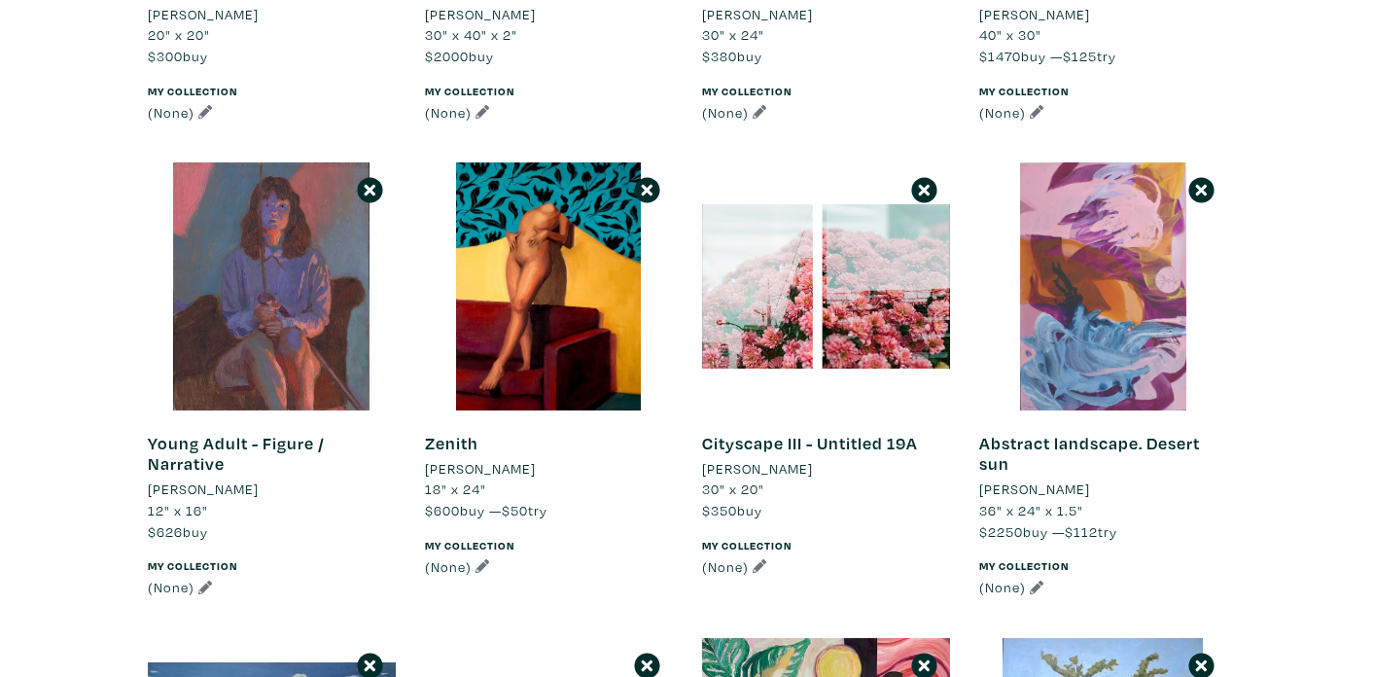
scroll to position [1058, 0]
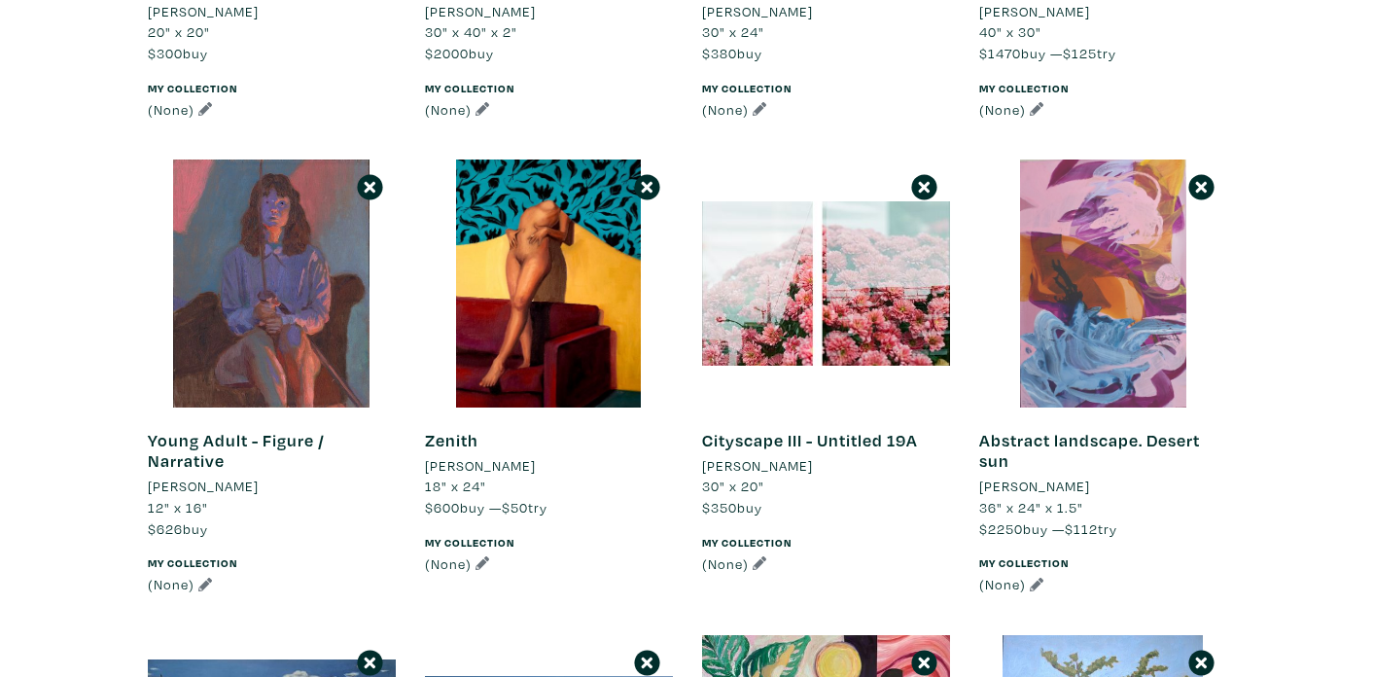
click at [1084, 315] on div at bounding box center [1103, 283] width 248 height 248
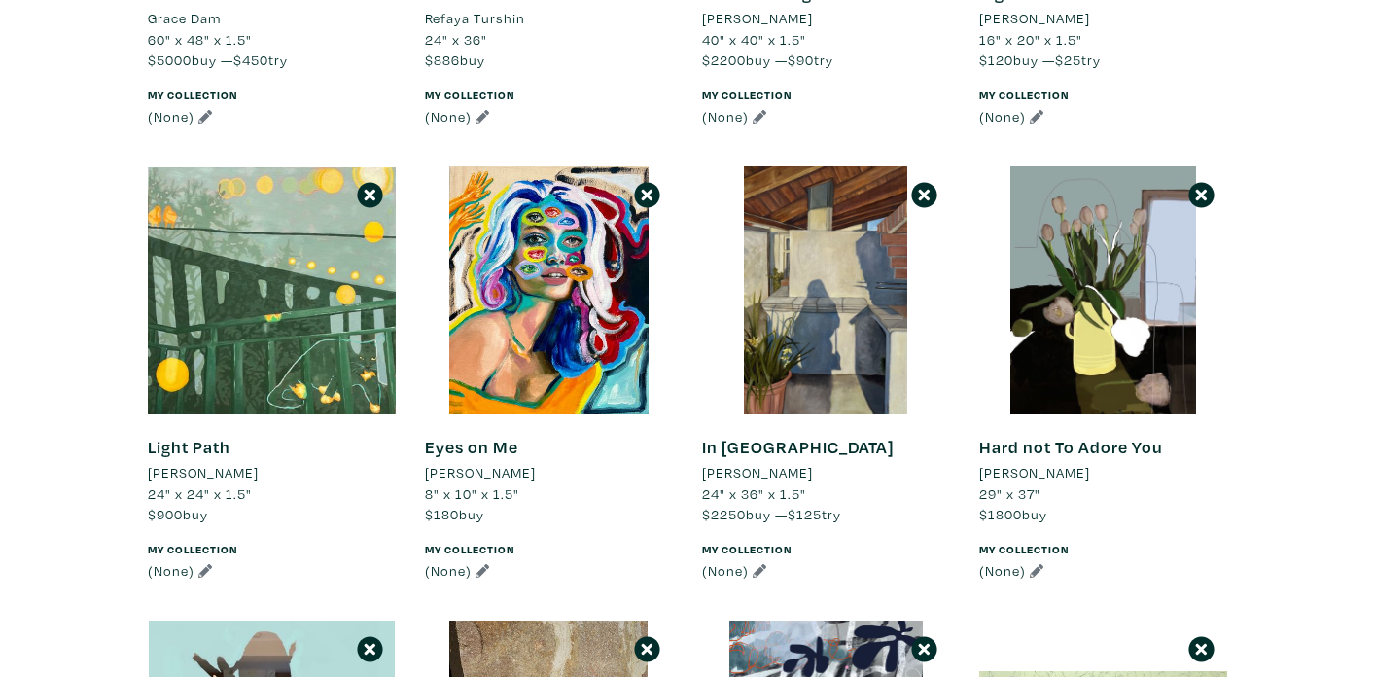
scroll to position [2185, 0]
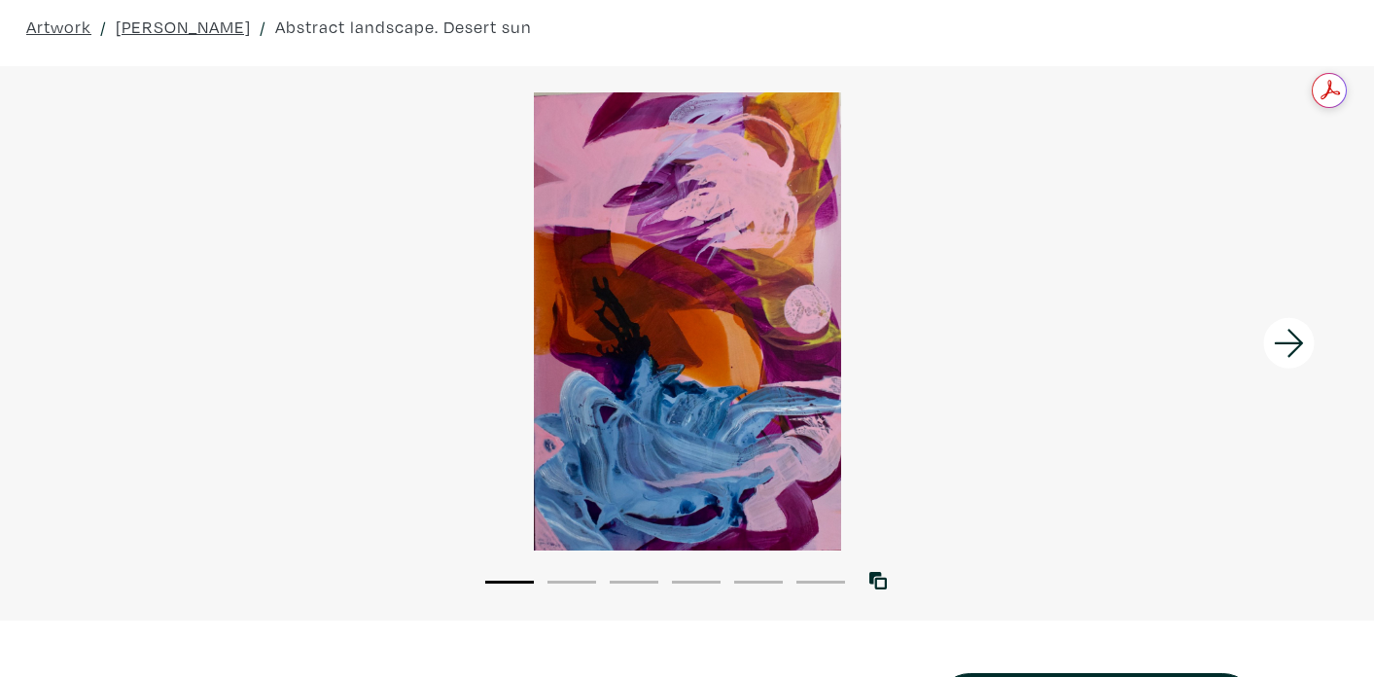
click at [833, 575] on li "6" at bounding box center [820, 580] width 49 height 19
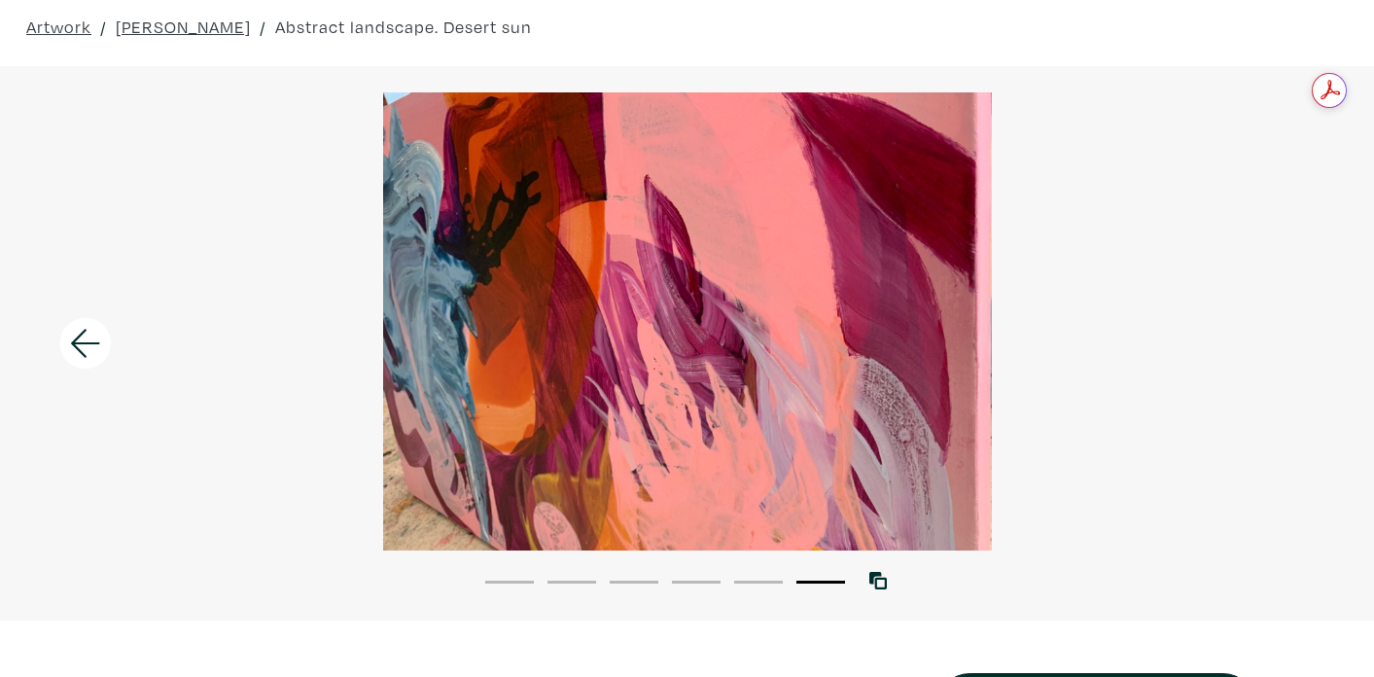
click at [753, 581] on button "5" at bounding box center [758, 582] width 49 height 3
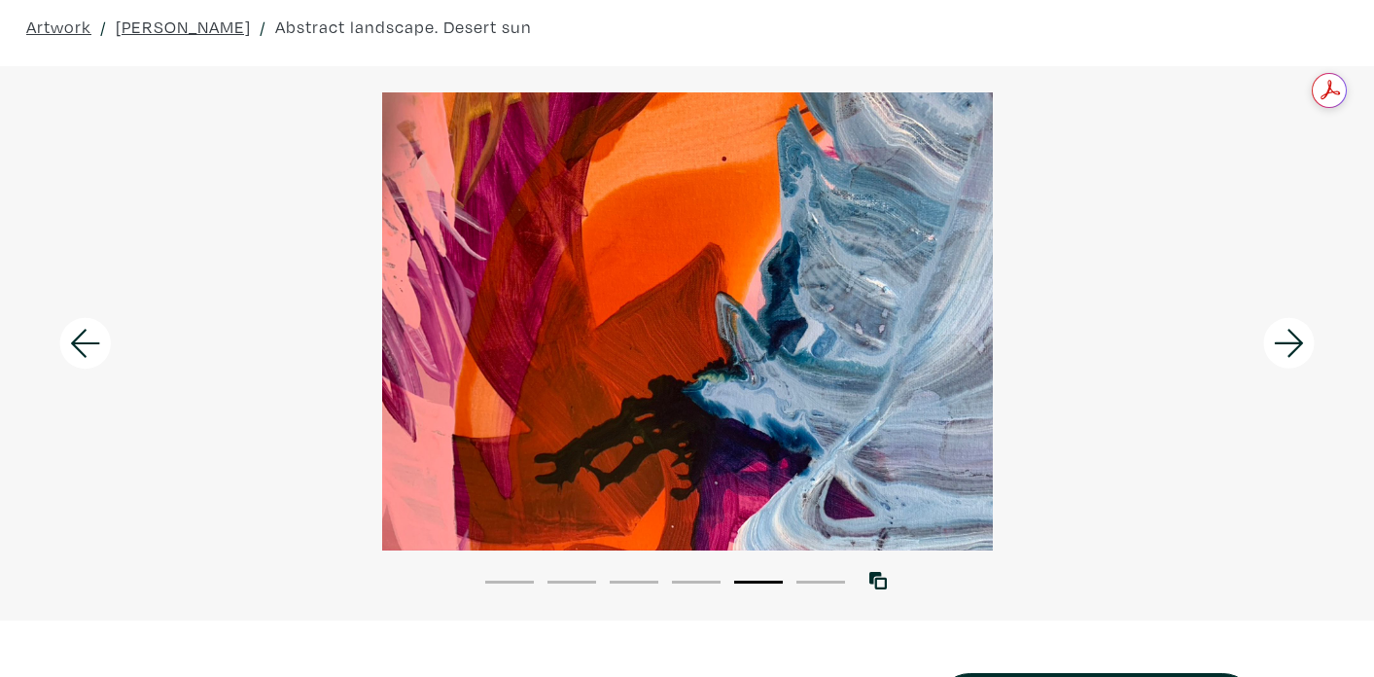
click at [694, 583] on li "4" at bounding box center [696, 580] width 49 height 19
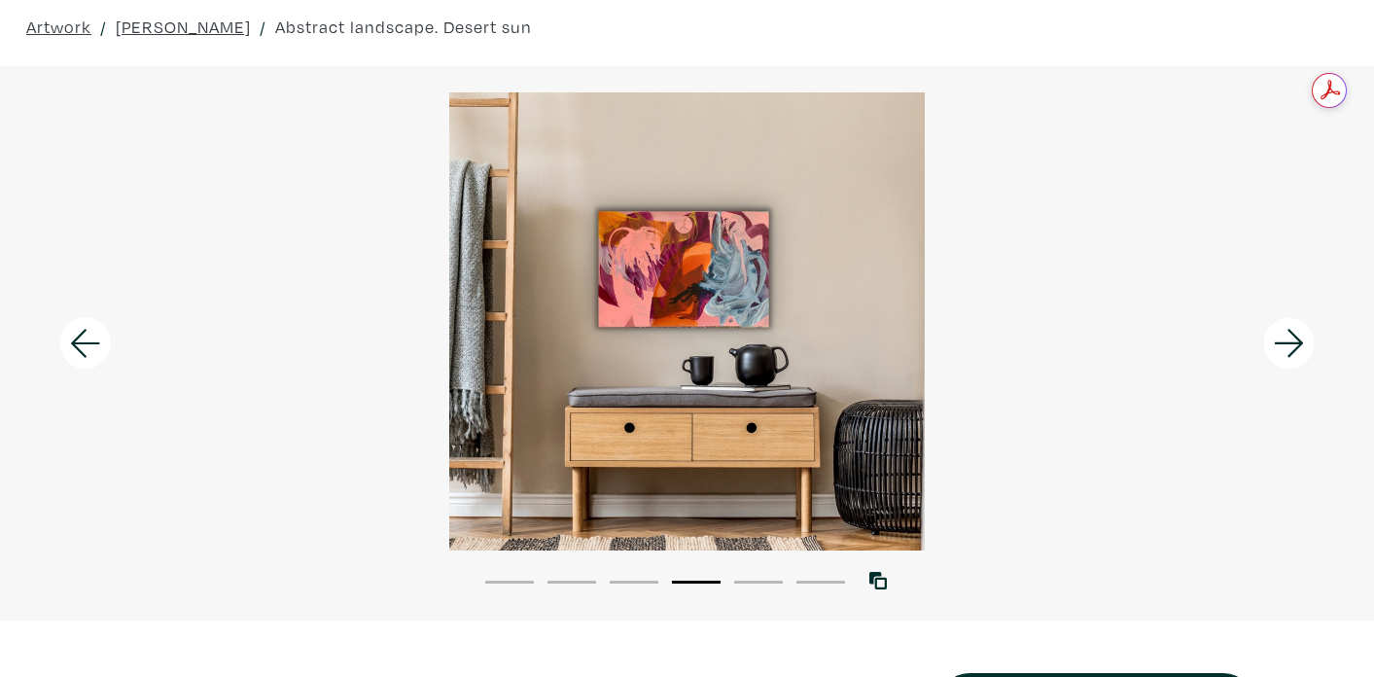
click at [623, 585] on li "3" at bounding box center [634, 580] width 49 height 19
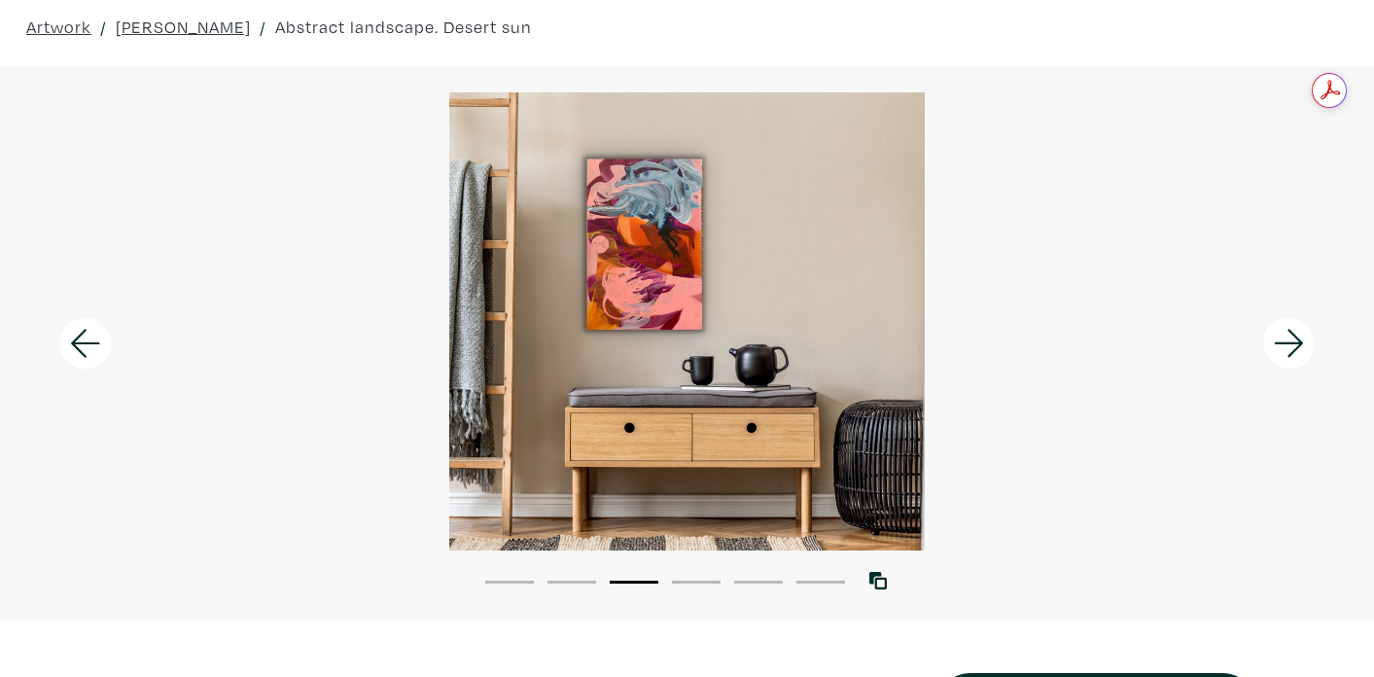
click at [560, 577] on li "2" at bounding box center [571, 580] width 49 height 19
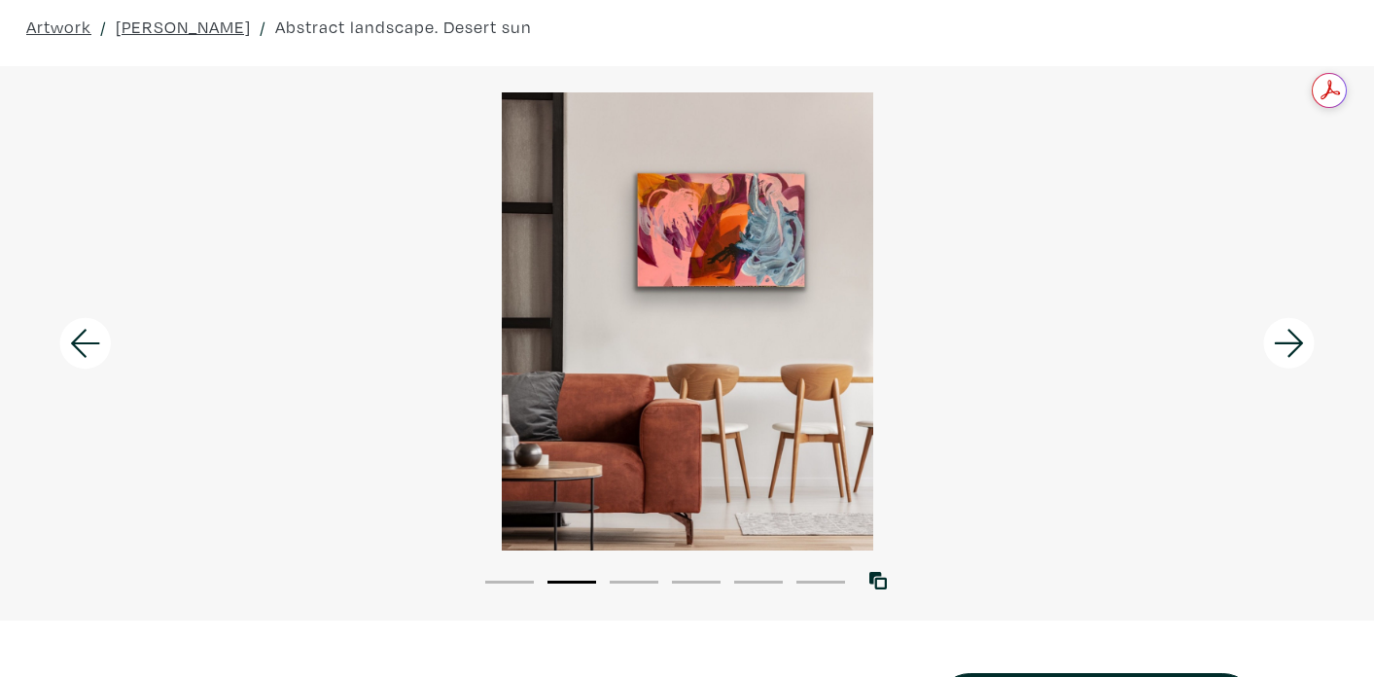
click at [1297, 354] on icon at bounding box center [1289, 343] width 66 height 53
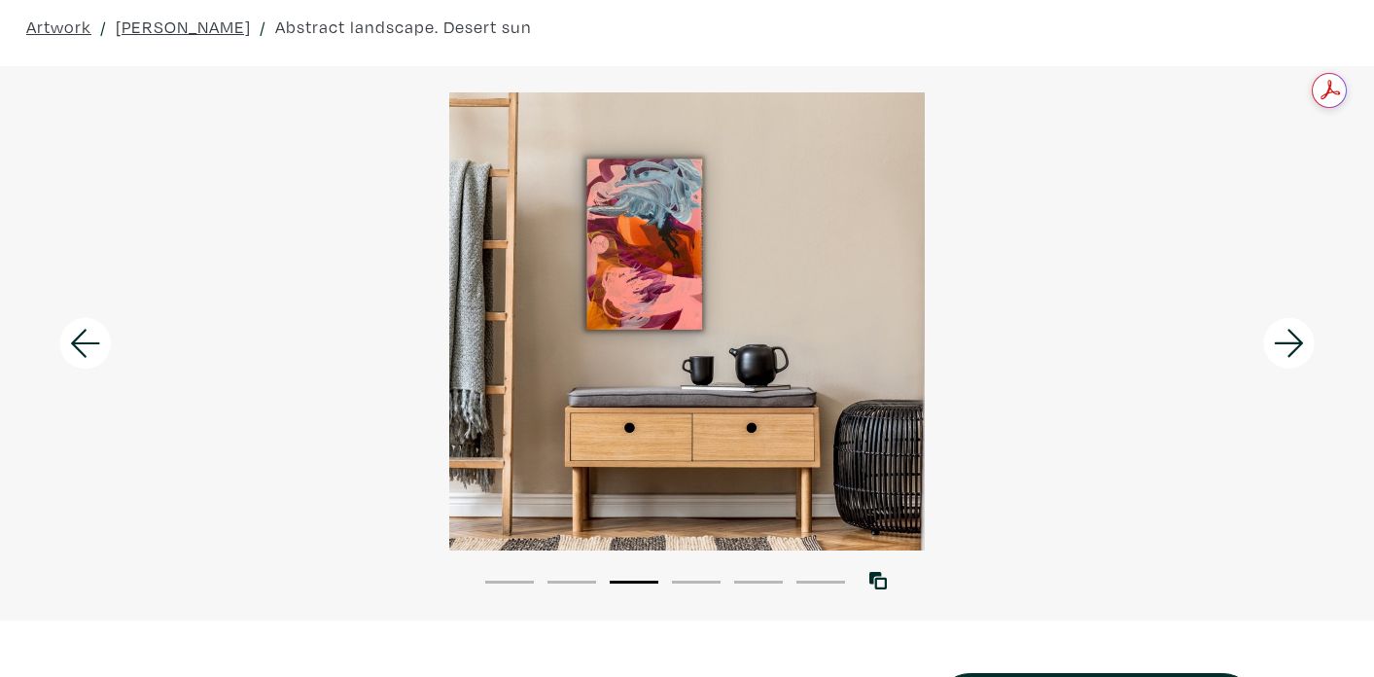
click at [1297, 352] on icon at bounding box center [1289, 343] width 66 height 53
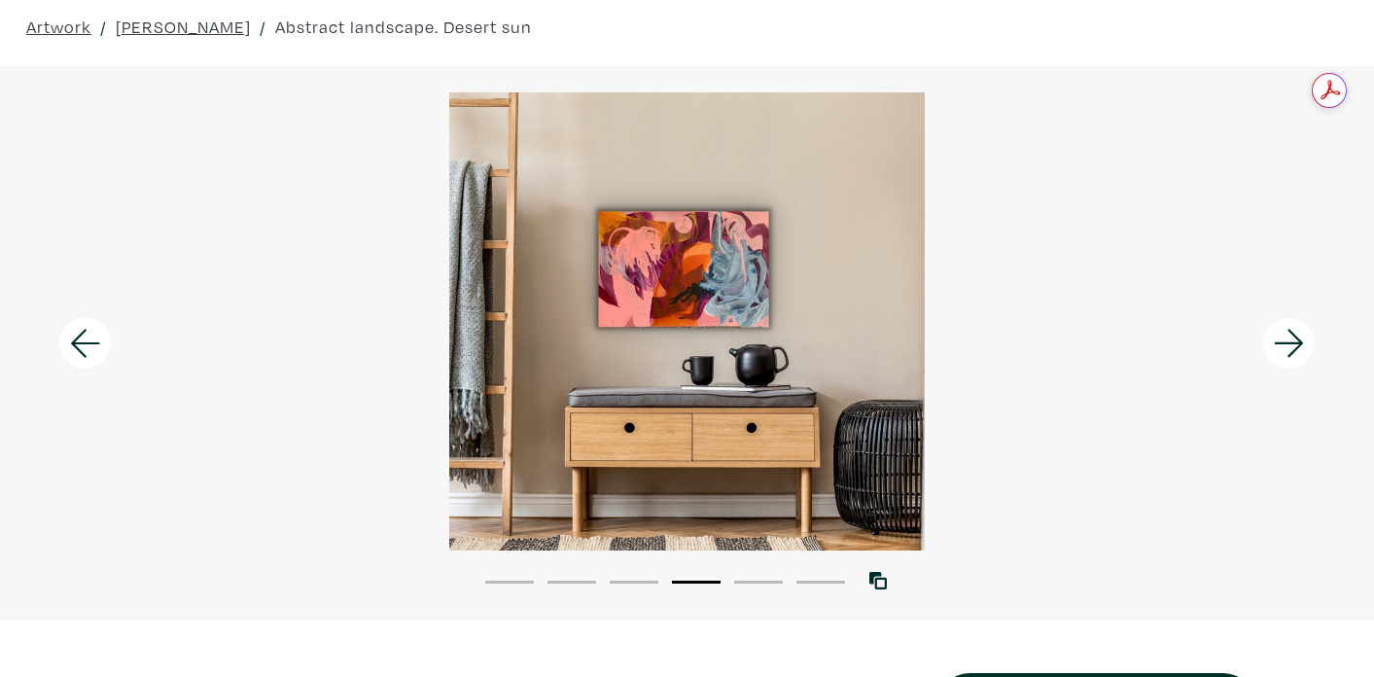
click at [1297, 352] on icon at bounding box center [1289, 343] width 66 height 53
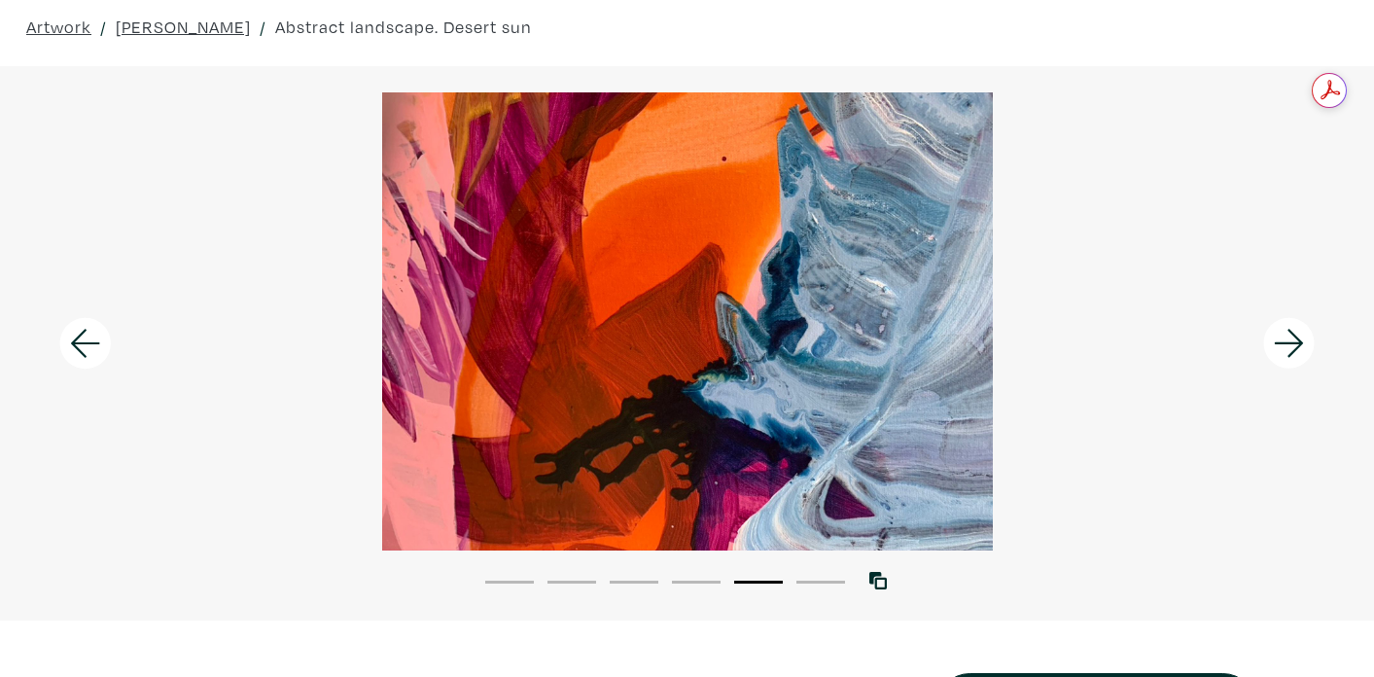
click at [1297, 352] on icon at bounding box center [1289, 343] width 66 height 53
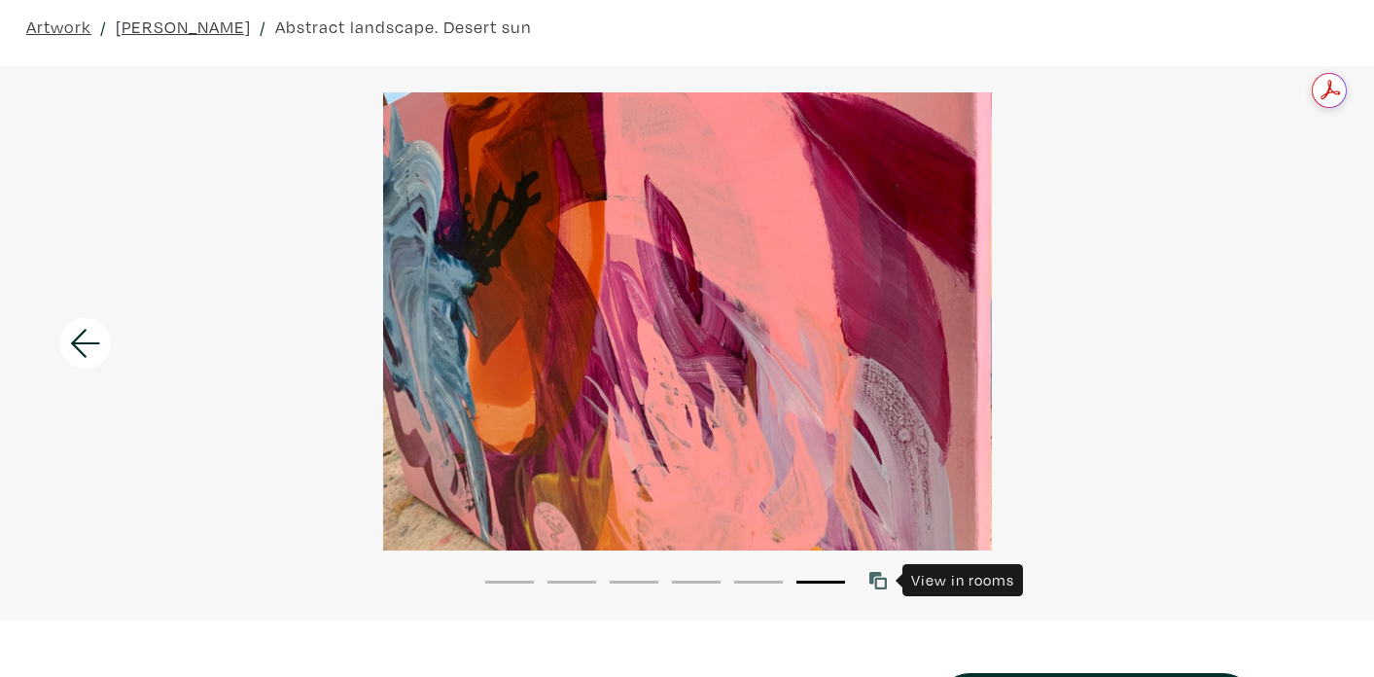
click at [871, 584] on icon at bounding box center [878, 581] width 18 height 18
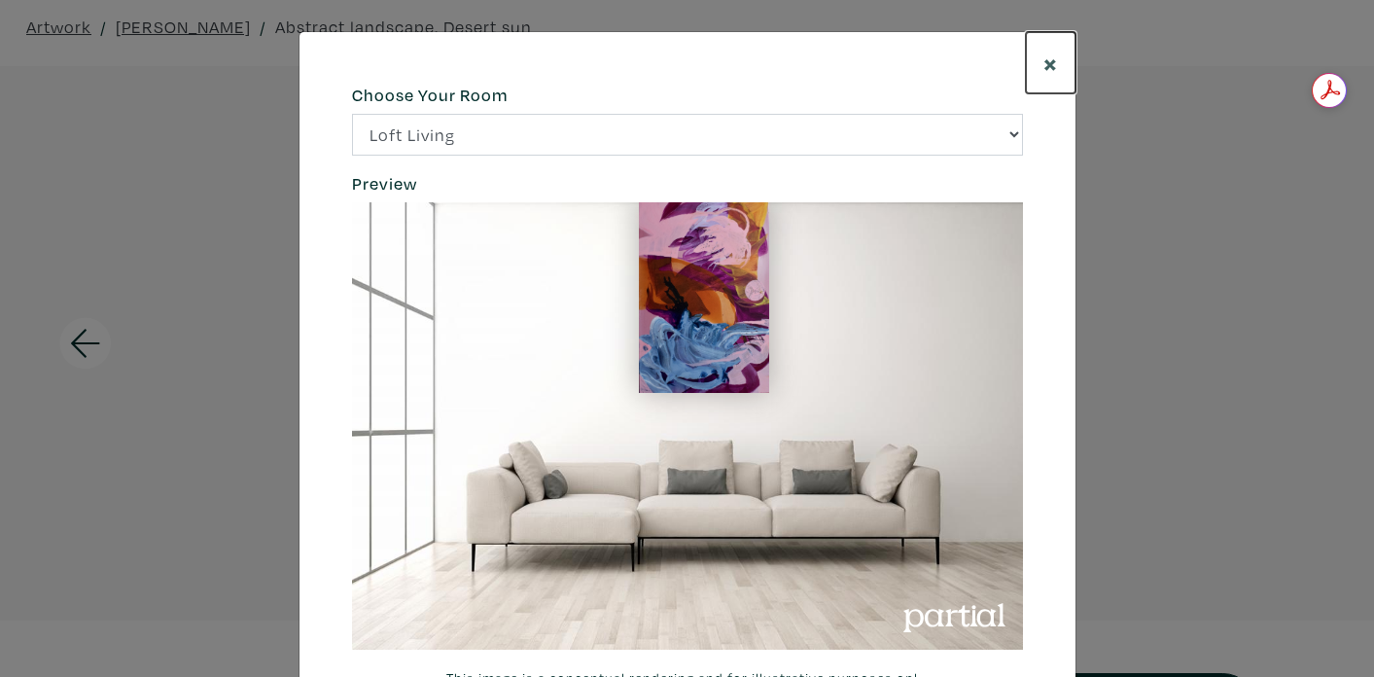
click at [1051, 63] on span "×" at bounding box center [1050, 63] width 15 height 34
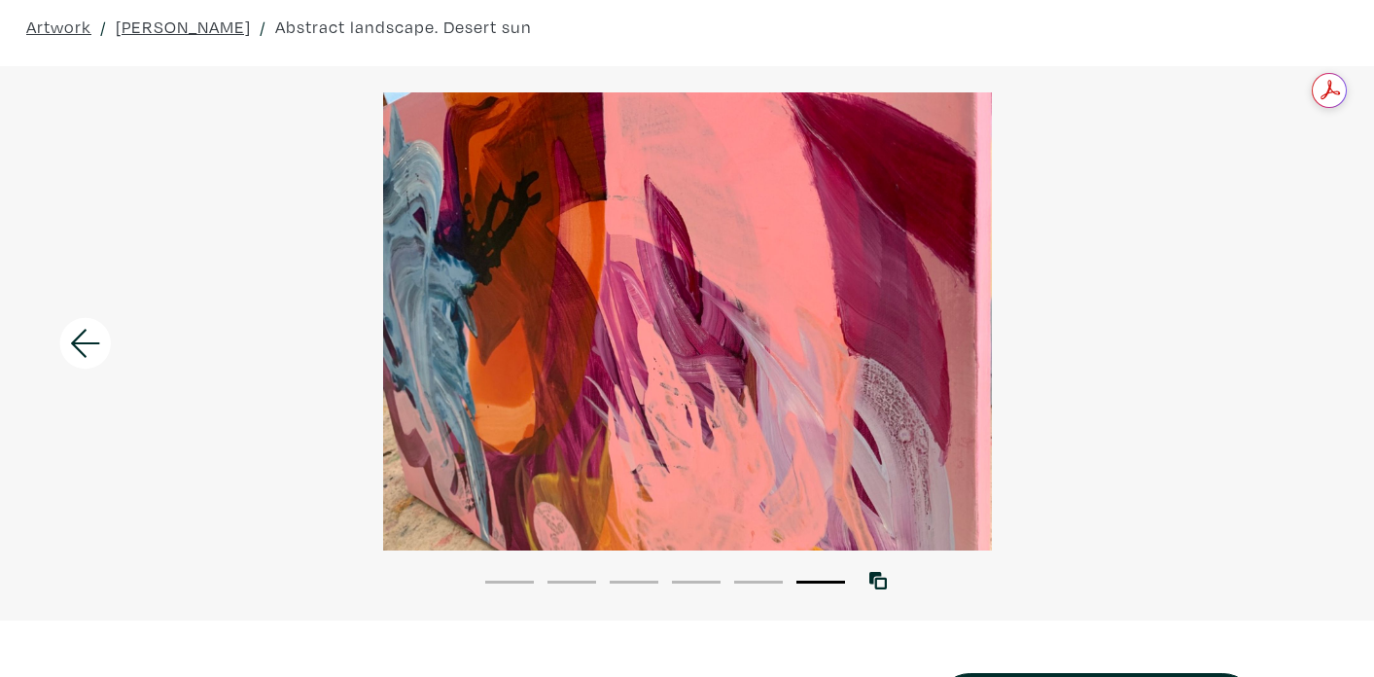
click at [1205, 237] on div at bounding box center [687, 321] width 1374 height 458
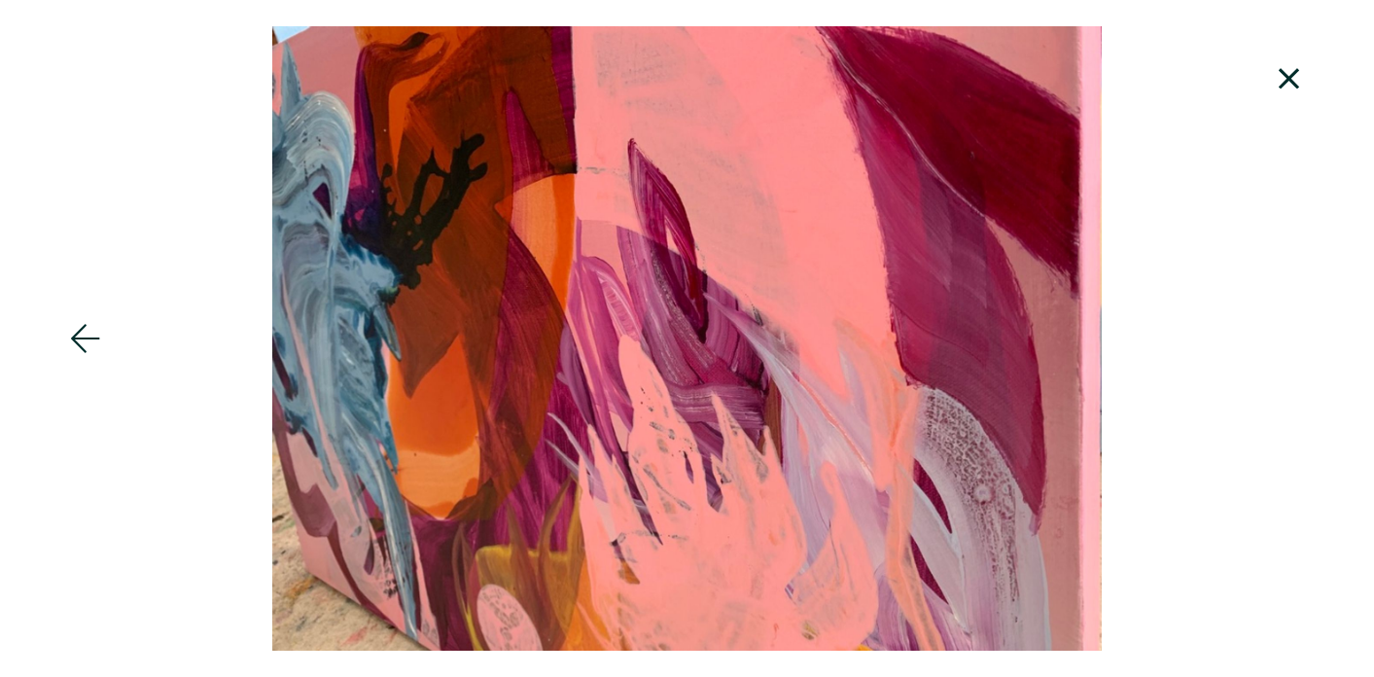
scroll to position [109, 0]
click at [1205, 240] on div at bounding box center [687, 338] width 1374 height 624
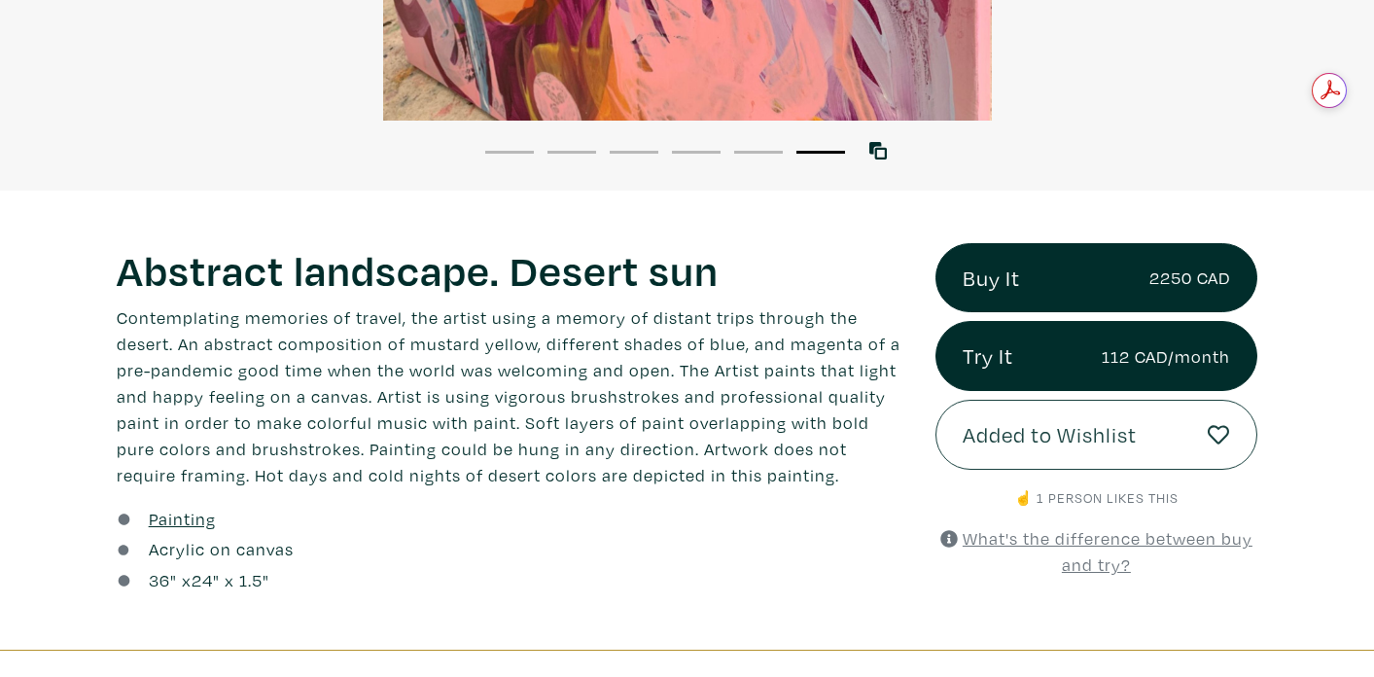
scroll to position [0, 0]
click at [1216, 440] on icon at bounding box center [1219, 434] width 22 height 19
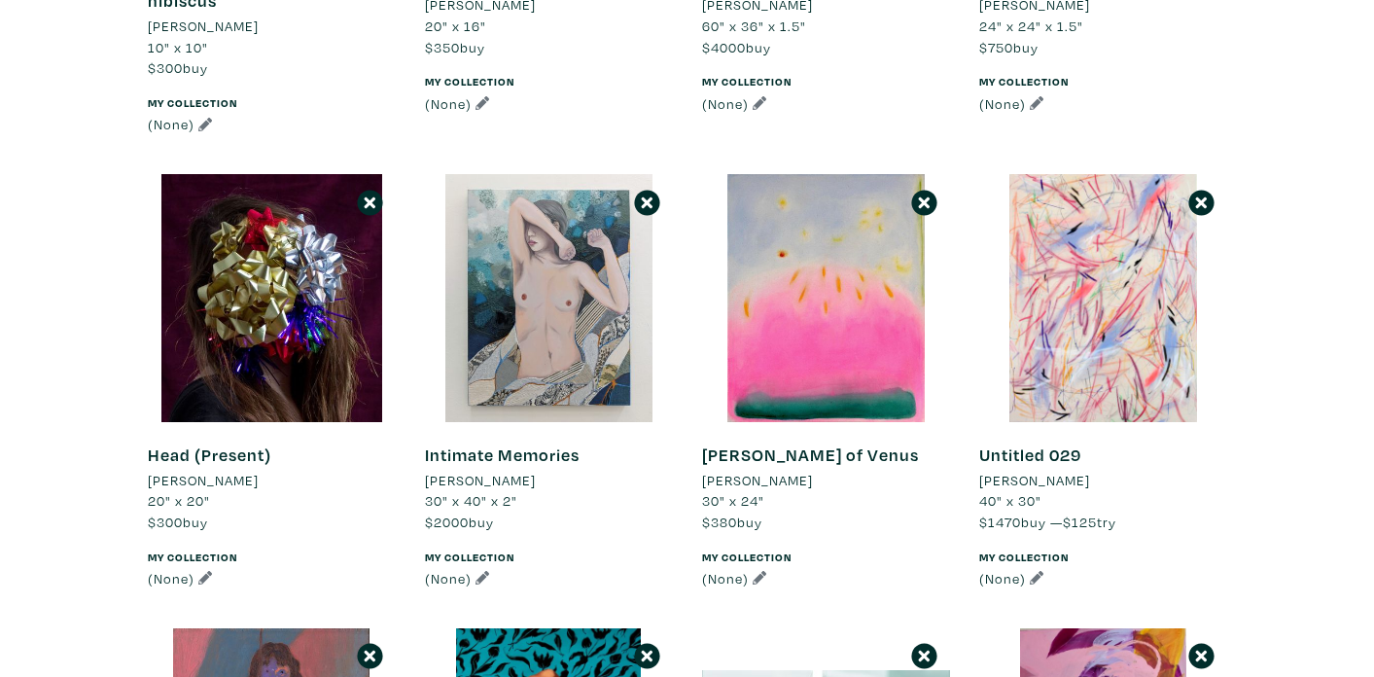
scroll to position [561, 0]
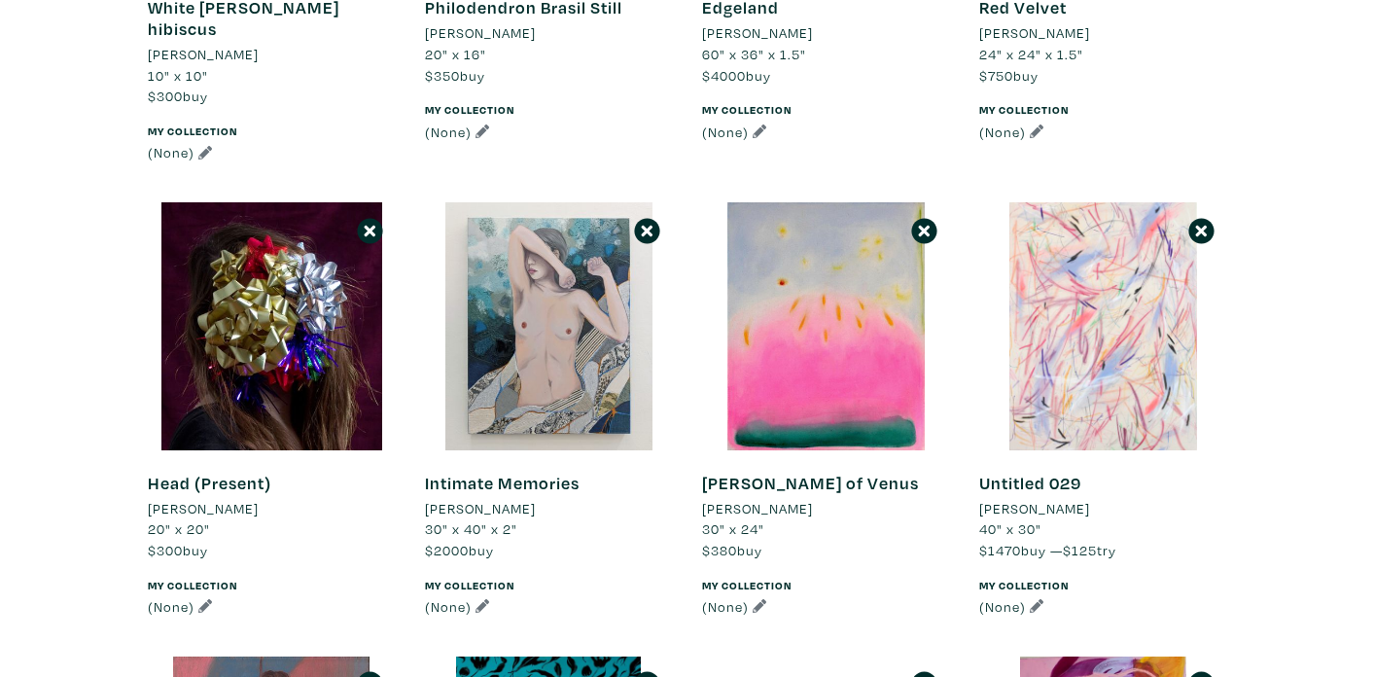
click at [1145, 285] on div at bounding box center [1103, 326] width 248 height 248
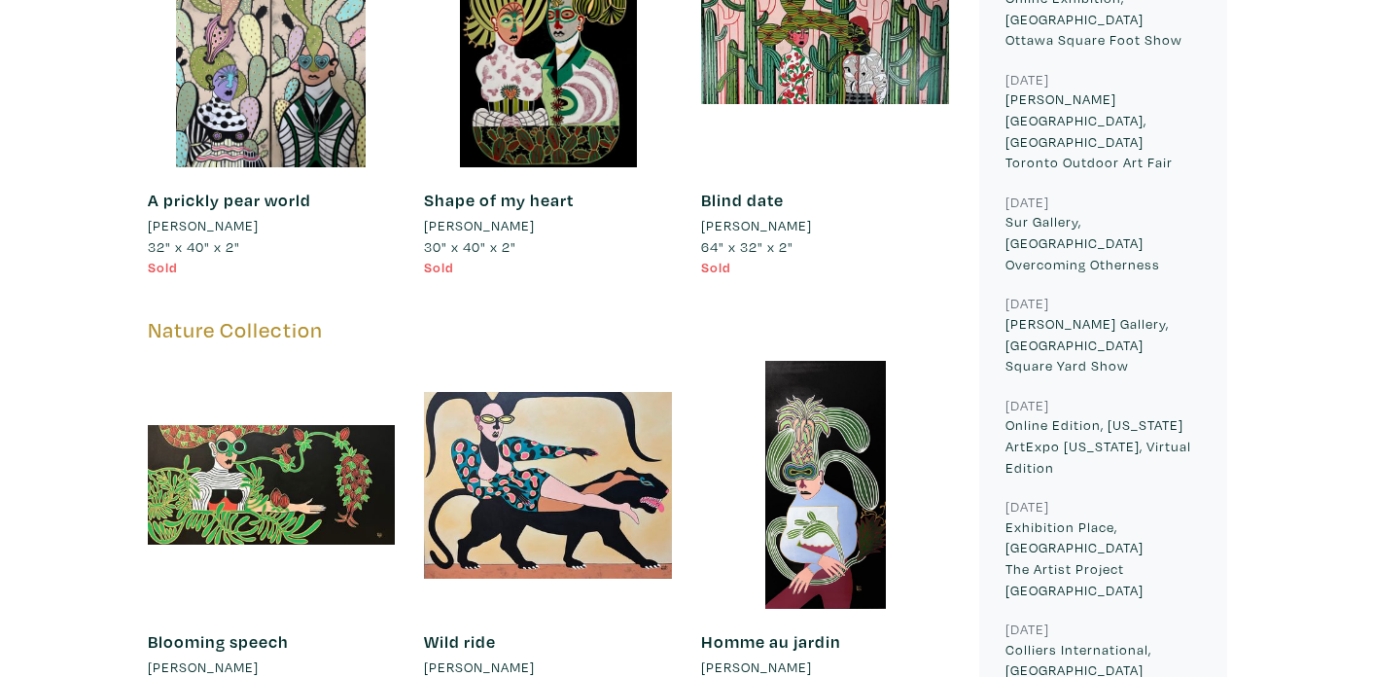
scroll to position [2218, 0]
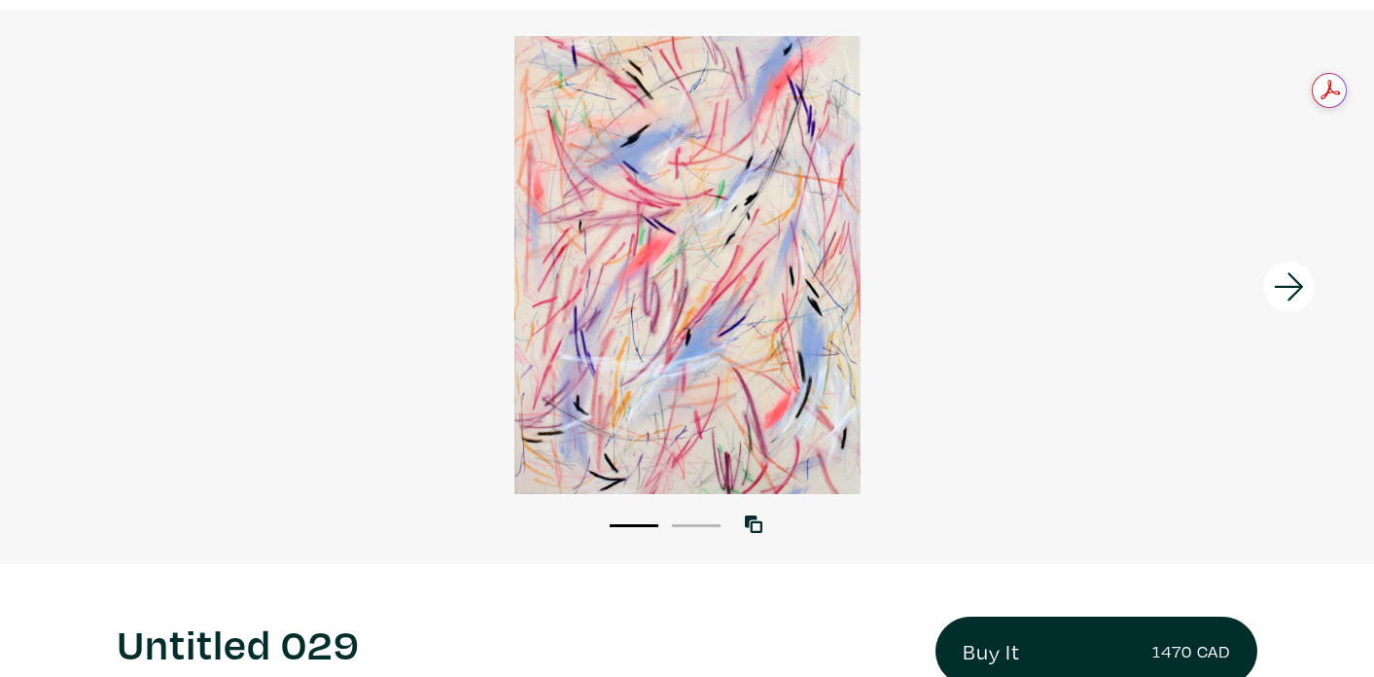
click at [696, 526] on button "2" at bounding box center [696, 525] width 49 height 3
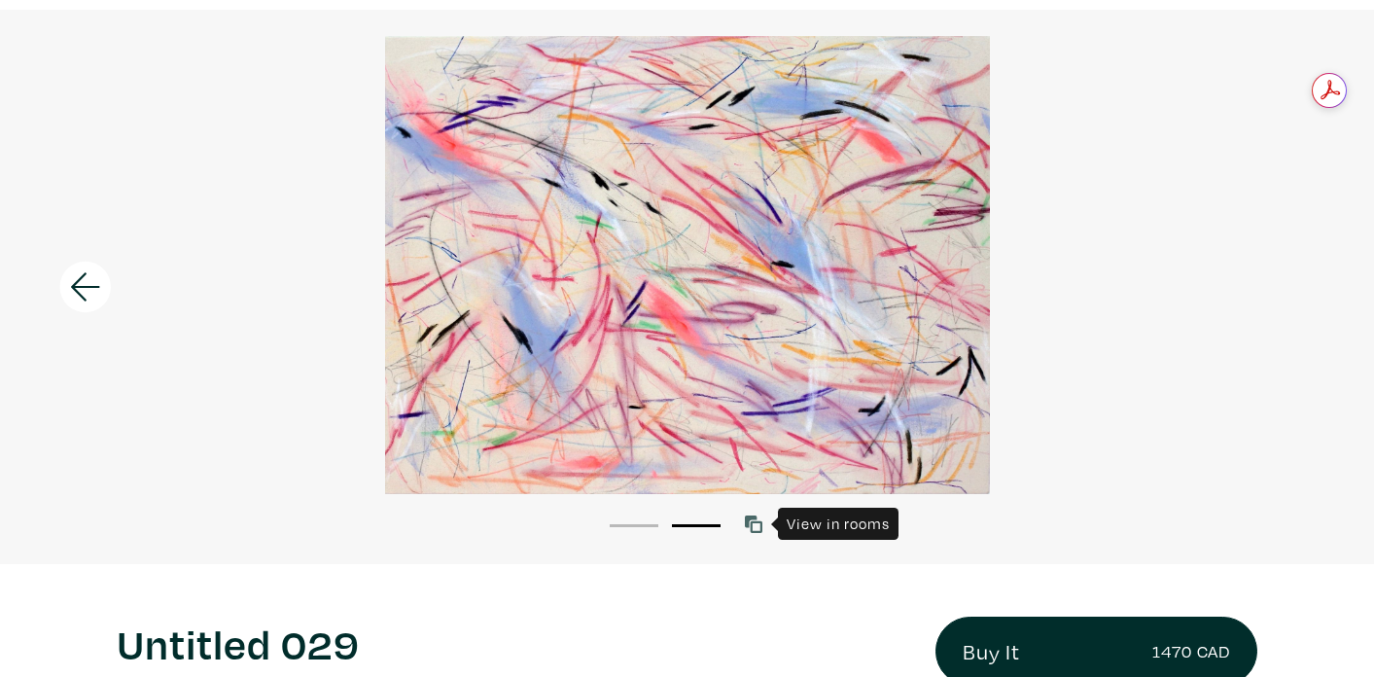
click at [753, 524] on icon at bounding box center [754, 524] width 18 height 18
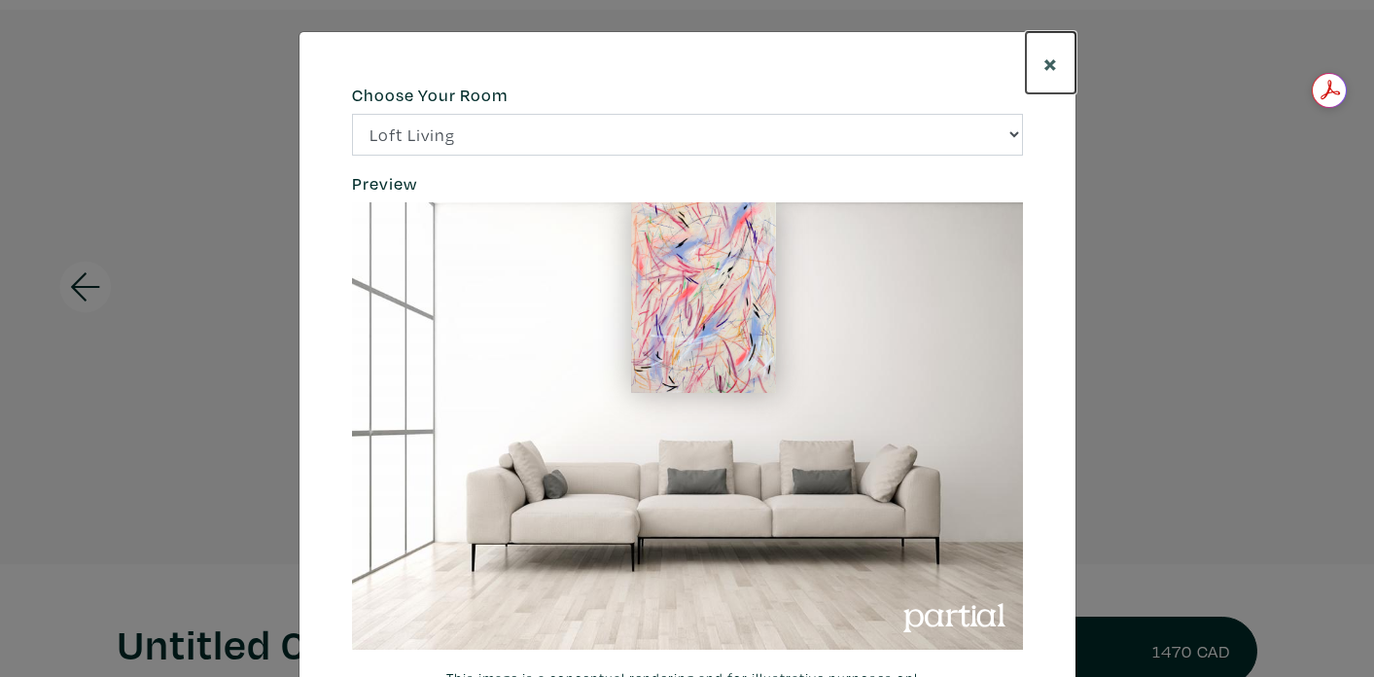
click at [1043, 70] on span "×" at bounding box center [1050, 63] width 15 height 34
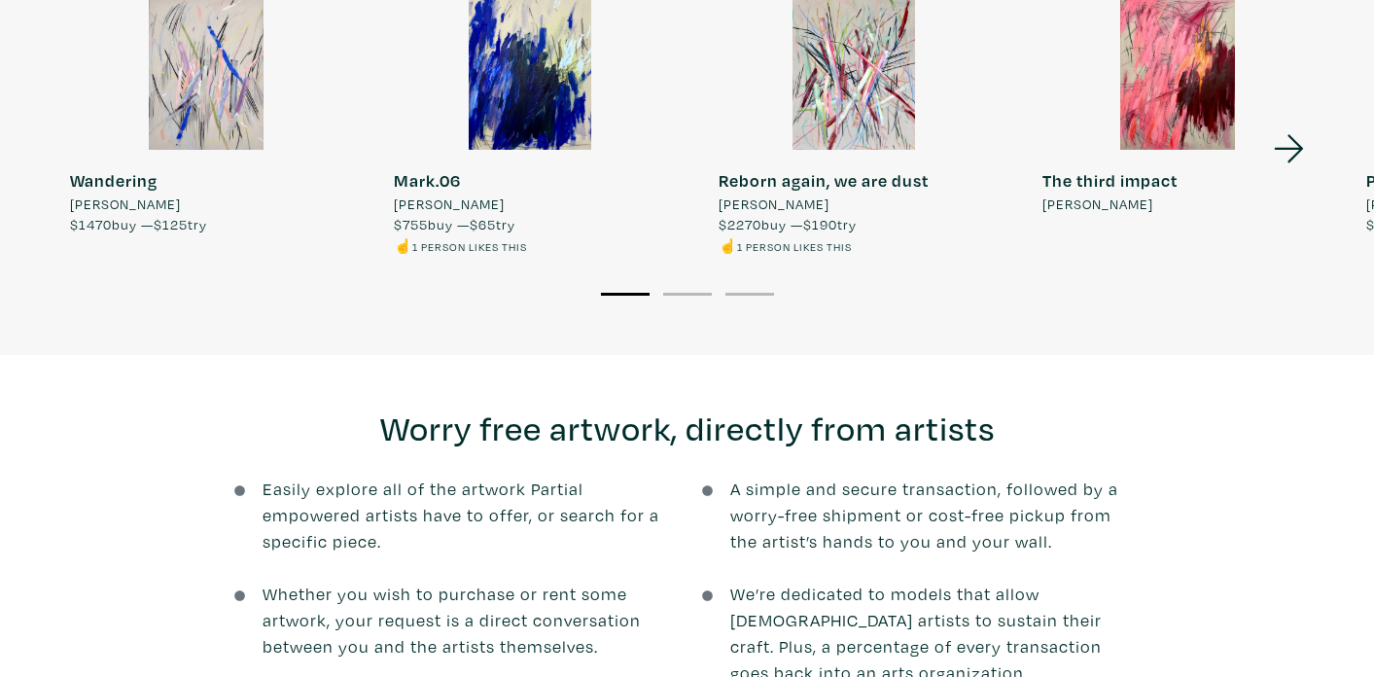
scroll to position [2096, 0]
